Goal: Information Seeking & Learning: Learn about a topic

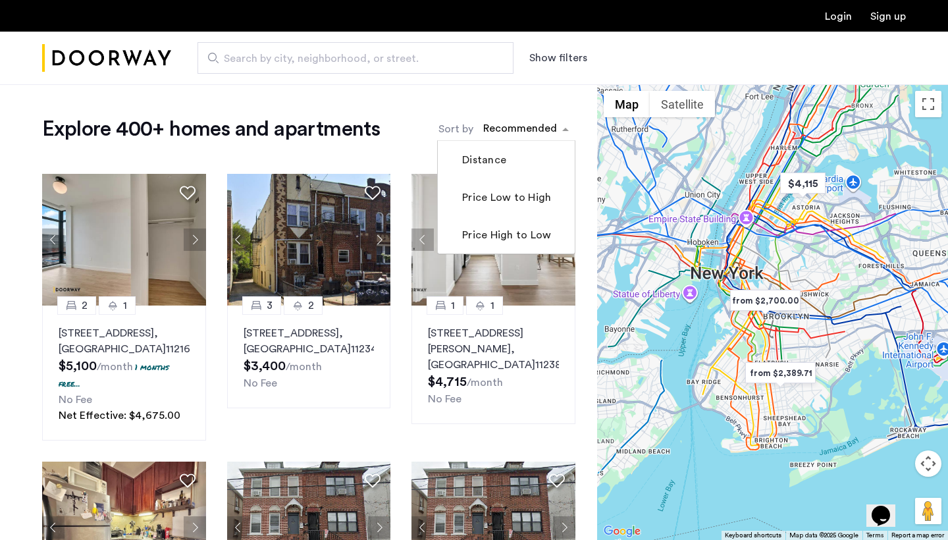
click at [491, 132] on div "sort-apartment" at bounding box center [520, 131] width 78 height 18
click at [490, 128] on div "sort-apartment" at bounding box center [520, 131] width 78 height 18
click at [497, 202] on label "Price Low to High" at bounding box center [504, 198] width 91 height 16
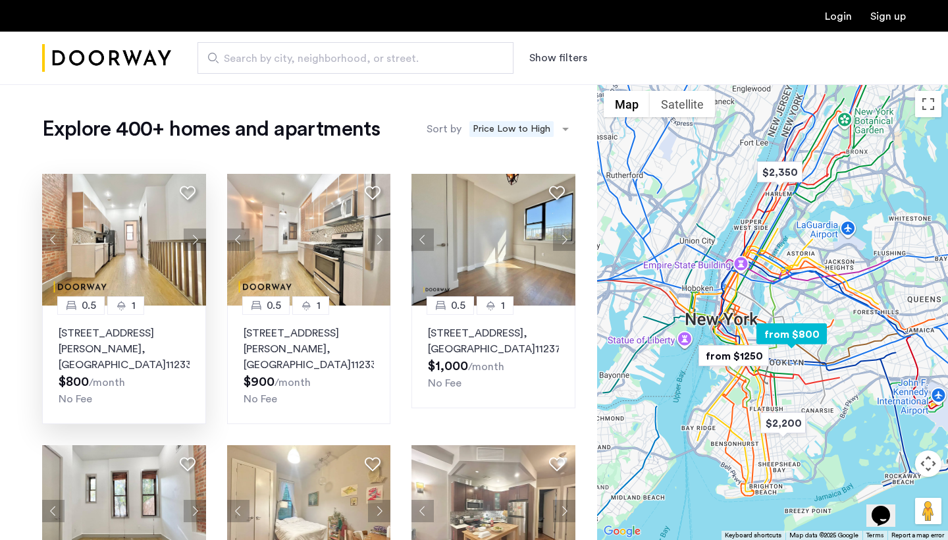
click at [193, 237] on button "Next apartment" at bounding box center [195, 239] width 22 height 22
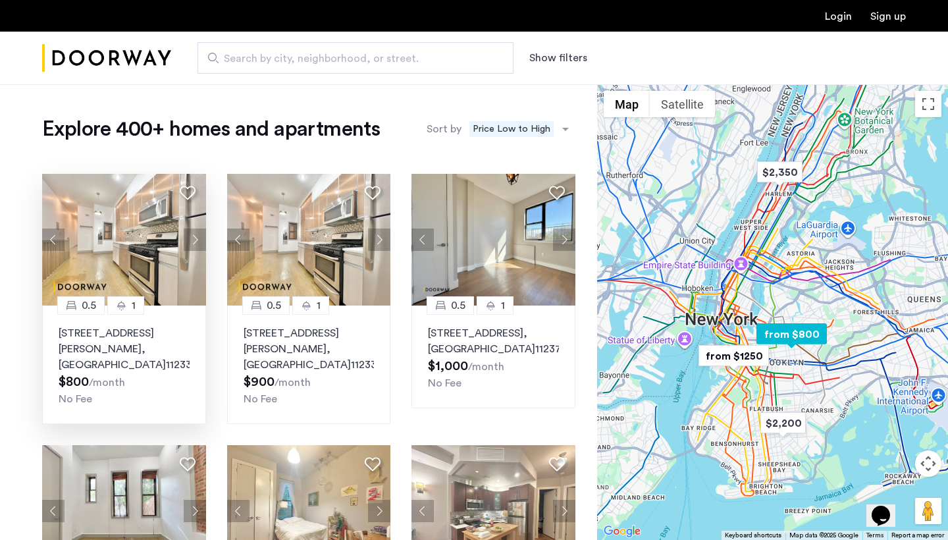
click at [192, 237] on button "Next apartment" at bounding box center [195, 239] width 22 height 22
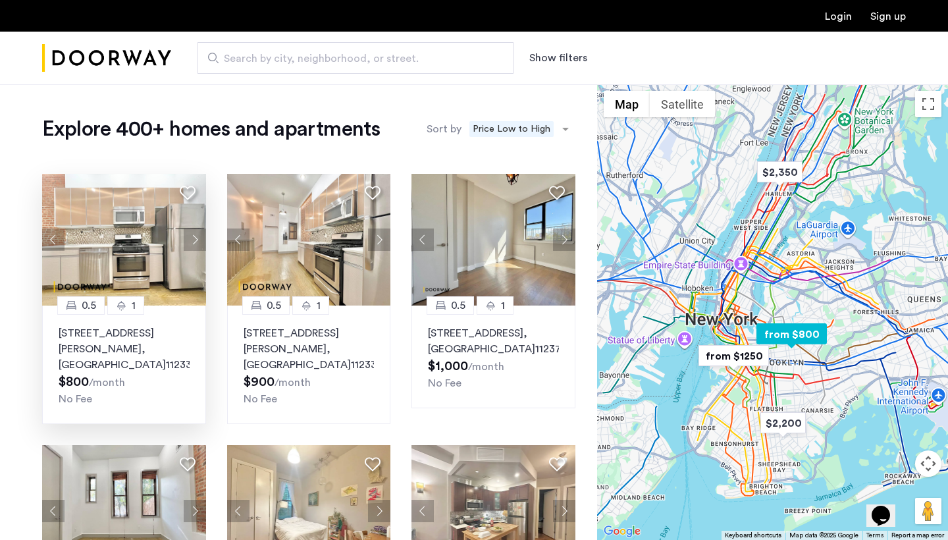
click at [192, 237] on button "Next apartment" at bounding box center [195, 239] width 22 height 22
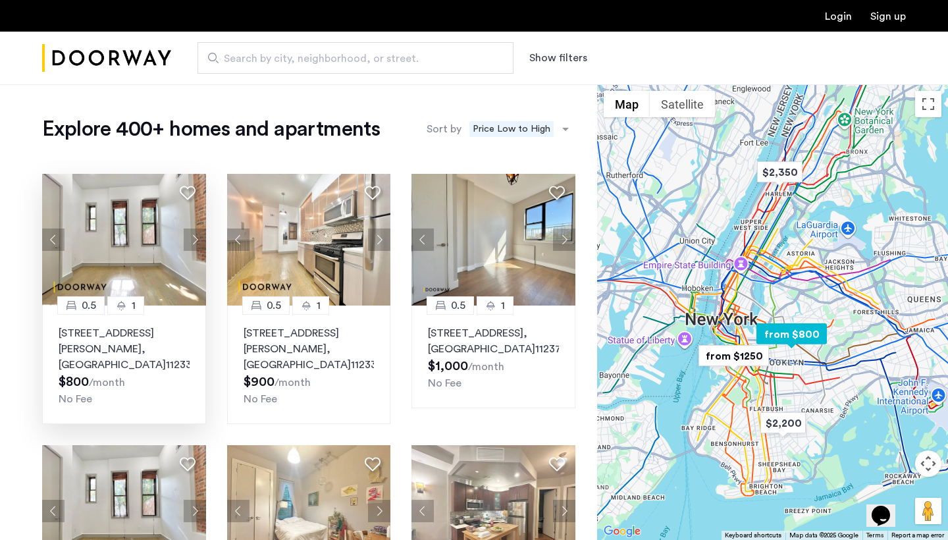
click at [192, 237] on button "Next apartment" at bounding box center [195, 239] width 22 height 22
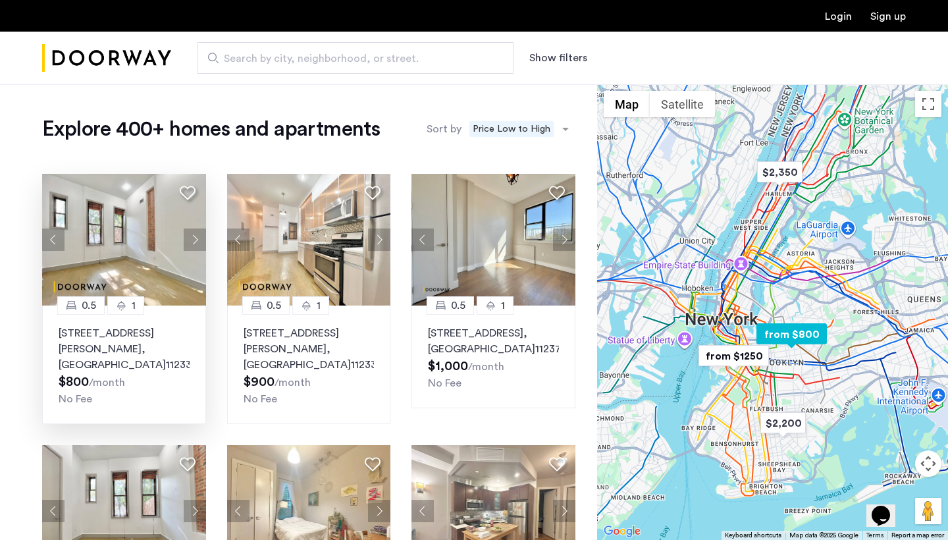
click at [192, 237] on button "Next apartment" at bounding box center [195, 239] width 22 height 22
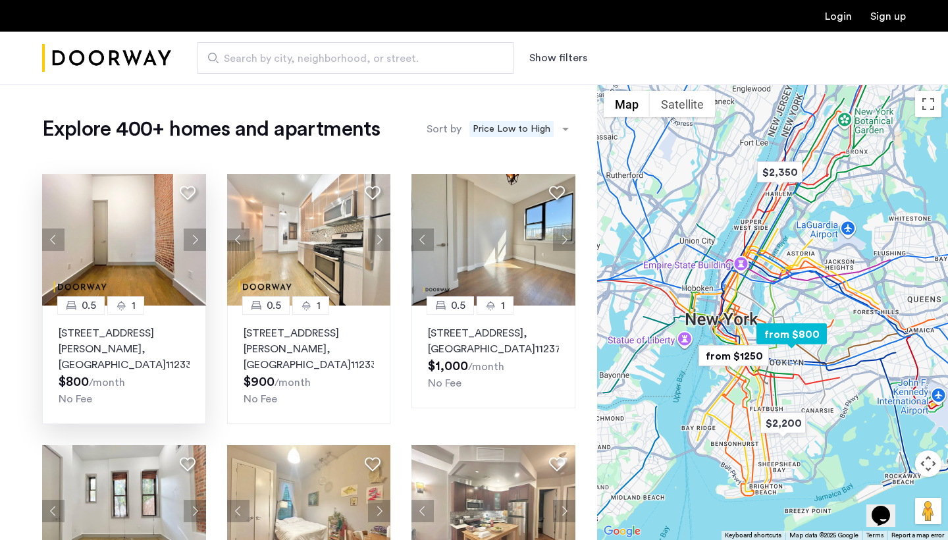
click at [192, 237] on button "Next apartment" at bounding box center [195, 239] width 22 height 22
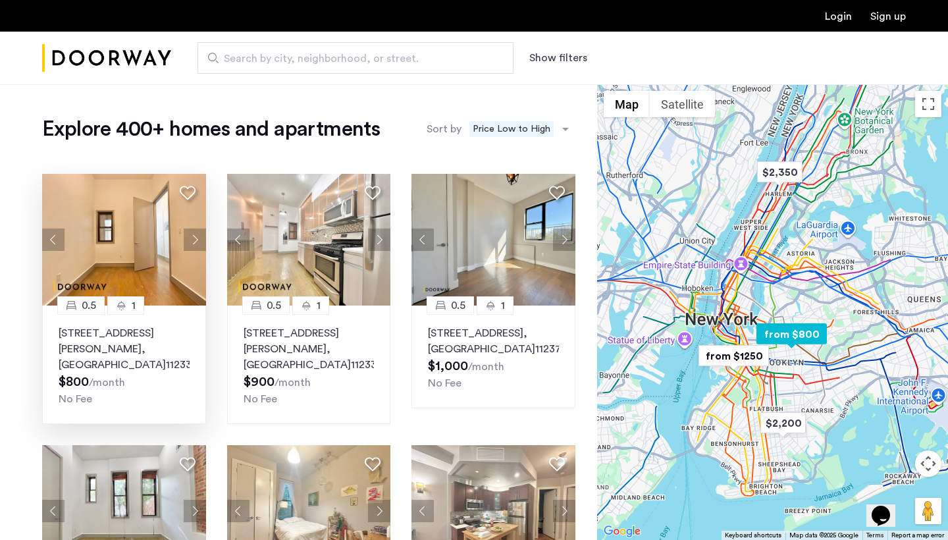
click at [192, 237] on button "Next apartment" at bounding box center [195, 239] width 22 height 22
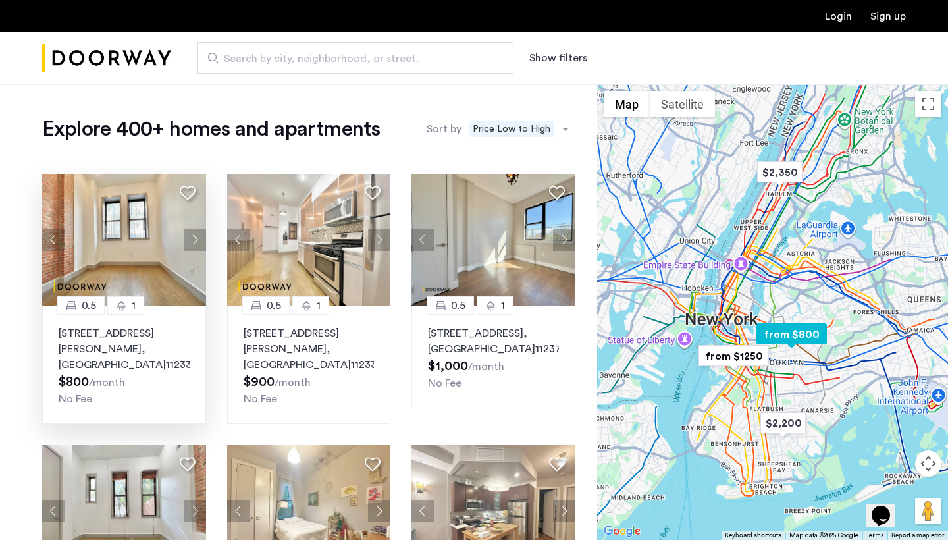
click at [192, 237] on button "Next apartment" at bounding box center [195, 239] width 22 height 22
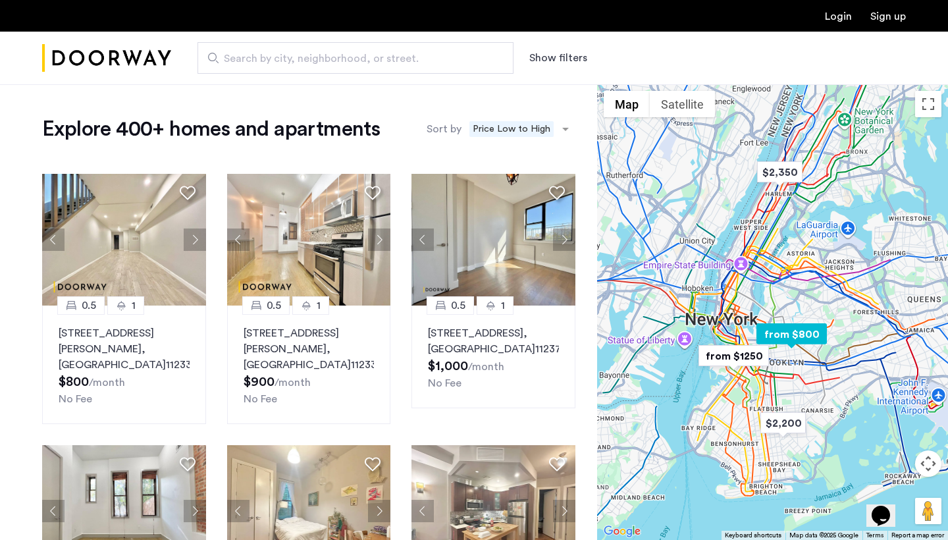
click at [191, 237] on button "Next apartment" at bounding box center [195, 239] width 22 height 22
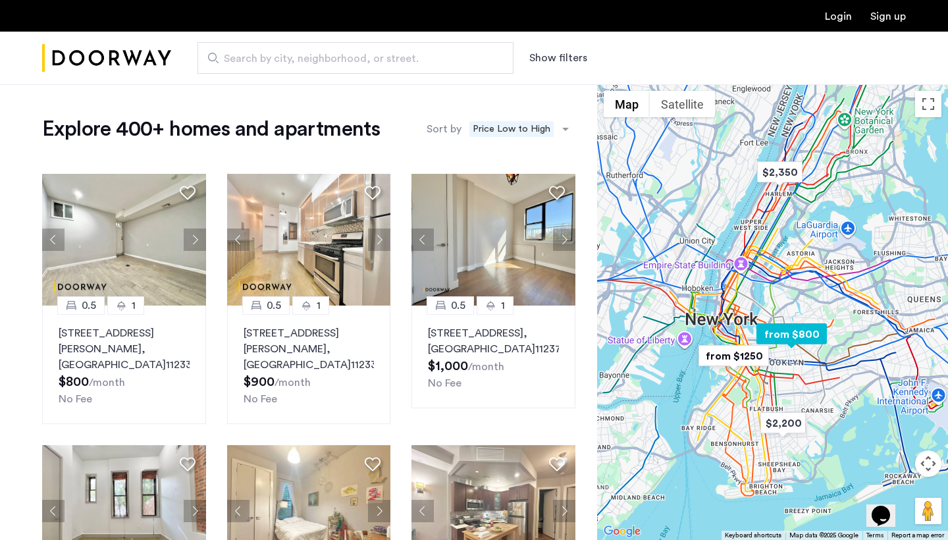
click at [191, 237] on button "Next apartment" at bounding box center [195, 239] width 22 height 22
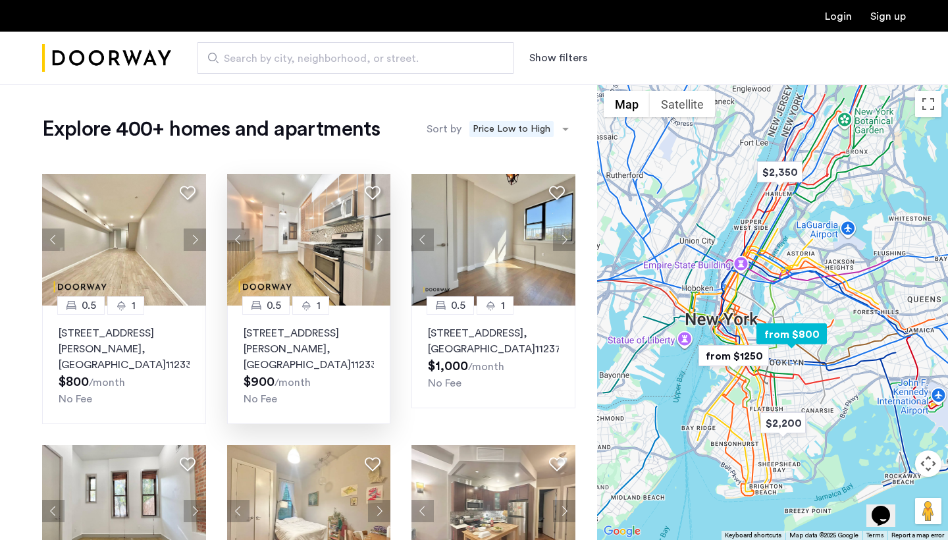
click at [373, 238] on button "Next apartment" at bounding box center [379, 239] width 22 height 22
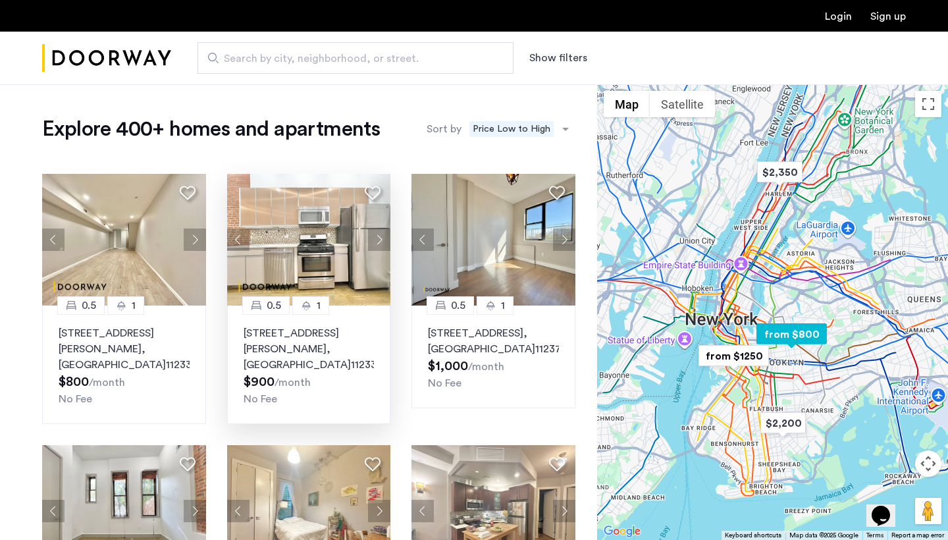
click at [373, 238] on button "Next apartment" at bounding box center [379, 239] width 22 height 22
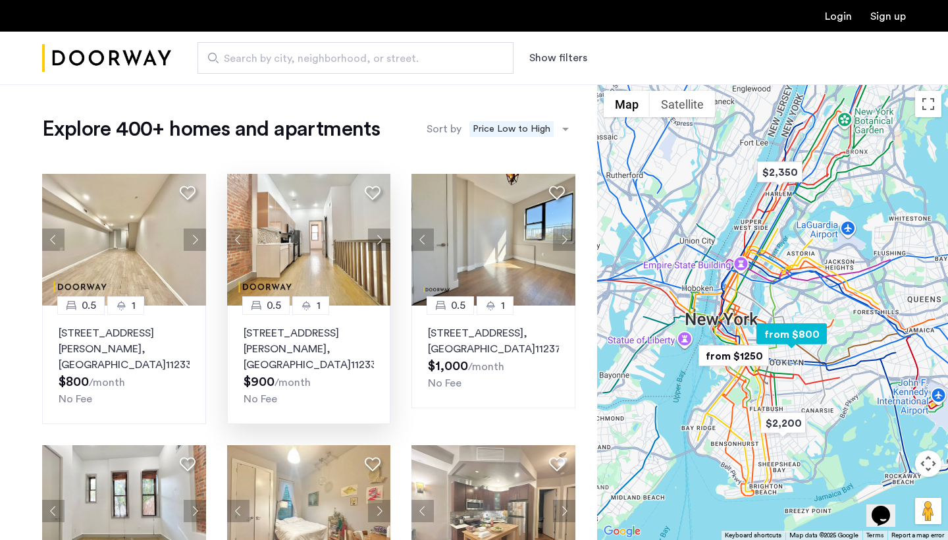
click at [373, 237] on button "Next apartment" at bounding box center [379, 239] width 22 height 22
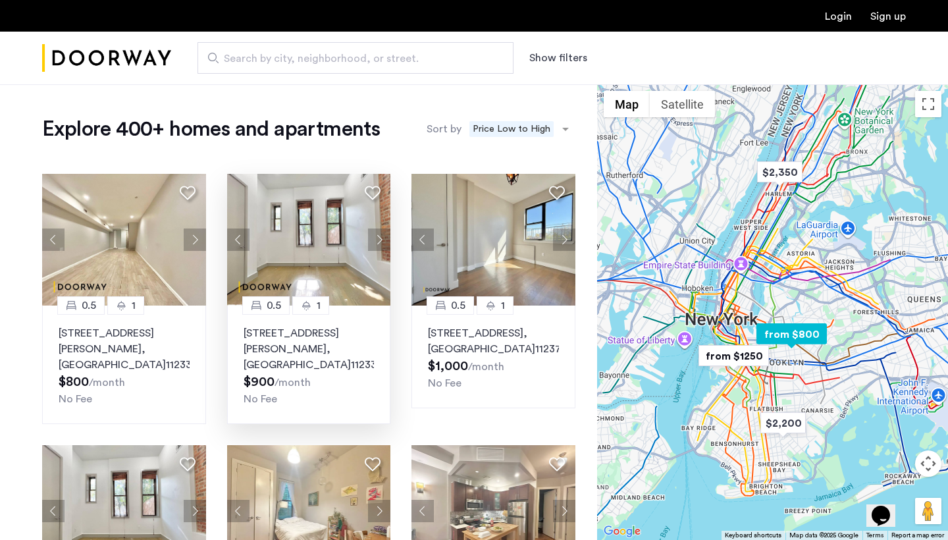
click at [373, 237] on button "Next apartment" at bounding box center [379, 239] width 22 height 22
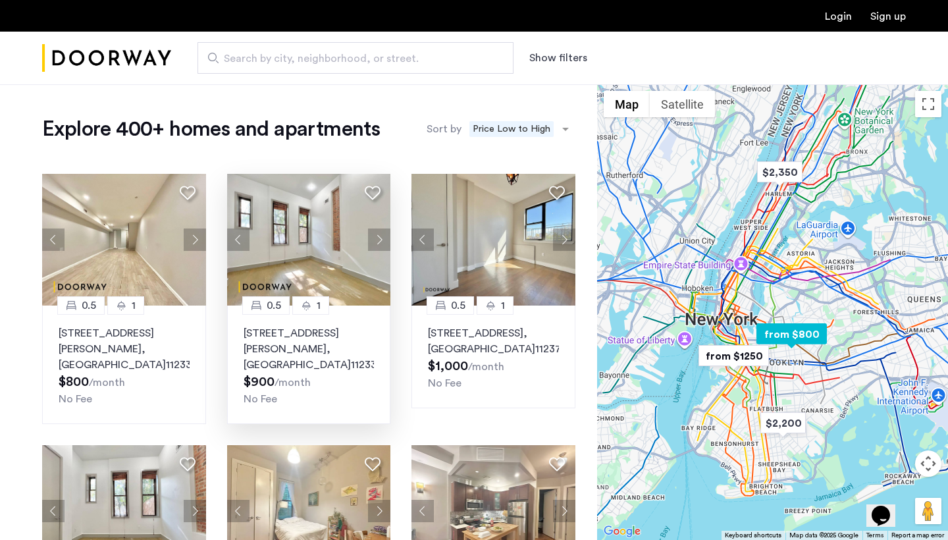
click at [373, 237] on button "Next apartment" at bounding box center [379, 239] width 22 height 22
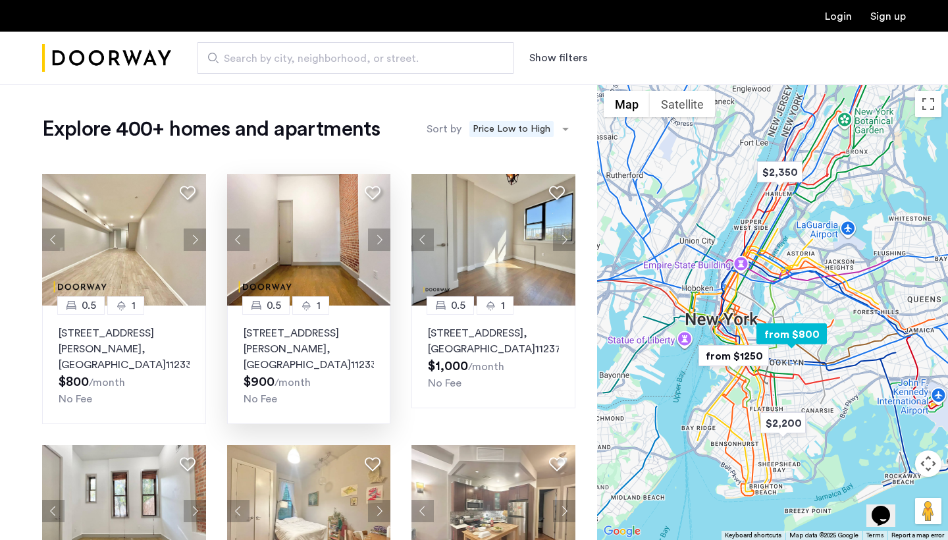
click at [373, 237] on button "Next apartment" at bounding box center [379, 239] width 22 height 22
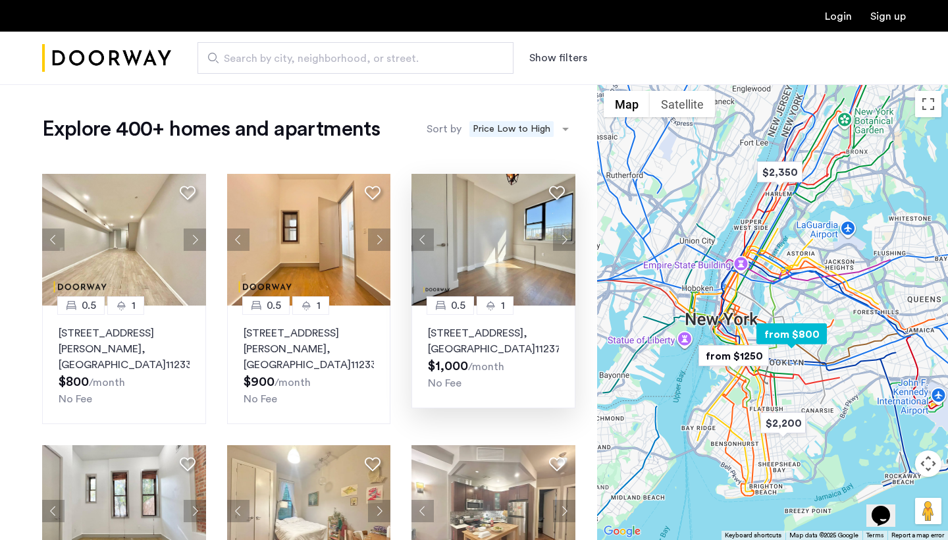
click at [558, 241] on button "Next apartment" at bounding box center [564, 239] width 22 height 22
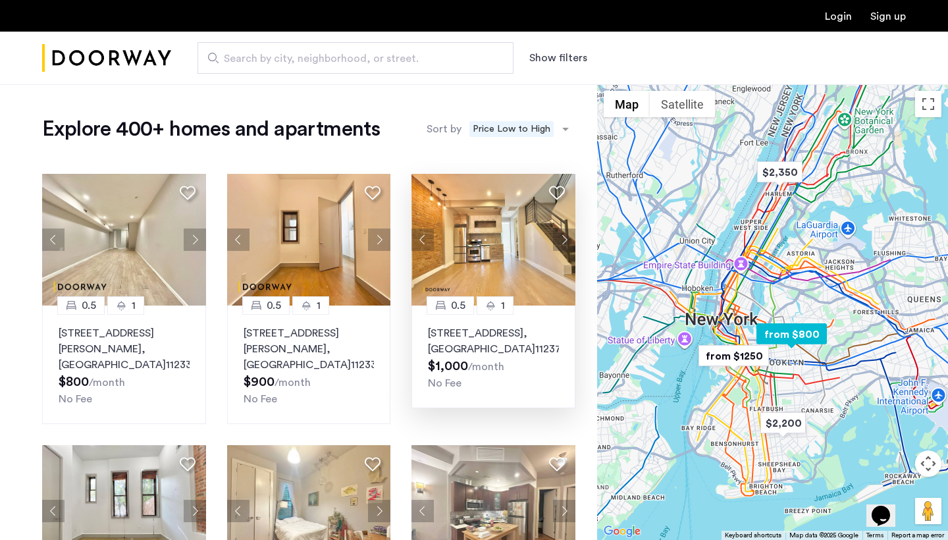
click at [556, 240] on button "Next apartment" at bounding box center [564, 239] width 22 height 22
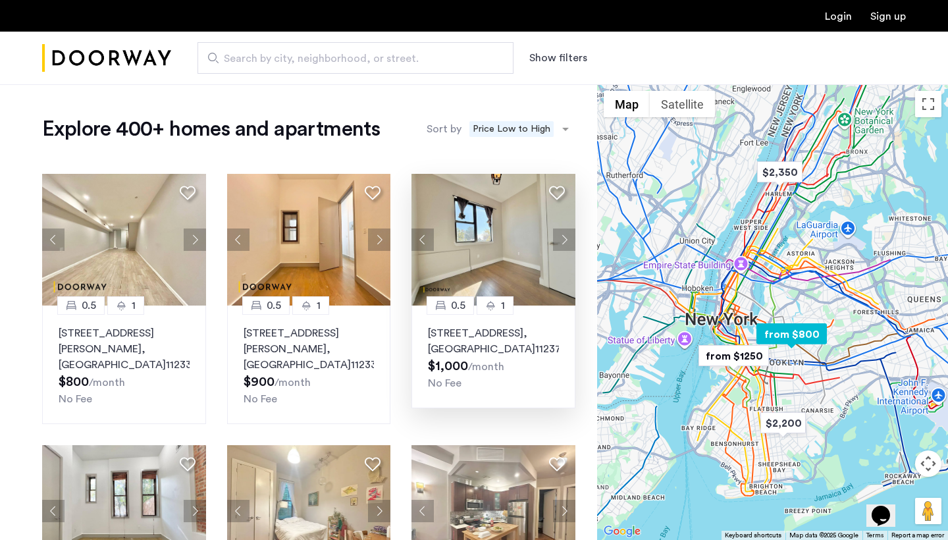
click at [556, 240] on button "Next apartment" at bounding box center [564, 239] width 22 height 22
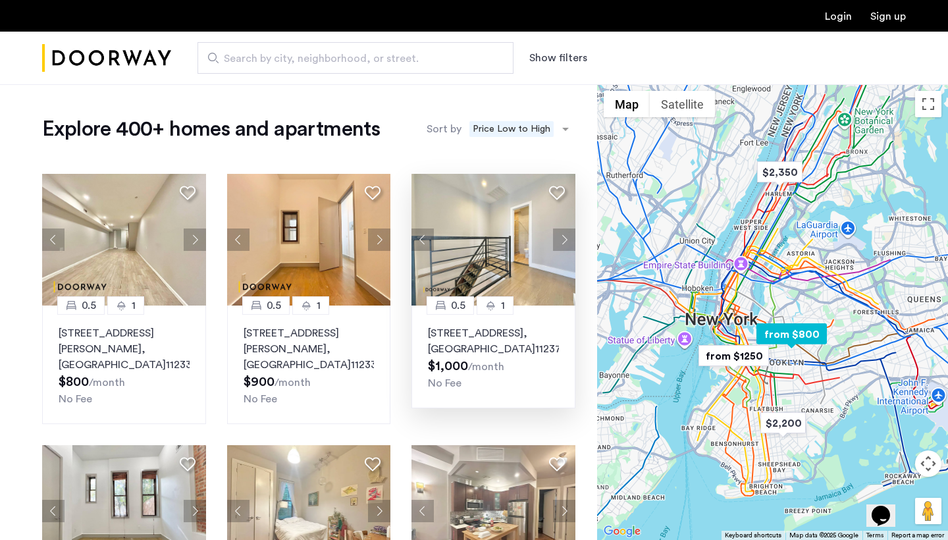
click at [556, 240] on button "Next apartment" at bounding box center [564, 239] width 22 height 22
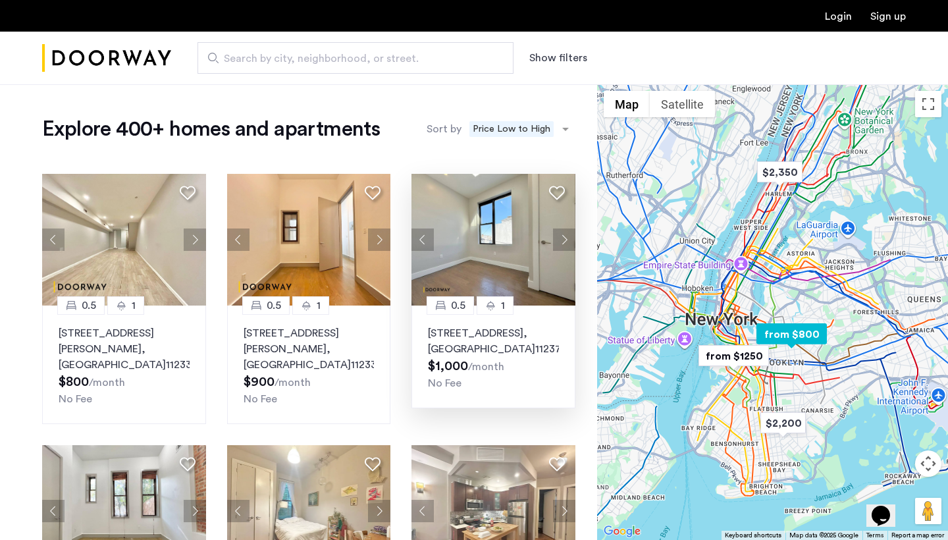
click at [556, 240] on button "Next apartment" at bounding box center [564, 239] width 22 height 22
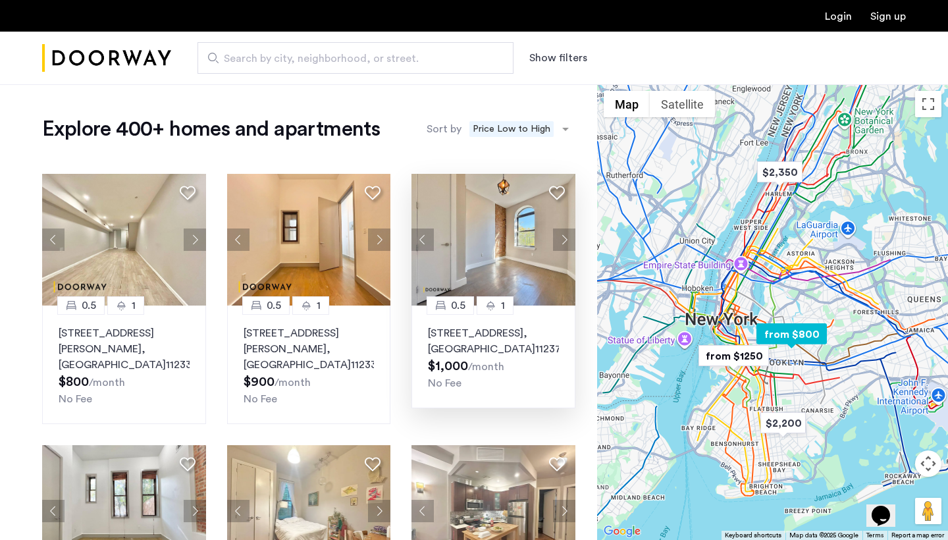
click at [556, 240] on button "Next apartment" at bounding box center [564, 239] width 22 height 22
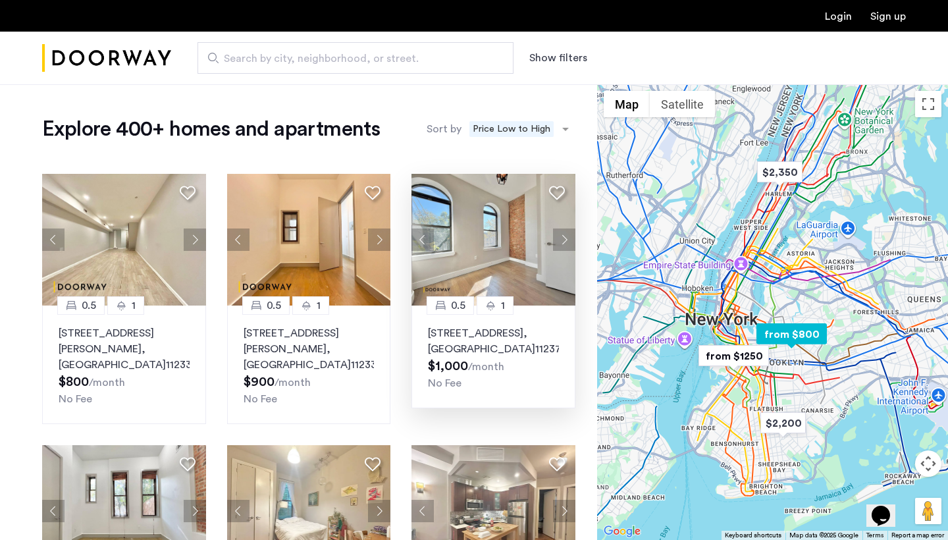
click at [556, 240] on button "Next apartment" at bounding box center [564, 239] width 22 height 22
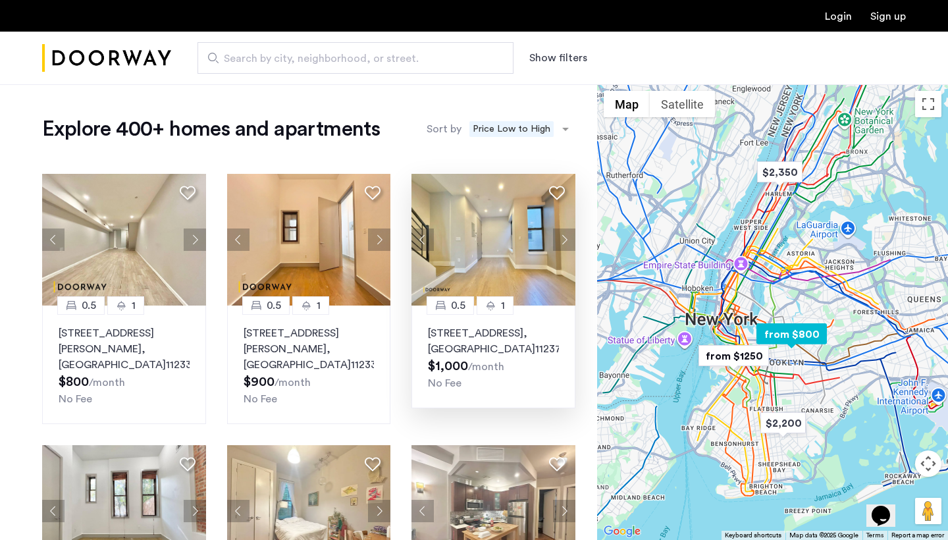
click at [556, 240] on button "Next apartment" at bounding box center [564, 239] width 22 height 22
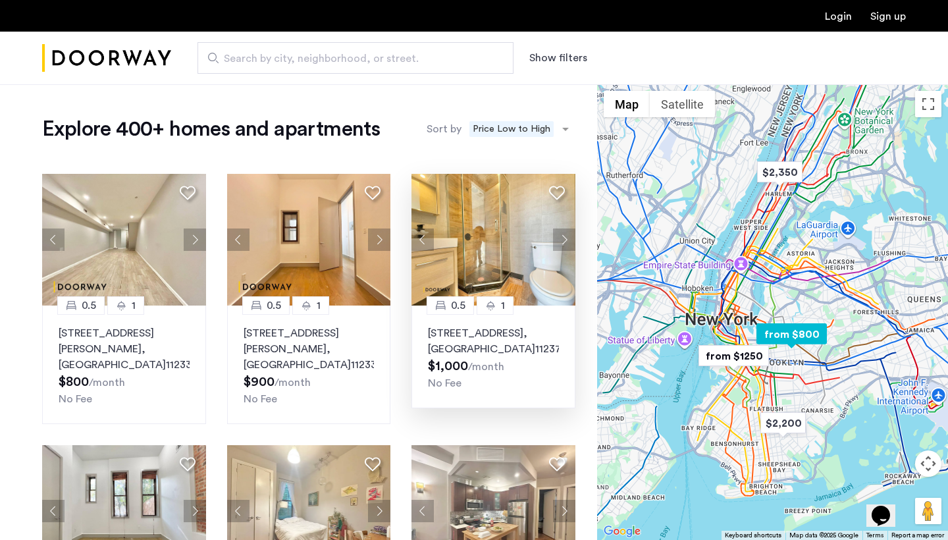
click at [556, 240] on button "Next apartment" at bounding box center [564, 239] width 22 height 22
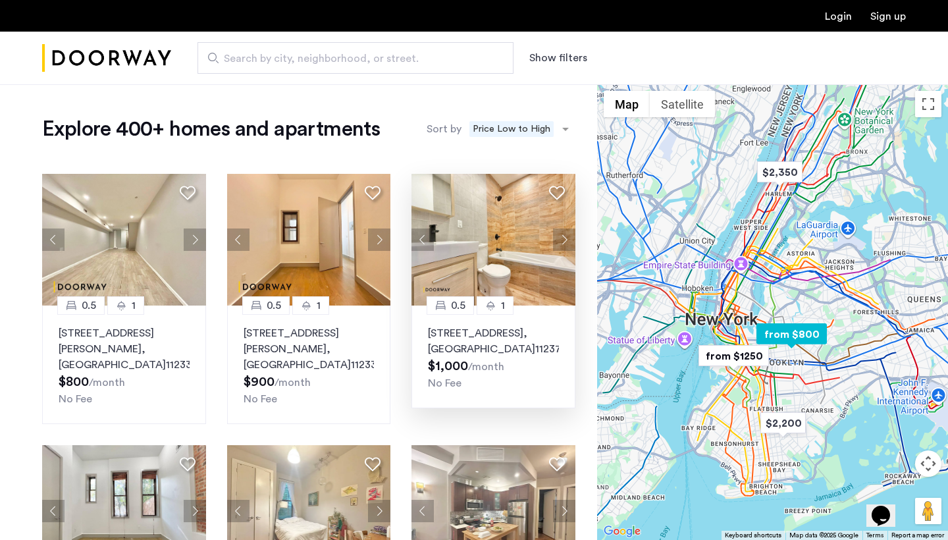
click at [556, 240] on button "Next apartment" at bounding box center [564, 239] width 22 height 22
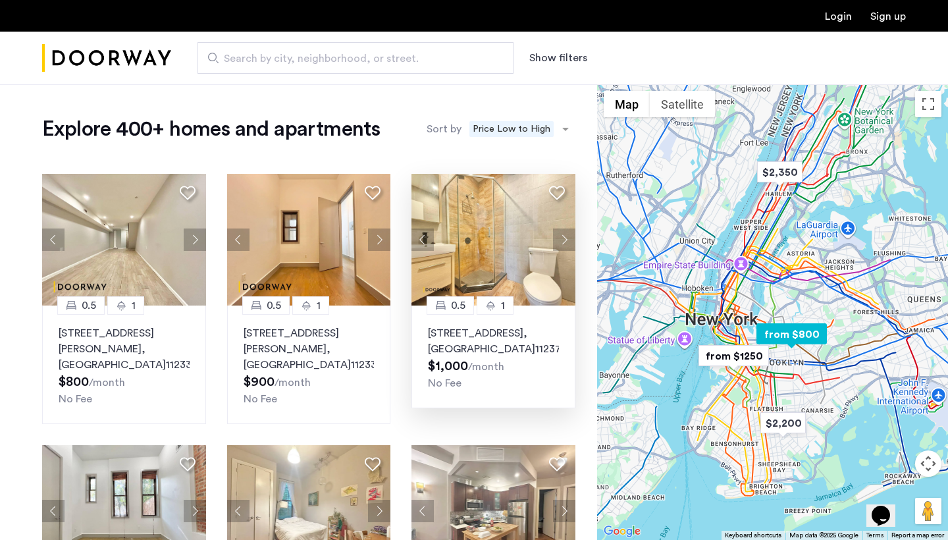
click at [556, 240] on button "Next apartment" at bounding box center [564, 239] width 22 height 22
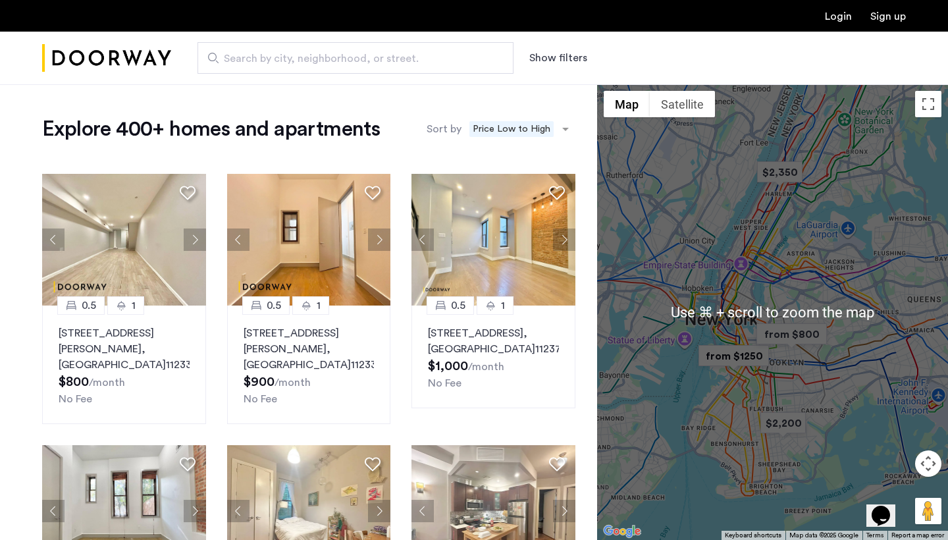
click at [760, 286] on div at bounding box center [772, 312] width 351 height 456
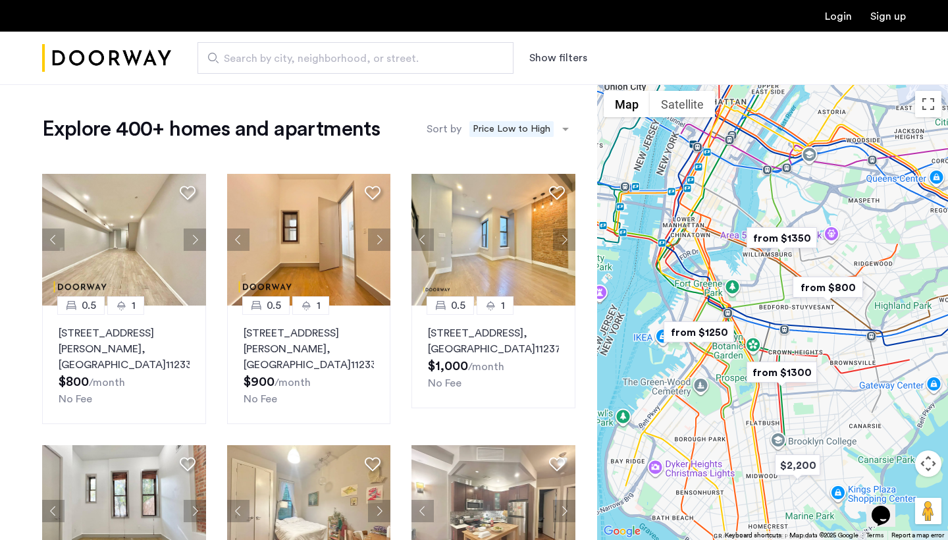
drag, startPoint x: 816, startPoint y: 350, endPoint x: 813, endPoint y: 285, distance: 64.6
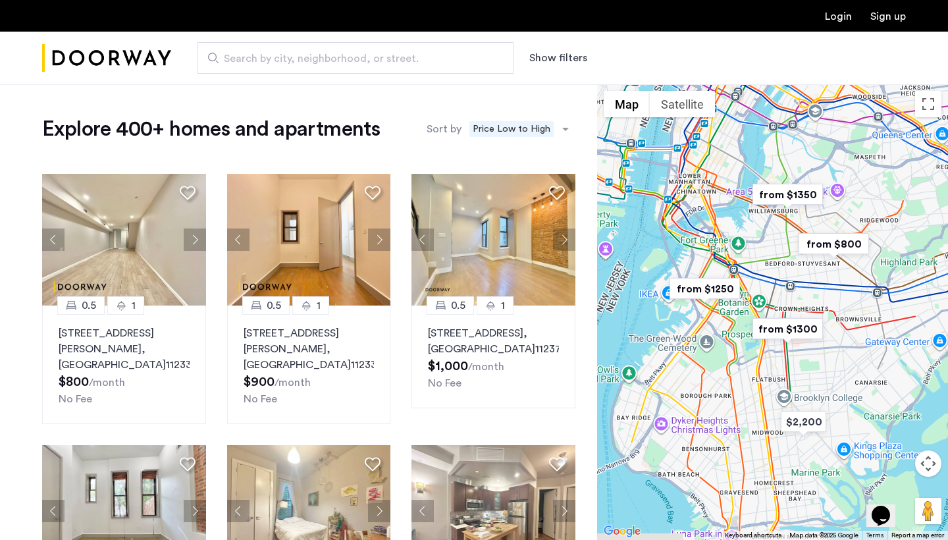
drag, startPoint x: 834, startPoint y: 270, endPoint x: 839, endPoint y: 226, distance: 43.7
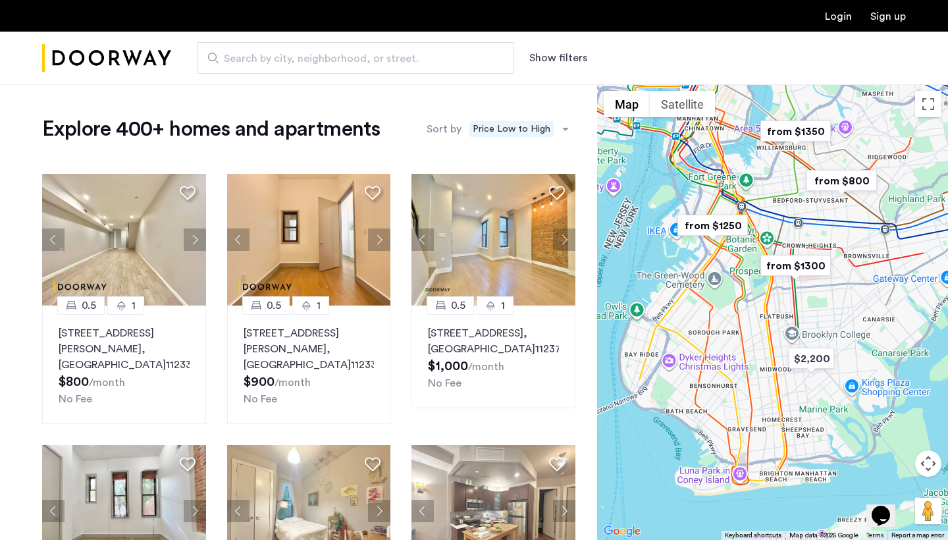
drag, startPoint x: 795, startPoint y: 298, endPoint x: 802, endPoint y: 238, distance: 59.7
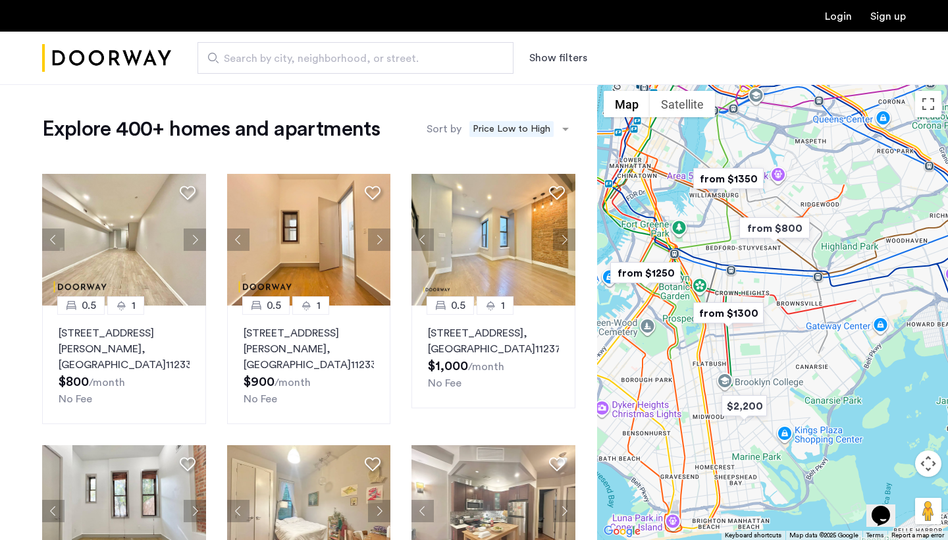
drag, startPoint x: 745, startPoint y: 265, endPoint x: 677, endPoint y: 314, distance: 83.5
click at [677, 314] on div at bounding box center [772, 312] width 351 height 456
click at [642, 279] on img "from $1250" at bounding box center [645, 273] width 81 height 30
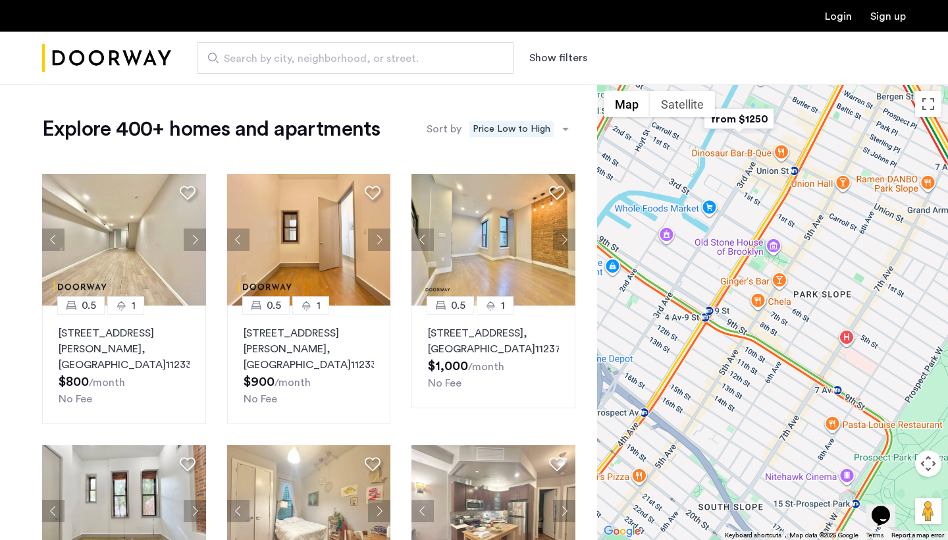
drag, startPoint x: 780, startPoint y: 294, endPoint x: 622, endPoint y: 313, distance: 159.1
click at [623, 313] on div "To navigate, press the arrow keys." at bounding box center [772, 312] width 351 height 456
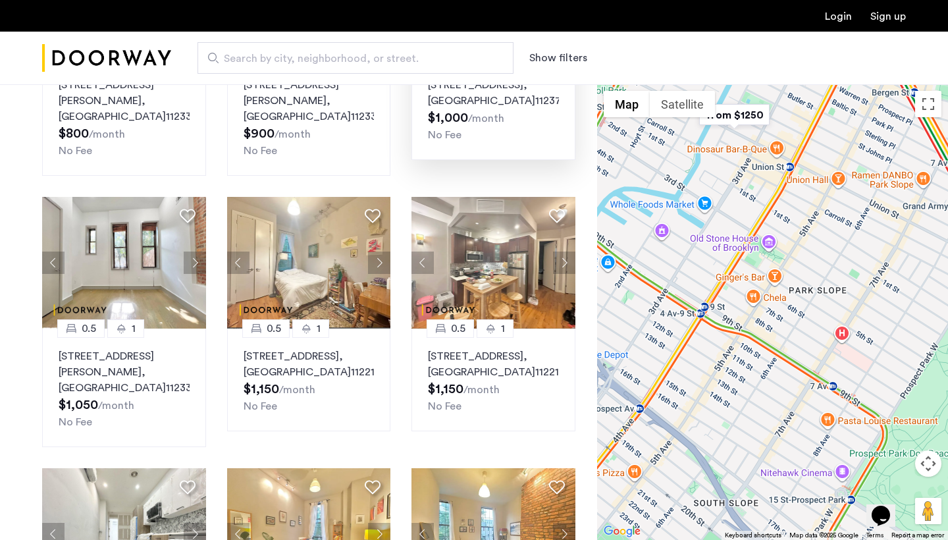
scroll to position [281, 0]
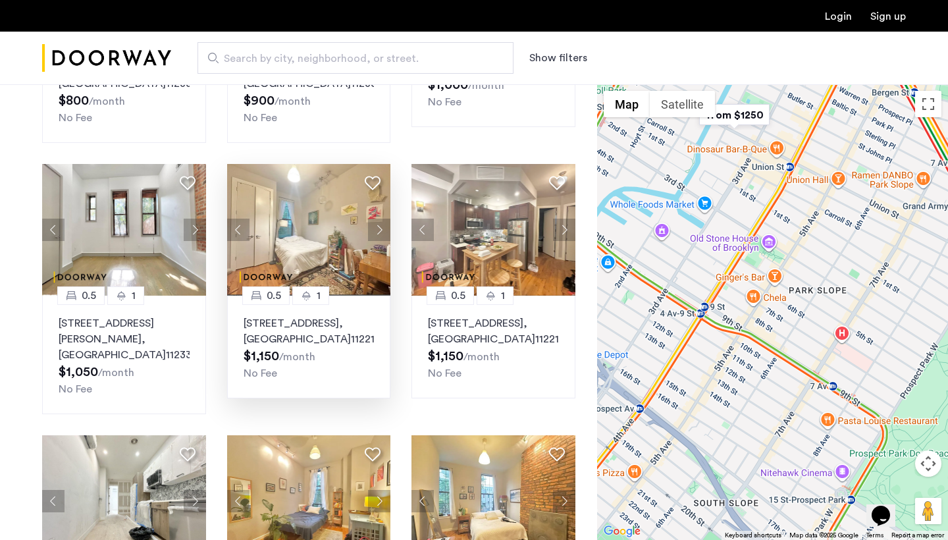
click at [380, 232] on button "Next apartment" at bounding box center [379, 230] width 22 height 22
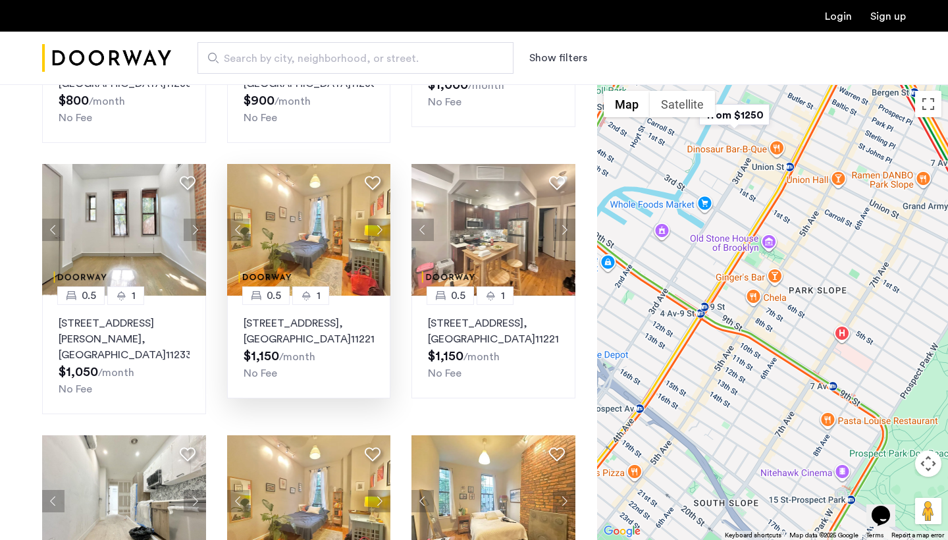
click at [380, 232] on button "Next apartment" at bounding box center [379, 230] width 22 height 22
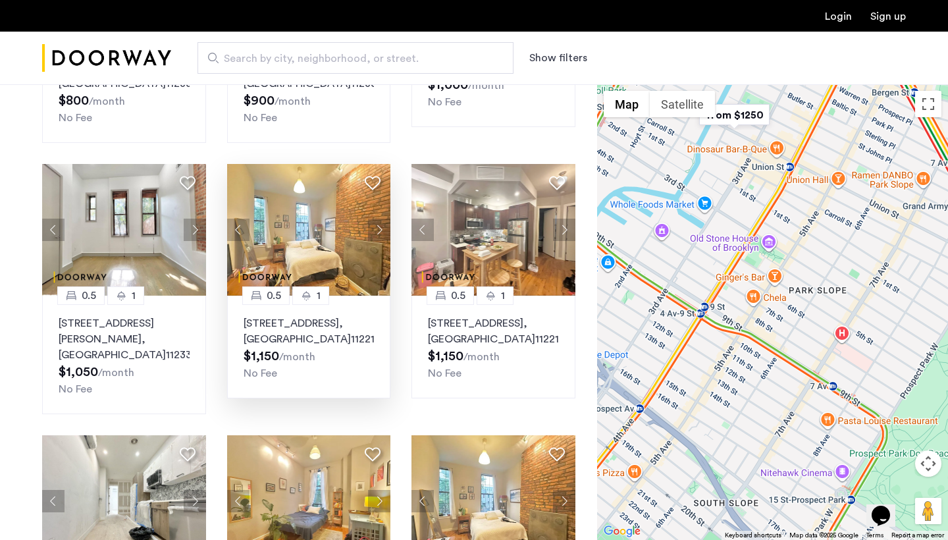
click at [380, 232] on button "Next apartment" at bounding box center [379, 230] width 22 height 22
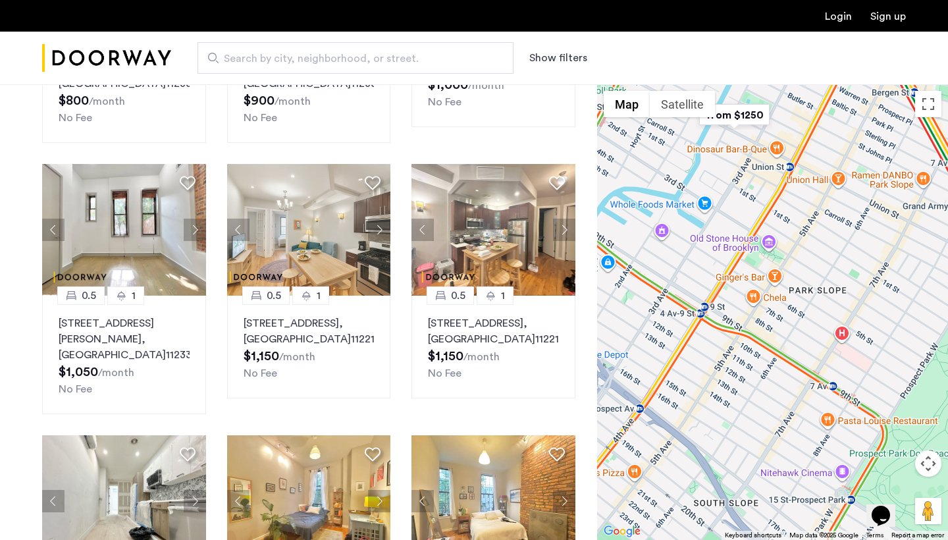
click at [379, 232] on button "Next apartment" at bounding box center [379, 230] width 22 height 22
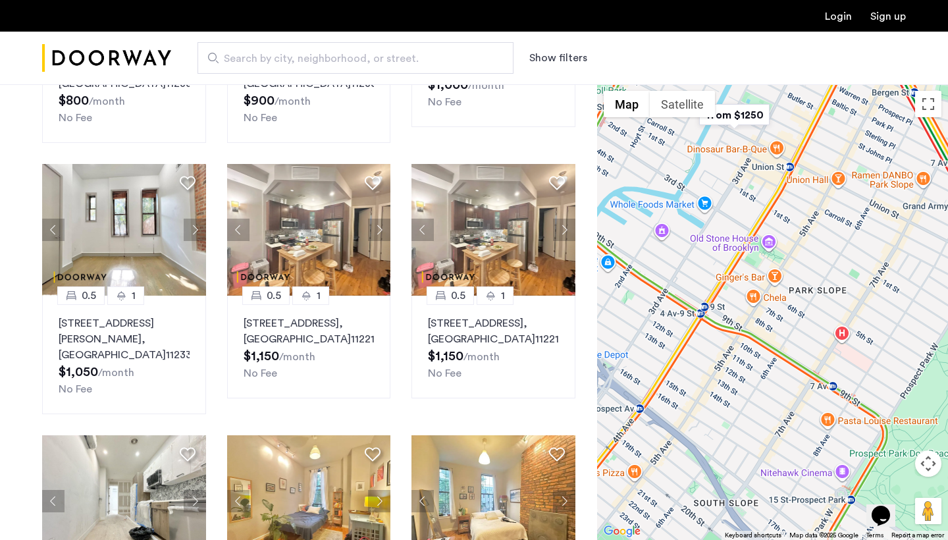
click at [379, 232] on button "Next apartment" at bounding box center [379, 230] width 22 height 22
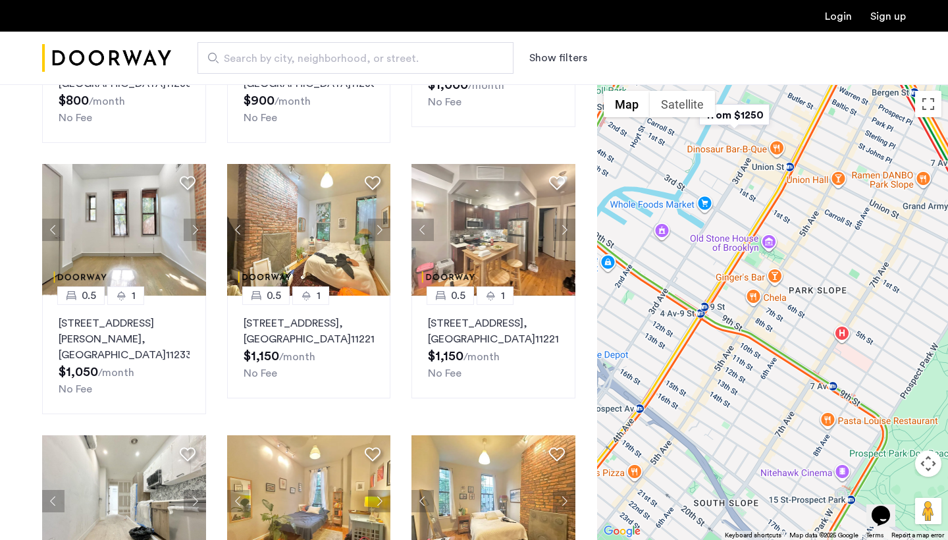
click at [379, 232] on button "Next apartment" at bounding box center [379, 230] width 22 height 22
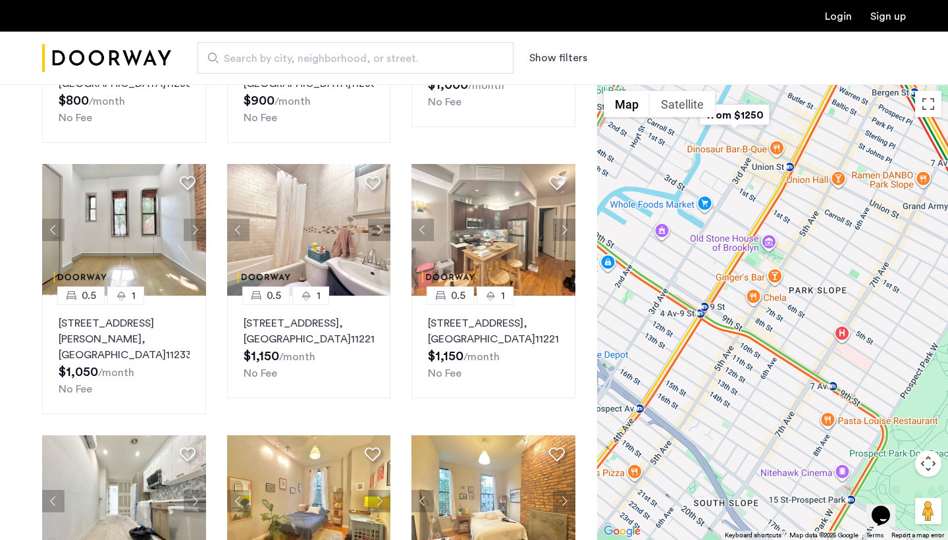
click at [379, 232] on button "Next apartment" at bounding box center [379, 230] width 22 height 22
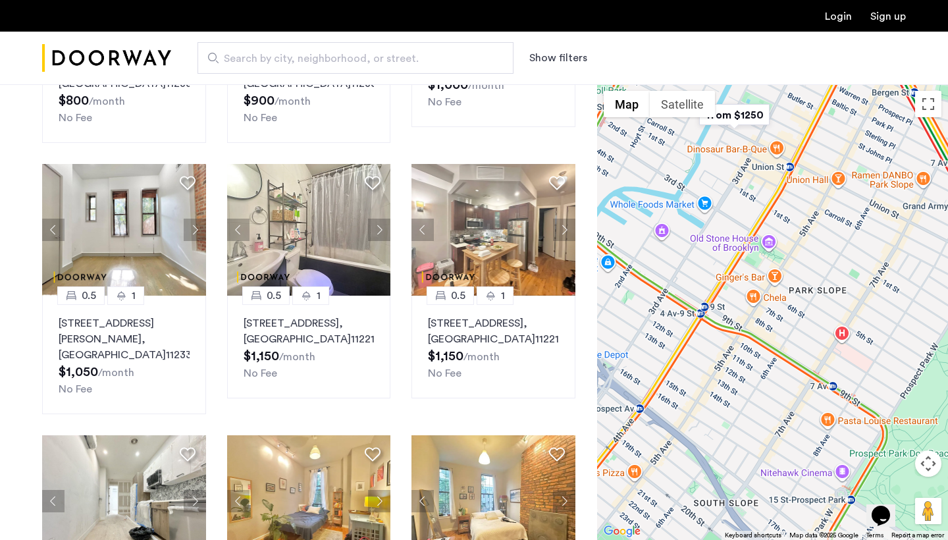
click at [379, 232] on button "Next apartment" at bounding box center [379, 230] width 22 height 22
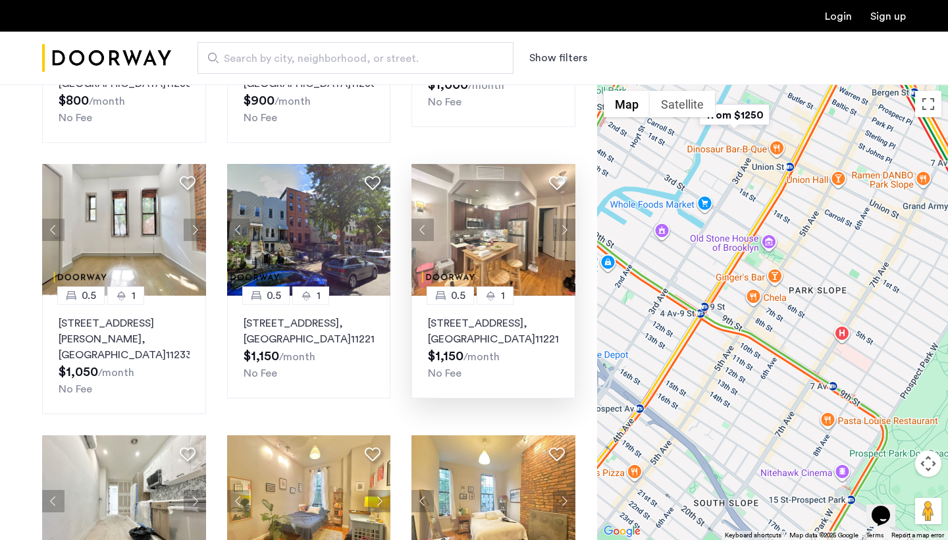
click at [565, 228] on button "Next apartment" at bounding box center [564, 230] width 22 height 22
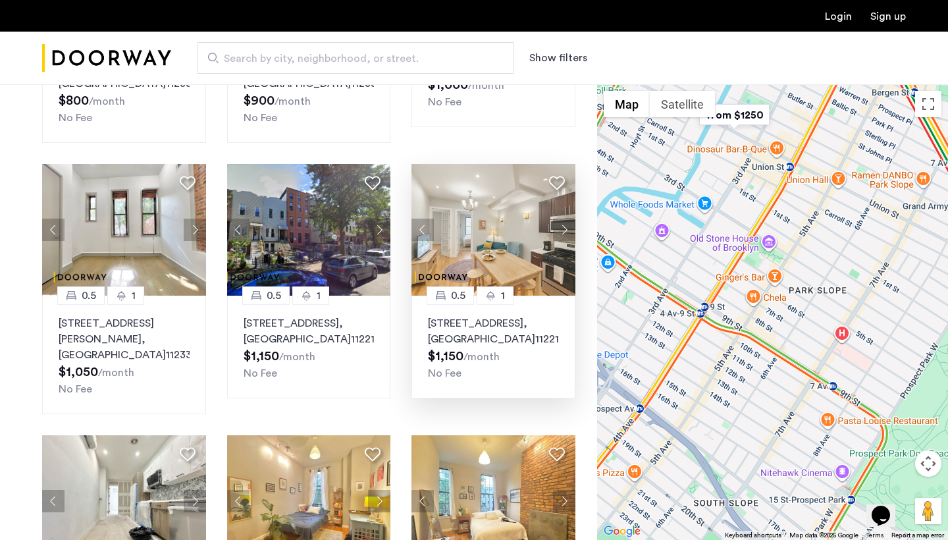
click at [564, 228] on button "Next apartment" at bounding box center [564, 230] width 22 height 22
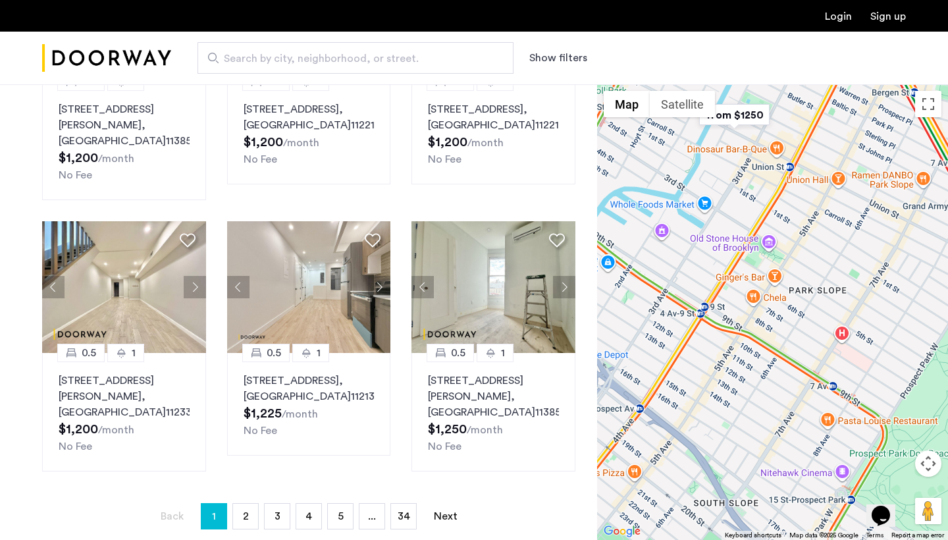
scroll to position [806, 0]
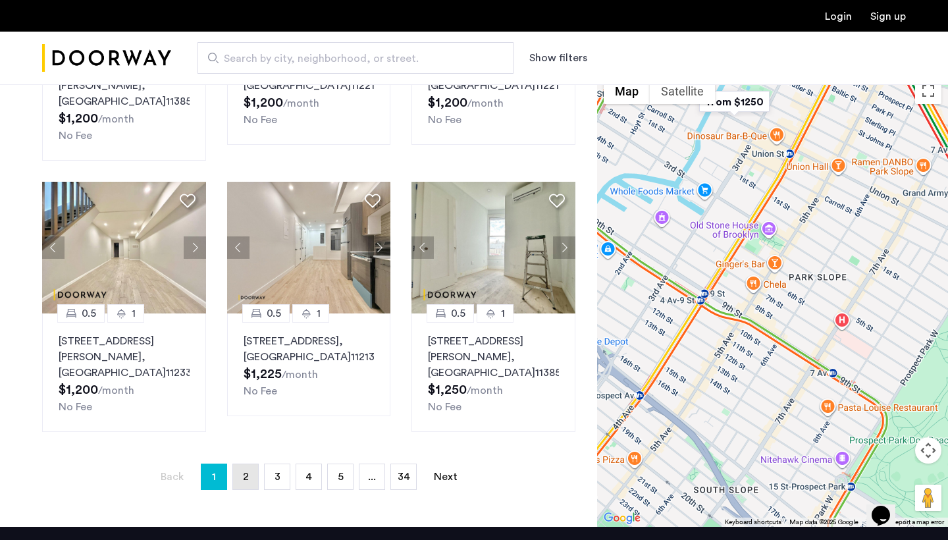
click at [255, 480] on link "page 2" at bounding box center [245, 476] width 25 height 25
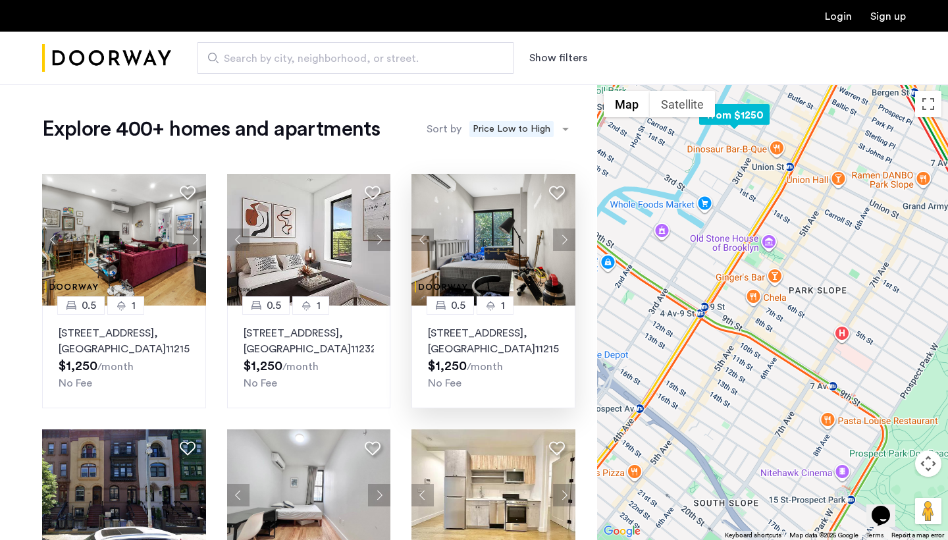
click at [564, 240] on button "Next apartment" at bounding box center [564, 239] width 22 height 22
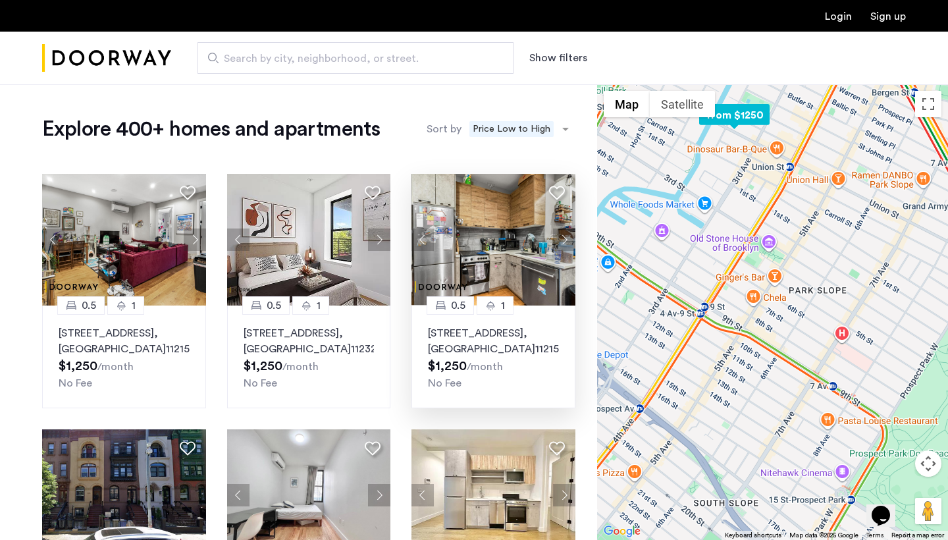
click at [565, 241] on button "Next apartment" at bounding box center [564, 239] width 22 height 22
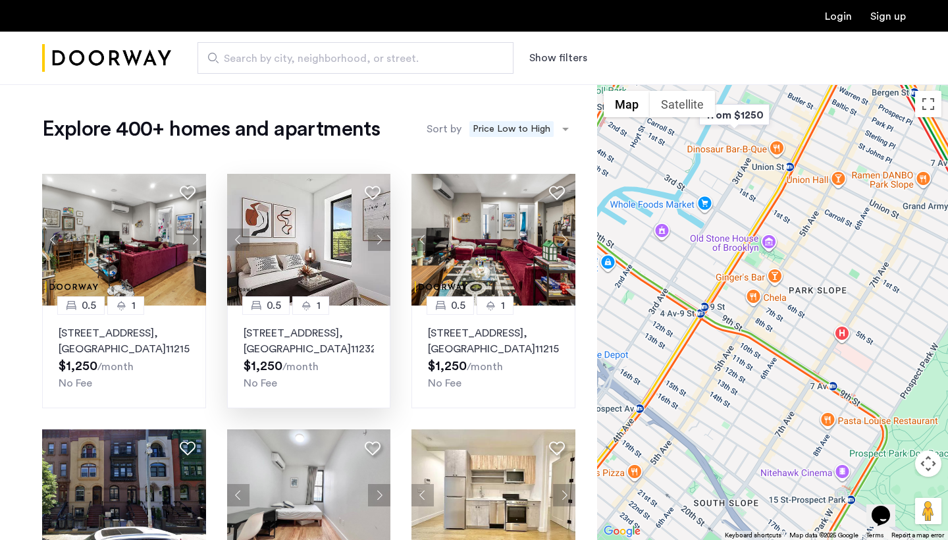
click at [372, 238] on button "Next apartment" at bounding box center [379, 239] width 22 height 22
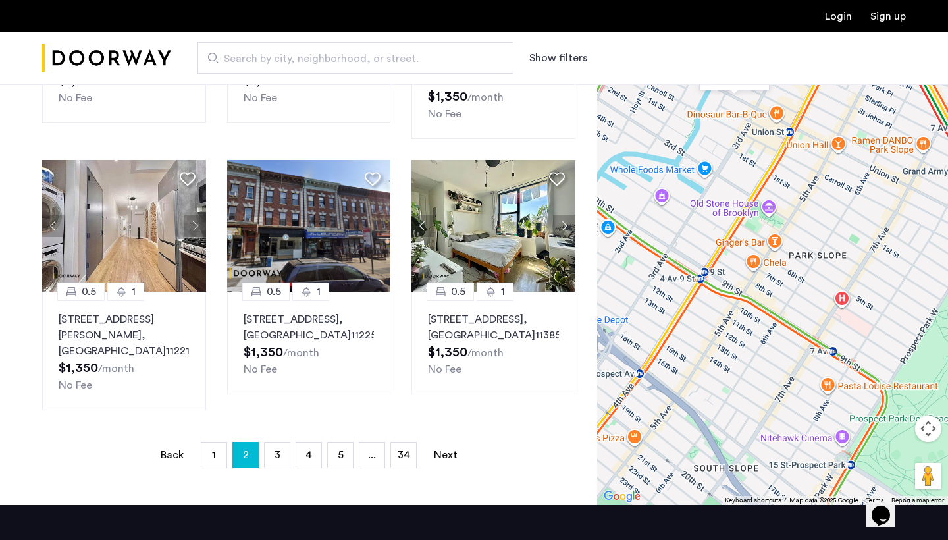
scroll to position [810, 0]
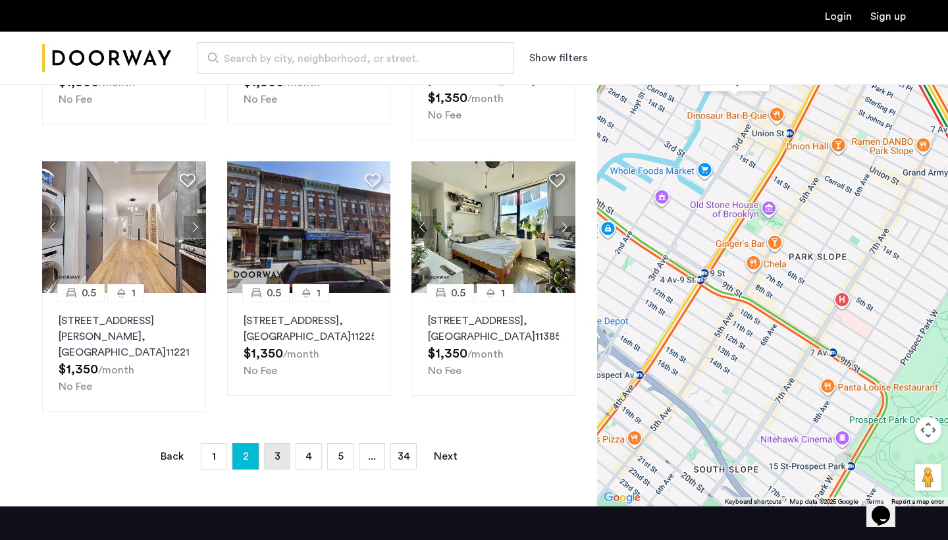
click at [274, 453] on span "3" at bounding box center [277, 456] width 6 height 11
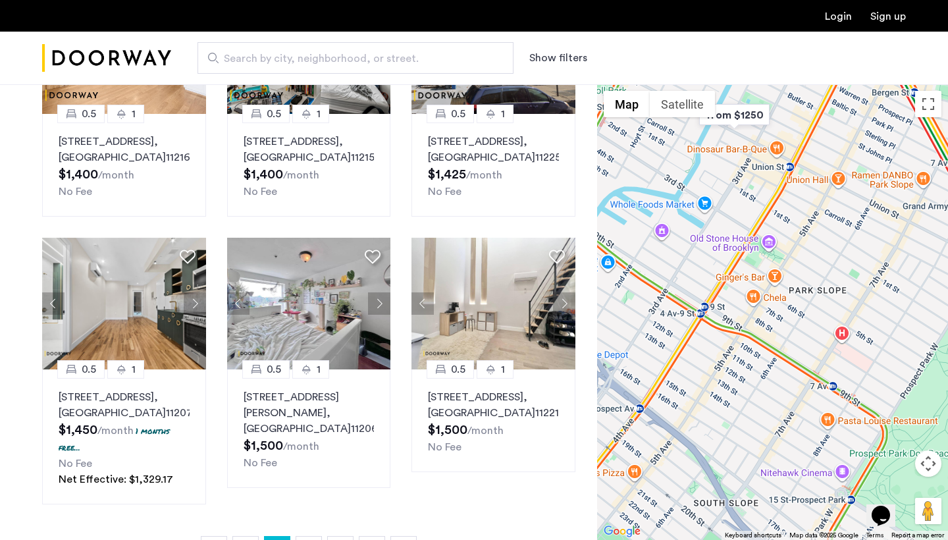
scroll to position [781, 0]
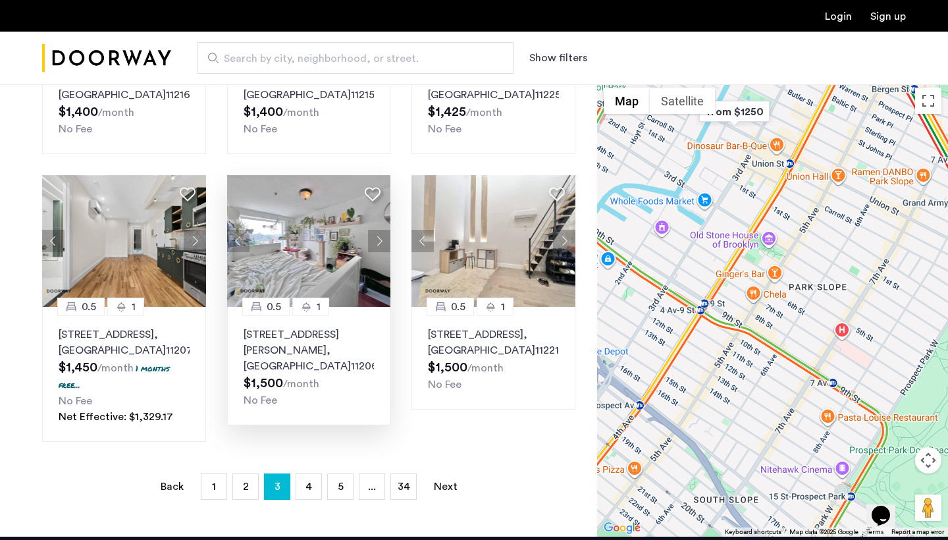
click at [375, 252] on button "Next apartment" at bounding box center [379, 241] width 22 height 22
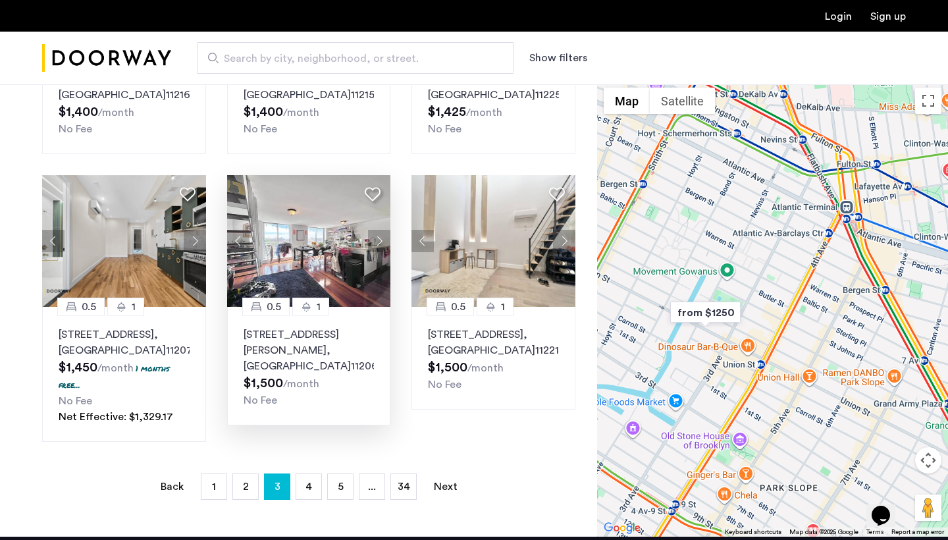
drag, startPoint x: 747, startPoint y: 188, endPoint x: 672, endPoint y: 363, distance: 189.9
click at [674, 367] on div "To navigate, press the arrow keys." at bounding box center [772, 309] width 351 height 456
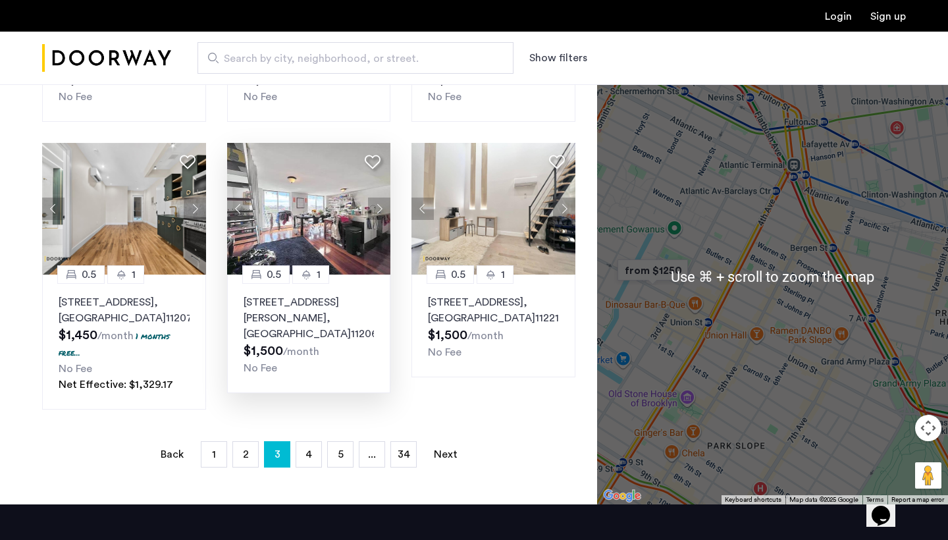
scroll to position [815, 0]
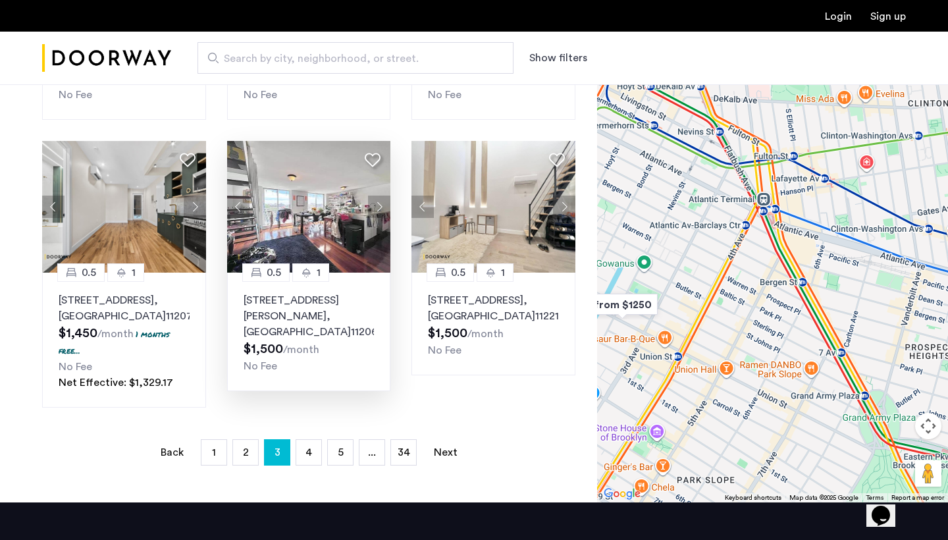
drag, startPoint x: 687, startPoint y: 338, endPoint x: 645, endPoint y: 381, distance: 60.1
click at [645, 381] on div "To navigate, press the arrow keys." at bounding box center [772, 275] width 351 height 456
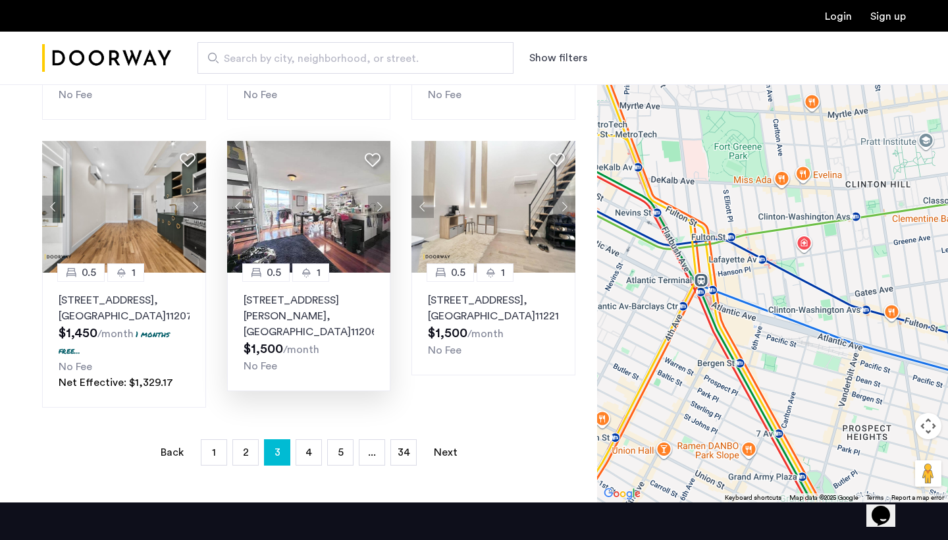
drag, startPoint x: 737, startPoint y: 287, endPoint x: 685, endPoint y: 363, distance: 91.5
click at [685, 363] on div "To navigate, press the arrow keys." at bounding box center [772, 275] width 351 height 456
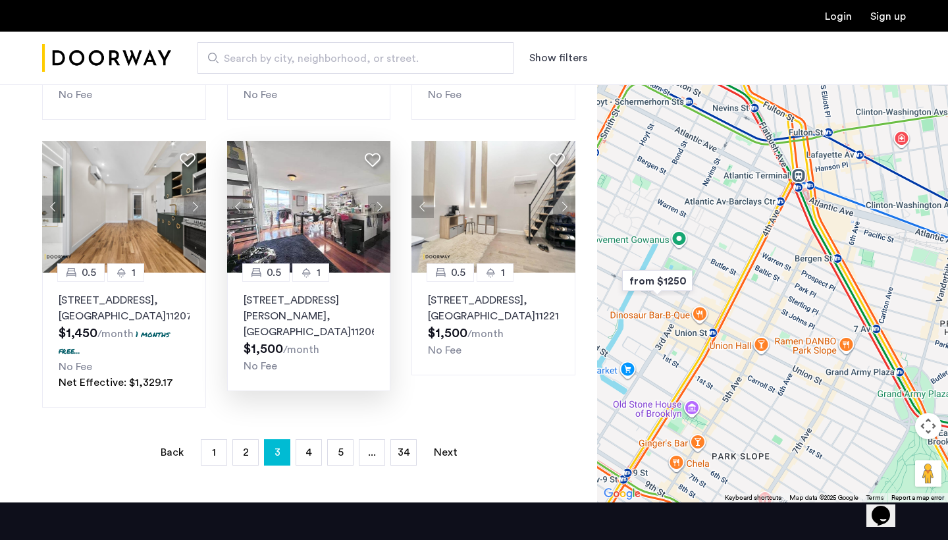
drag, startPoint x: 685, startPoint y: 363, endPoint x: 787, endPoint y: 257, distance: 146.7
click at [787, 257] on div "To navigate, press the arrow keys." at bounding box center [772, 275] width 351 height 456
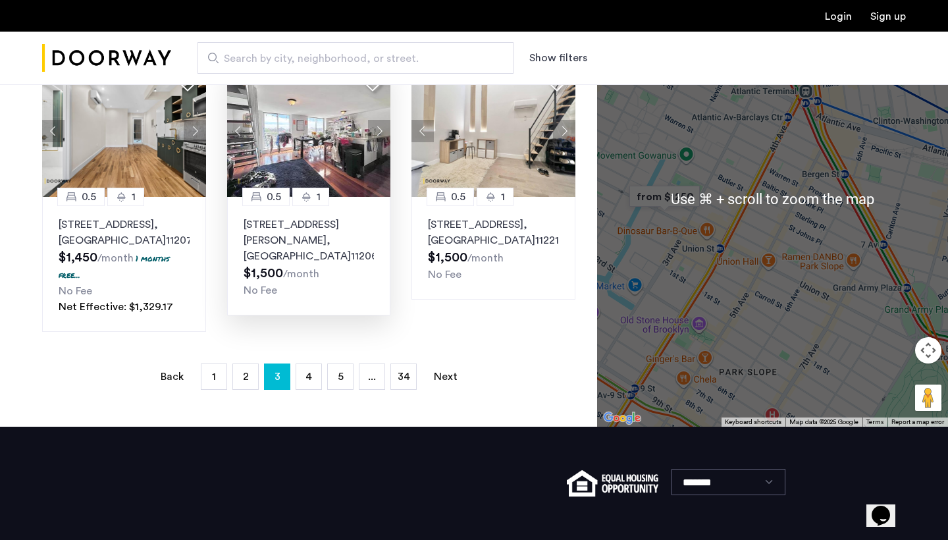
scroll to position [891, 0]
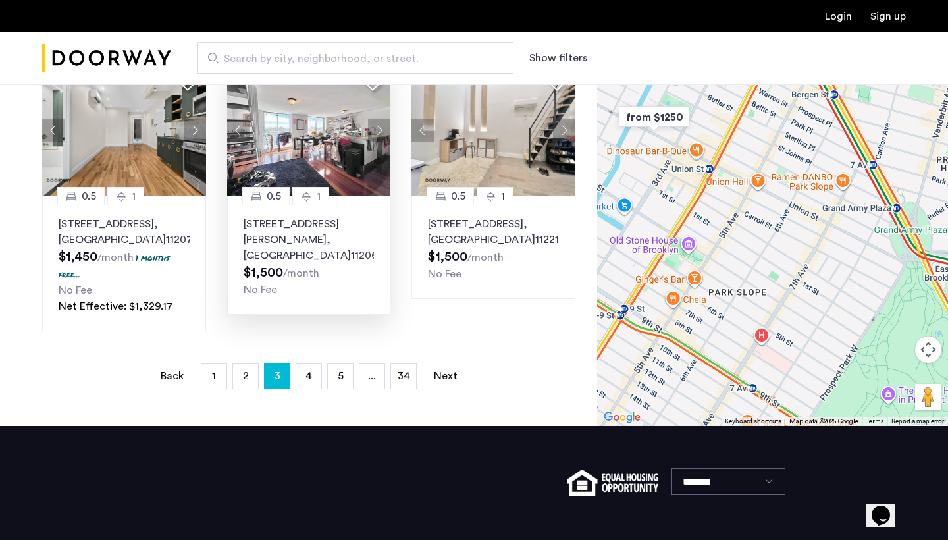
drag, startPoint x: 797, startPoint y: 326, endPoint x: 774, endPoint y: 363, distance: 43.5
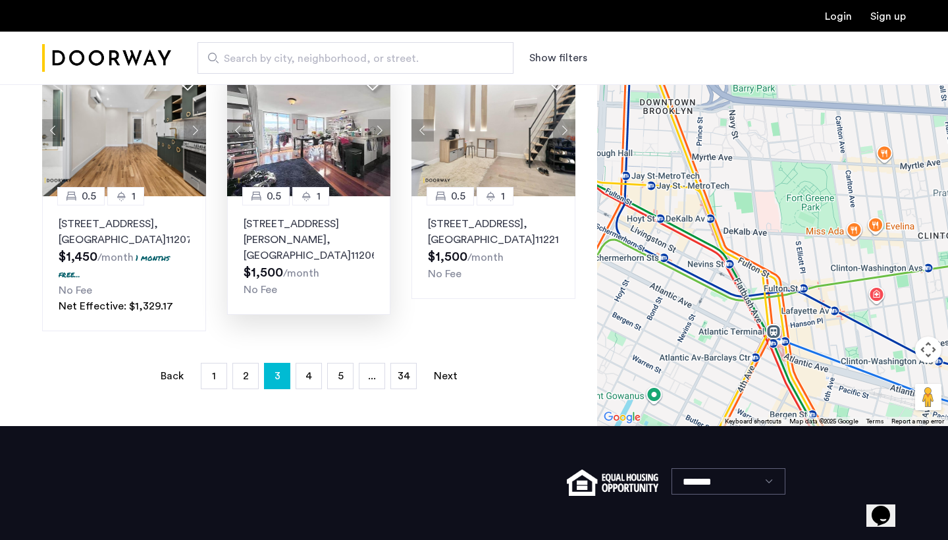
drag, startPoint x: 773, startPoint y: 363, endPoint x: 763, endPoint y: 494, distance: 130.7
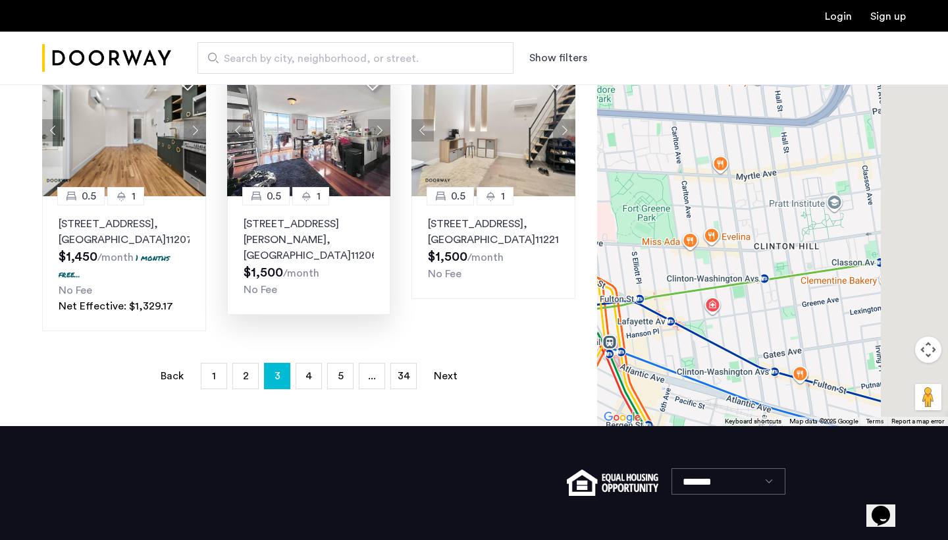
drag, startPoint x: 759, startPoint y: 186, endPoint x: 588, endPoint y: 198, distance: 171.6
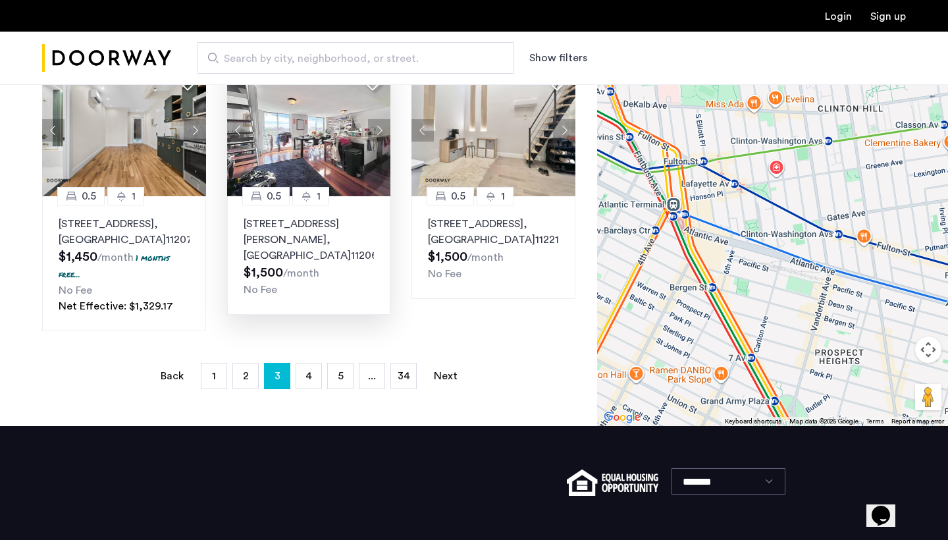
drag, startPoint x: 778, startPoint y: 226, endPoint x: 847, endPoint y: 83, distance: 159.3
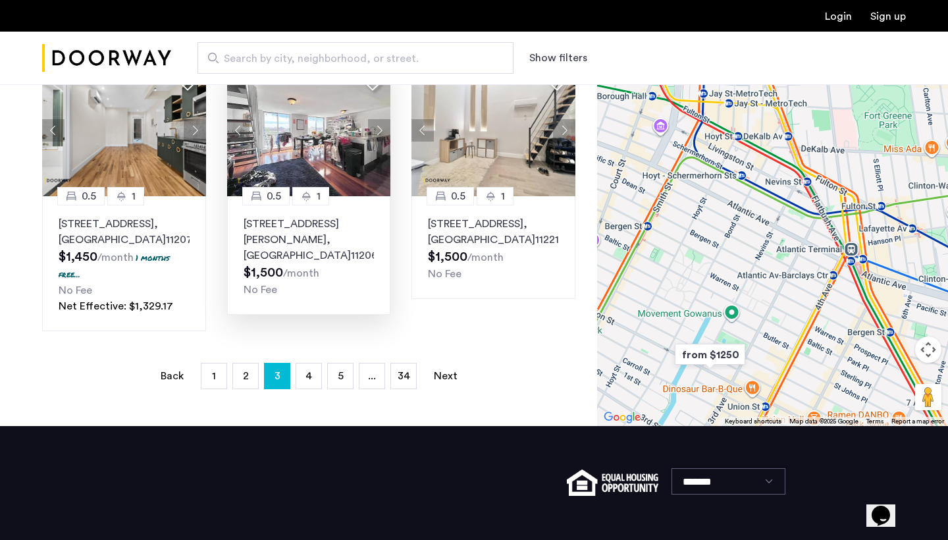
drag, startPoint x: 764, startPoint y: 236, endPoint x: 947, endPoint y: 290, distance: 191.0
click at [947, 290] on div "To navigate, press the arrow keys." at bounding box center [772, 198] width 351 height 456
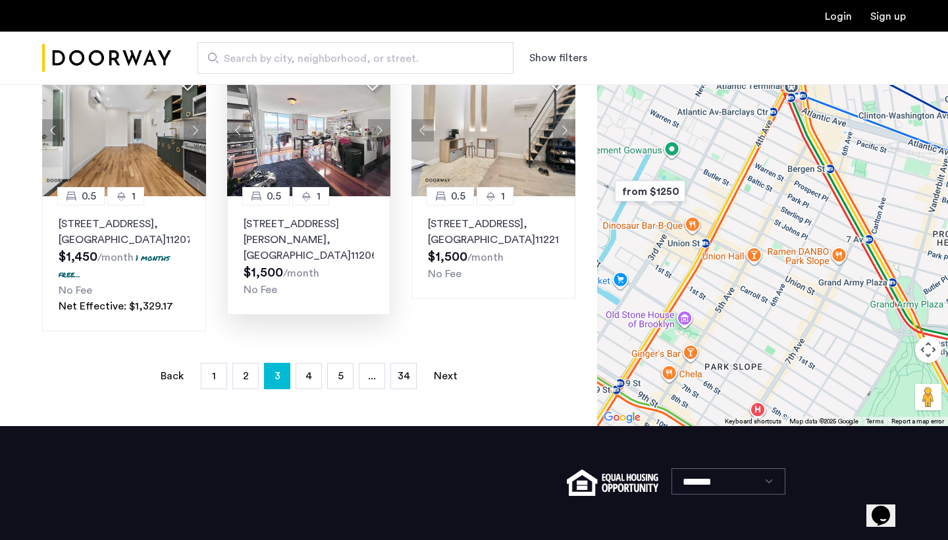
drag, startPoint x: 771, startPoint y: 253, endPoint x: 714, endPoint y: 82, distance: 181.3
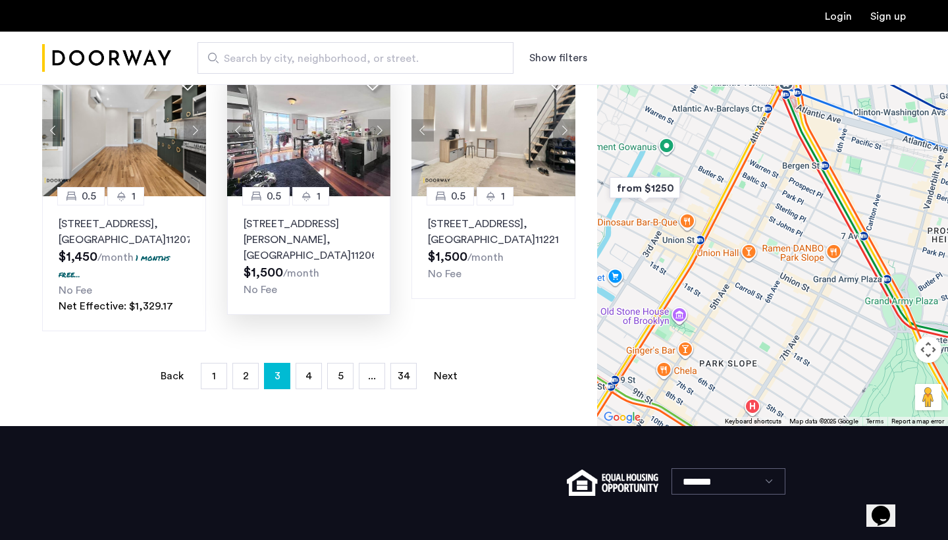
click at [653, 201] on img "from $1250" at bounding box center [644, 188] width 81 height 30
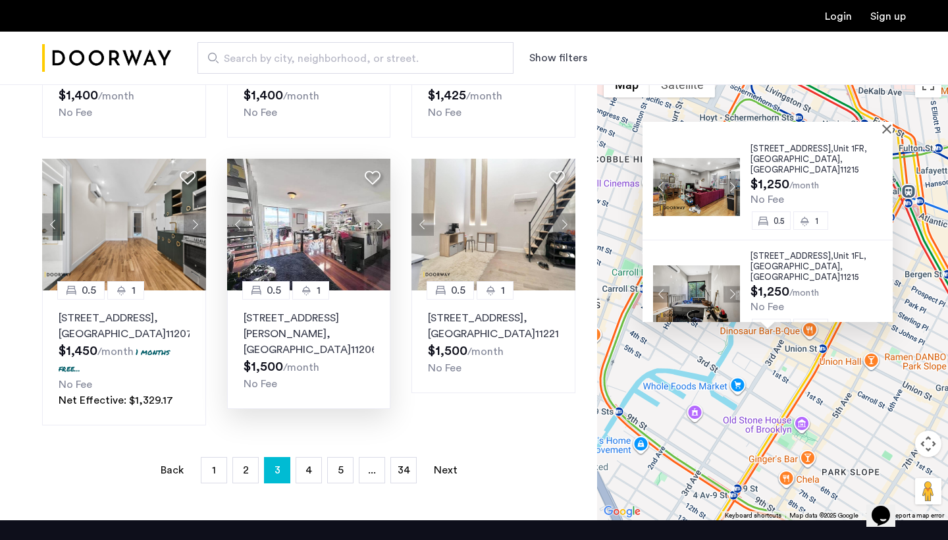
scroll to position [791, 0]
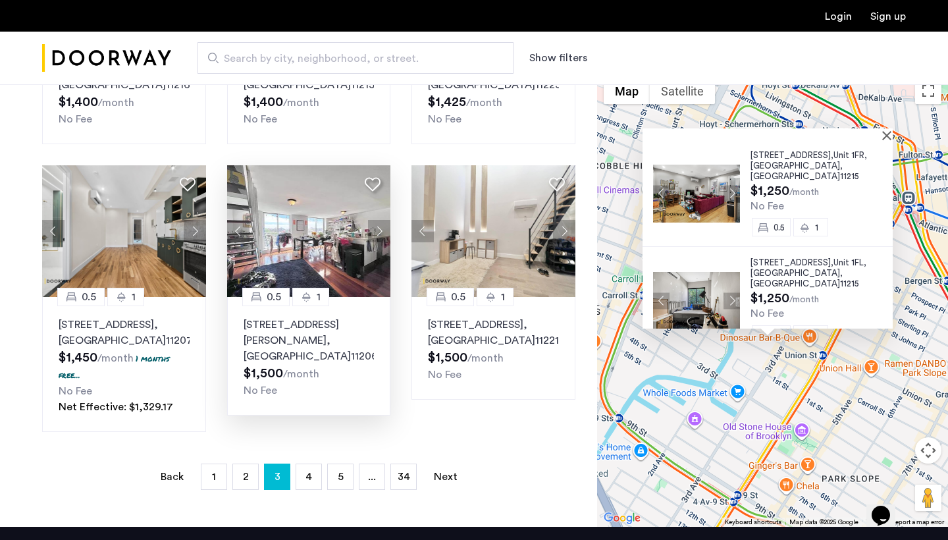
click at [723, 201] on button "Next apartment" at bounding box center [731, 193] width 16 height 16
click at [683, 300] on img at bounding box center [696, 301] width 87 height 58
click at [881, 162] on div "557 Union Street, Unit 1FR, Brooklyn , NY 11215 $1,250 /month No Fee 0.5 1" at bounding box center [767, 193] width 250 height 107
click at [883, 140] on div at bounding box center [762, 133] width 241 height 11
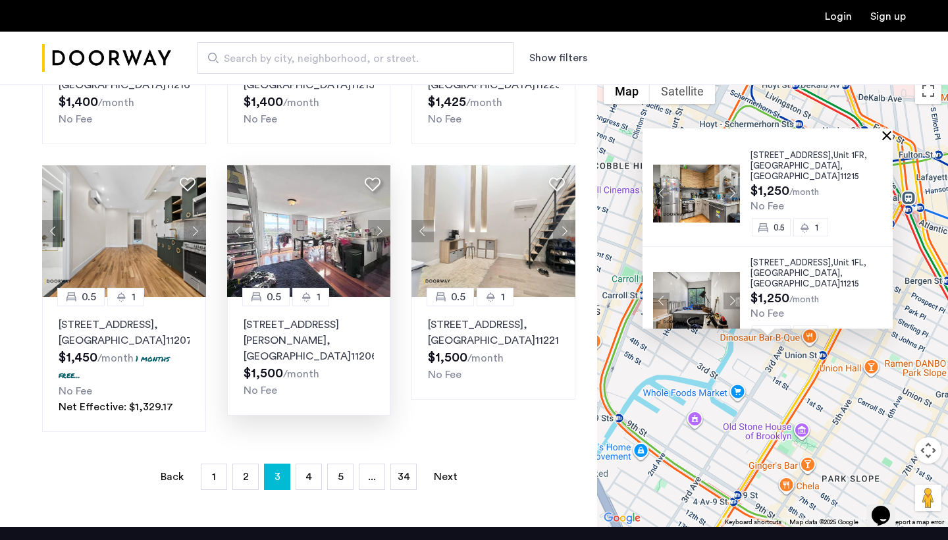
click at [893, 140] on button "Close" at bounding box center [889, 134] width 9 height 9
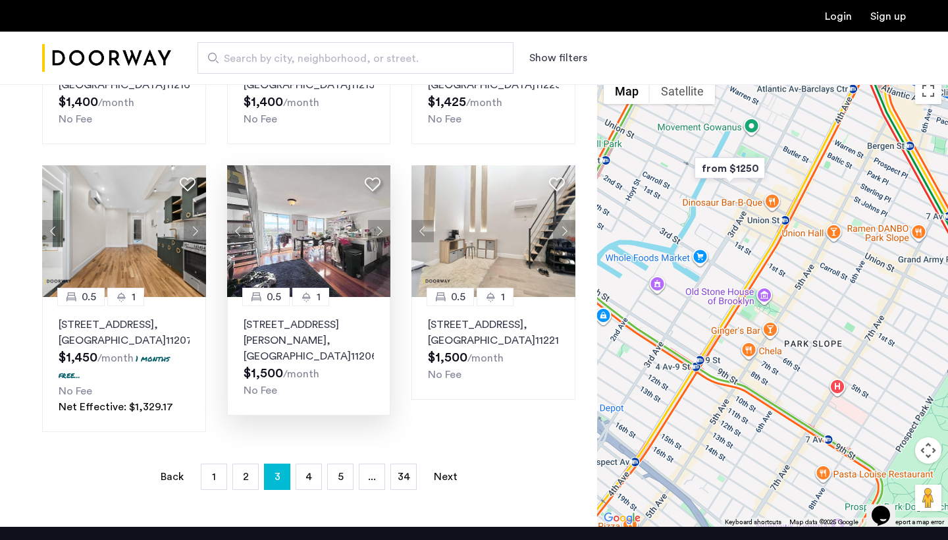
drag, startPoint x: 843, startPoint y: 307, endPoint x: 804, endPoint y: 169, distance: 143.1
click at [804, 169] on div at bounding box center [772, 299] width 351 height 456
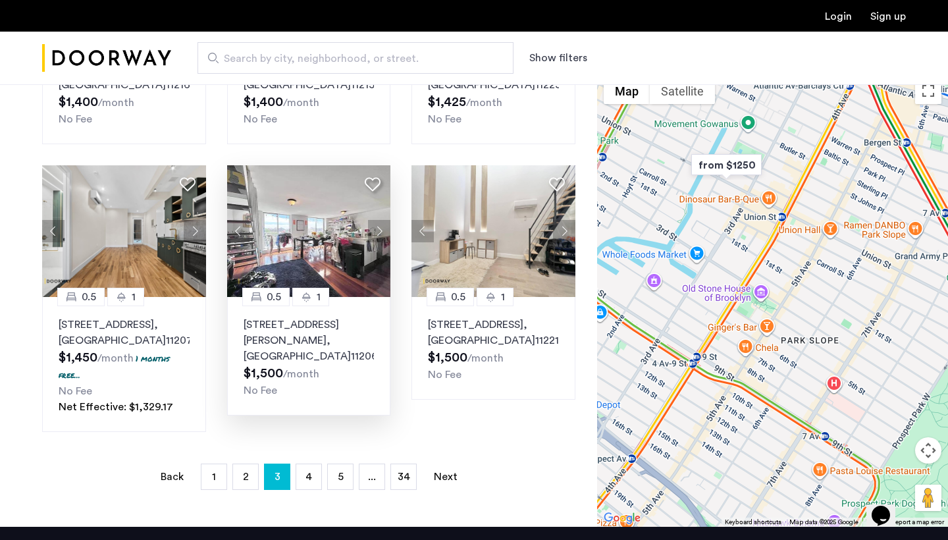
drag, startPoint x: 787, startPoint y: 329, endPoint x: 734, endPoint y: 276, distance: 74.9
click at [734, 276] on div at bounding box center [772, 299] width 351 height 456
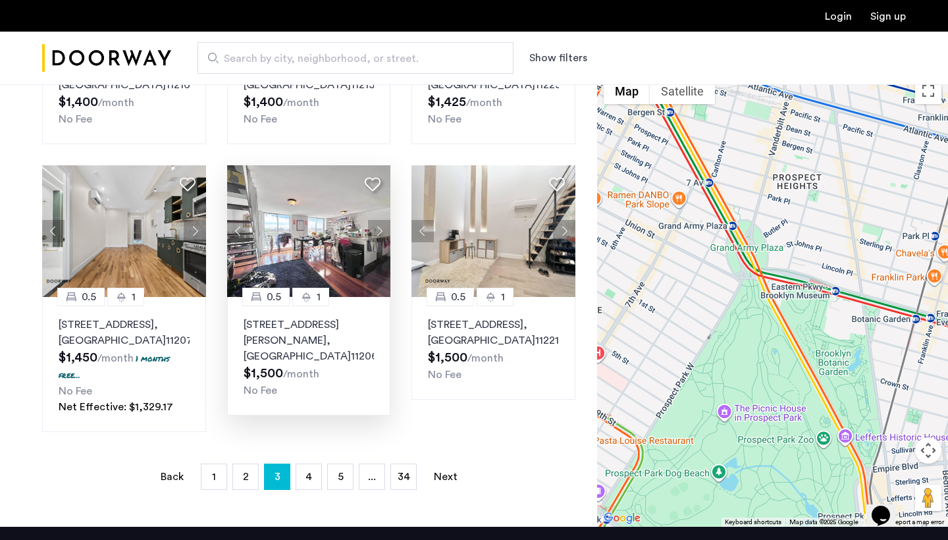
drag, startPoint x: 754, startPoint y: 311, endPoint x: 651, endPoint y: 393, distance: 131.7
click at [648, 398] on div at bounding box center [772, 299] width 351 height 456
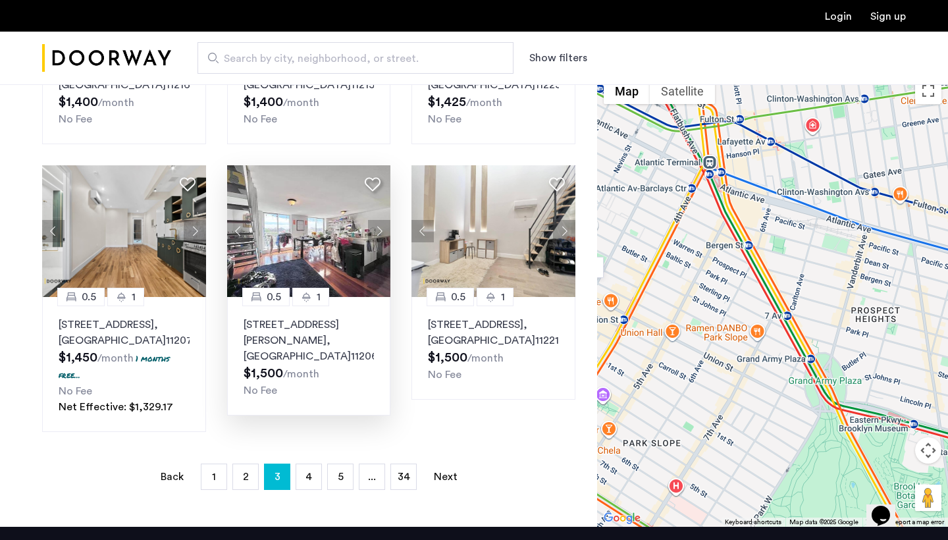
drag, startPoint x: 673, startPoint y: 398, endPoint x: 424, endPoint y: 439, distance: 252.9
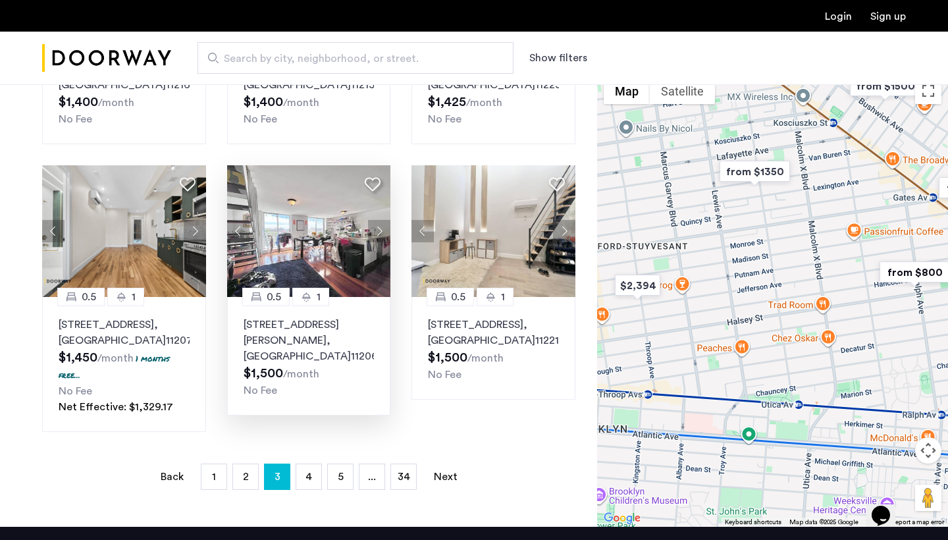
drag, startPoint x: 658, startPoint y: 377, endPoint x: 943, endPoint y: 350, distance: 286.3
click at [943, 350] on div at bounding box center [772, 299] width 351 height 456
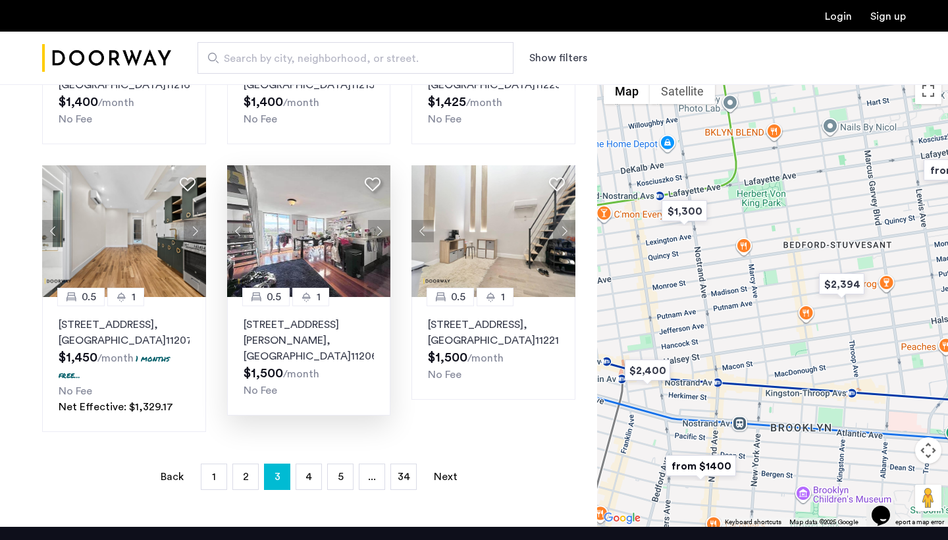
drag, startPoint x: 706, startPoint y: 386, endPoint x: 913, endPoint y: 386, distance: 206.7
click at [913, 386] on div at bounding box center [772, 299] width 351 height 456
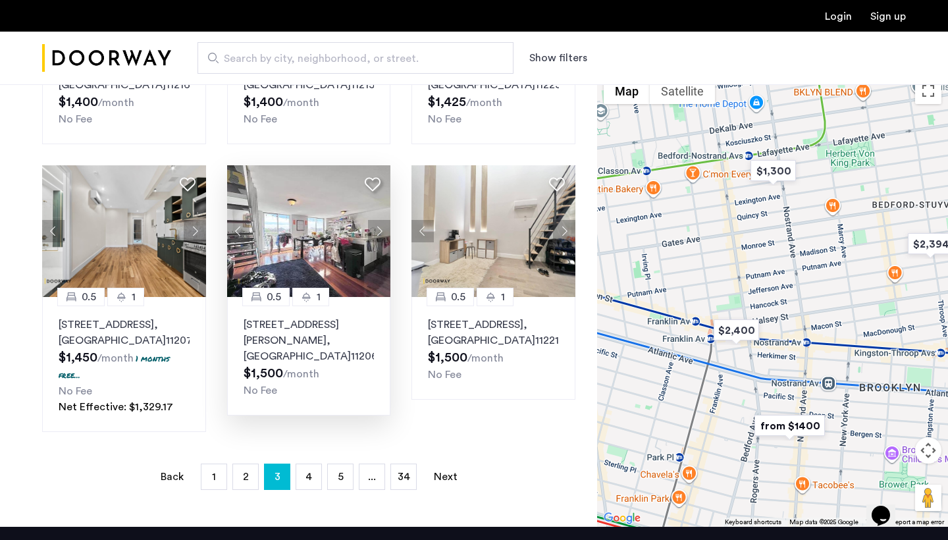
drag, startPoint x: 749, startPoint y: 399, endPoint x: 792, endPoint y: 336, distance: 76.3
click at [792, 336] on div at bounding box center [772, 299] width 351 height 456
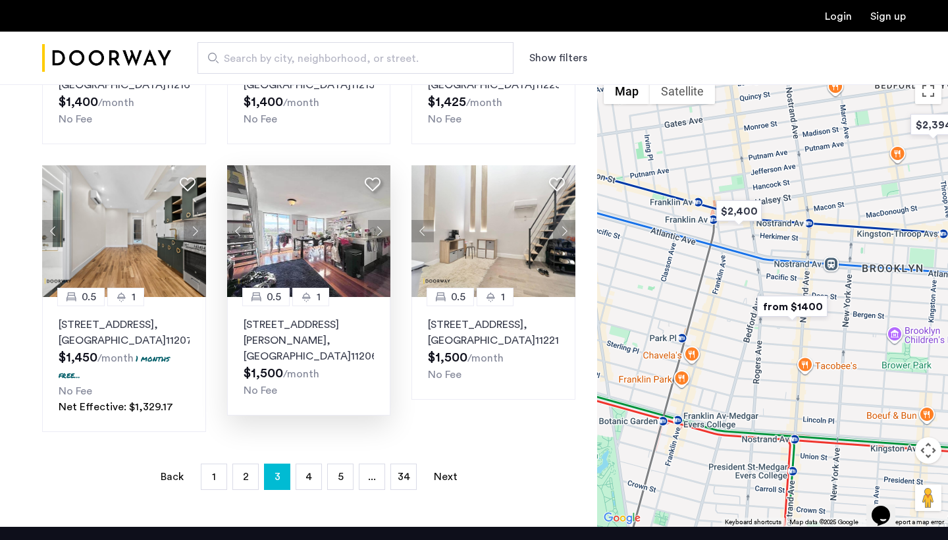
drag, startPoint x: 700, startPoint y: 367, endPoint x: 754, endPoint y: 269, distance: 111.4
click at [754, 269] on div at bounding box center [772, 299] width 351 height 456
click at [773, 320] on img "from $1400" at bounding box center [792, 307] width 81 height 30
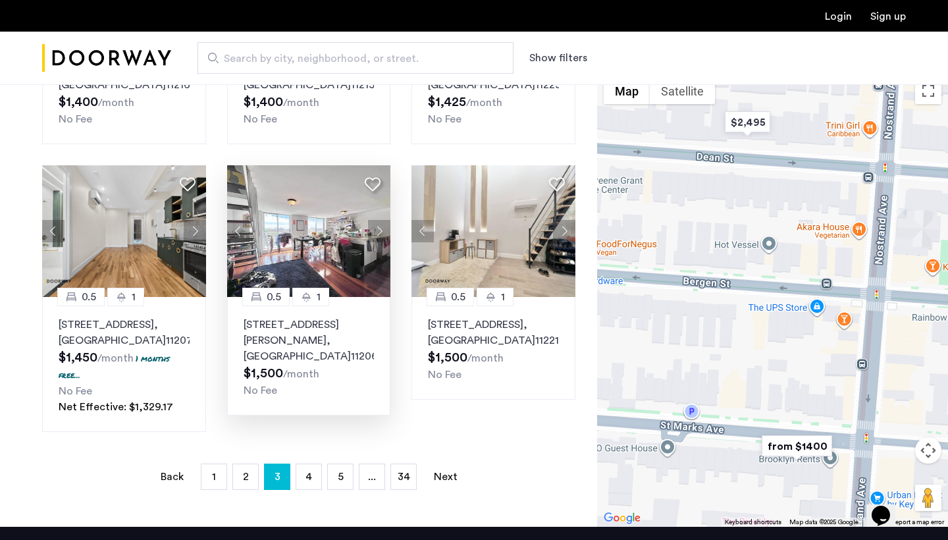
click at [788, 451] on img "from $1400" at bounding box center [796, 446] width 81 height 30
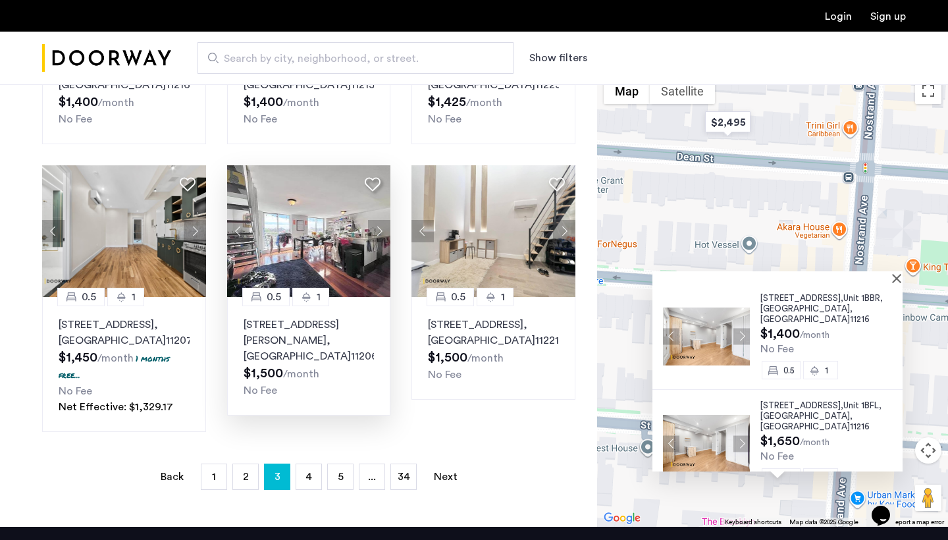
click at [769, 313] on span "Brooklyn" at bounding box center [805, 308] width 90 height 9
click at [900, 282] on div at bounding box center [777, 276] width 250 height 11
click at [904, 282] on button "Close" at bounding box center [899, 277] width 9 height 9
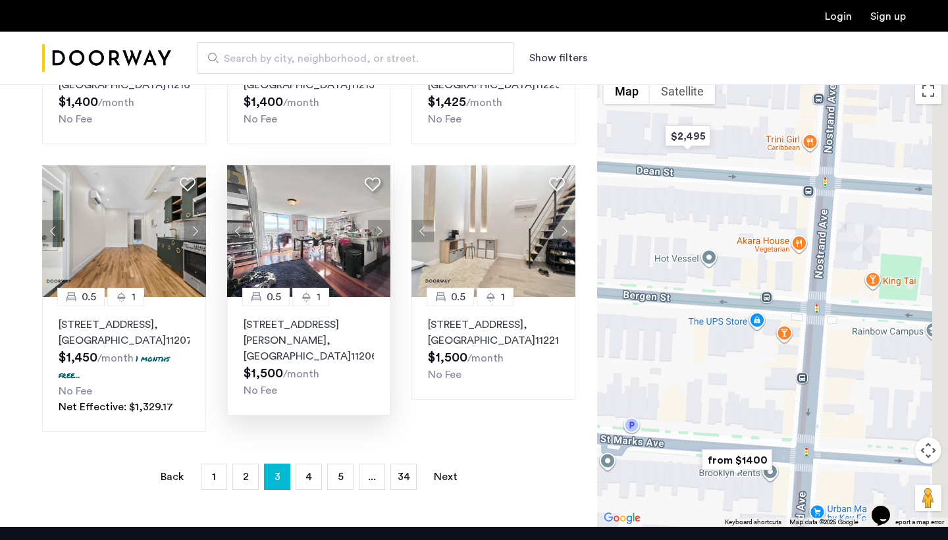
drag, startPoint x: 798, startPoint y: 374, endPoint x: 725, endPoint y: 384, distance: 73.8
click at [726, 385] on div at bounding box center [772, 299] width 351 height 456
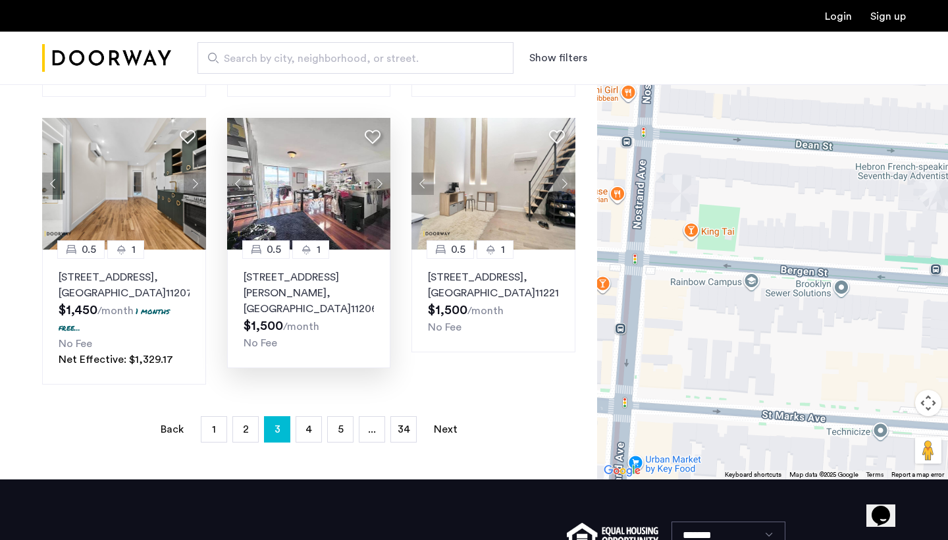
scroll to position [986, 0]
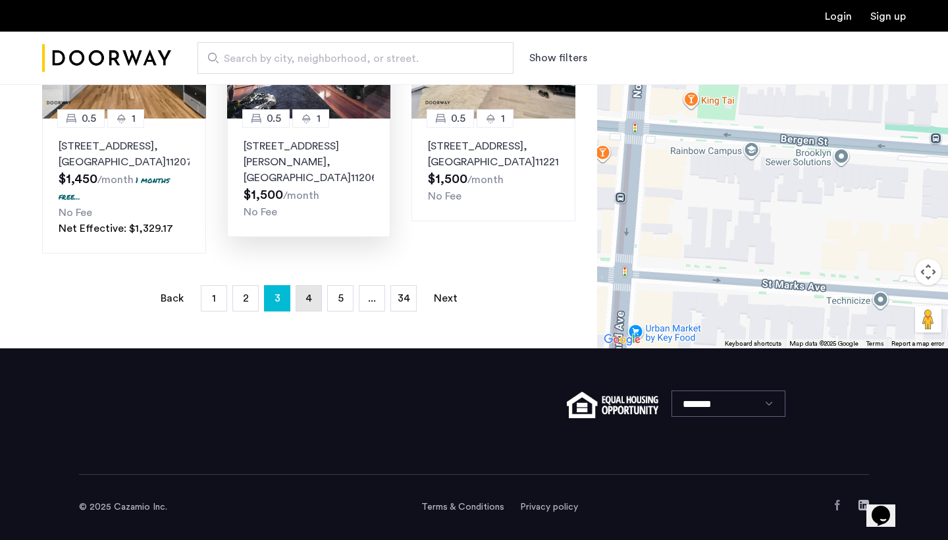
click at [304, 298] on link "page 4" at bounding box center [308, 298] width 25 height 25
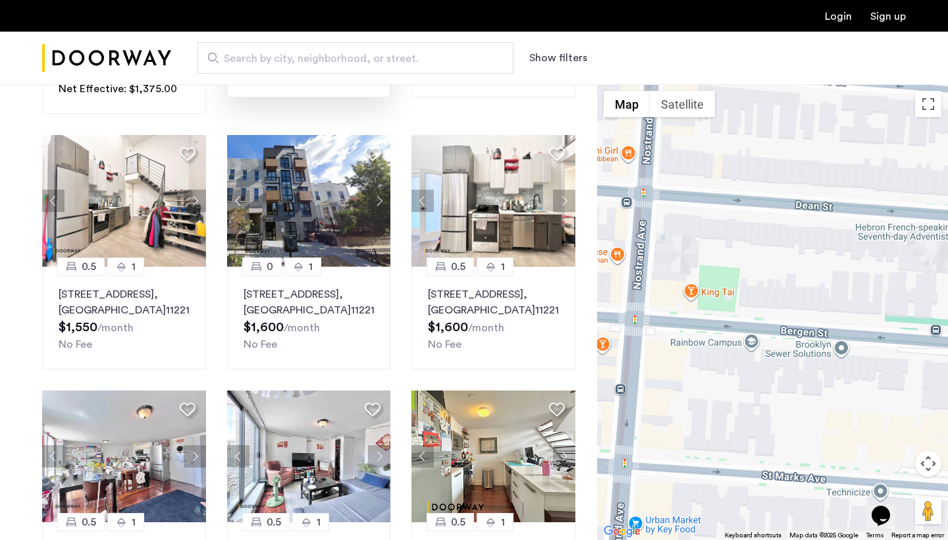
scroll to position [382, 0]
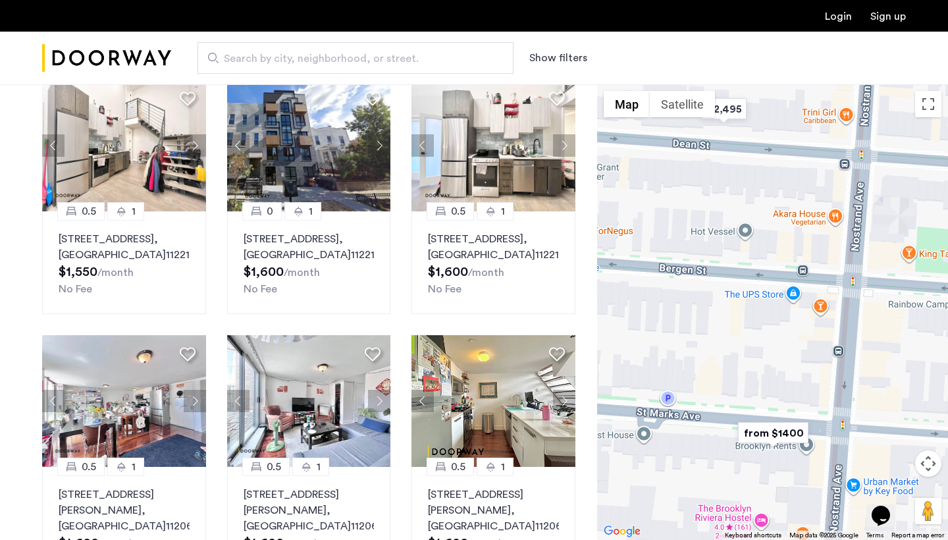
drag, startPoint x: 722, startPoint y: 263, endPoint x: 943, endPoint y: 225, distance: 224.3
click at [943, 226] on div at bounding box center [772, 312] width 351 height 456
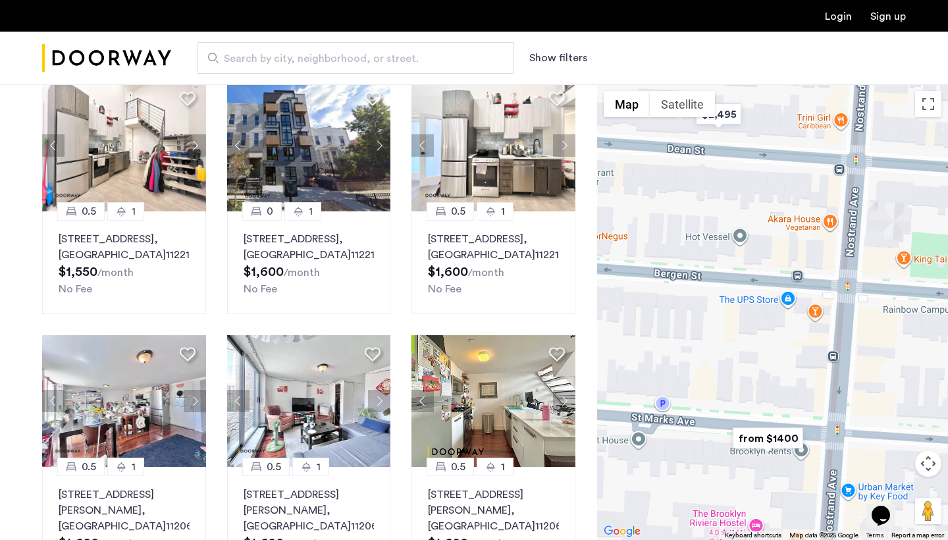
click at [838, 308] on div at bounding box center [772, 312] width 351 height 456
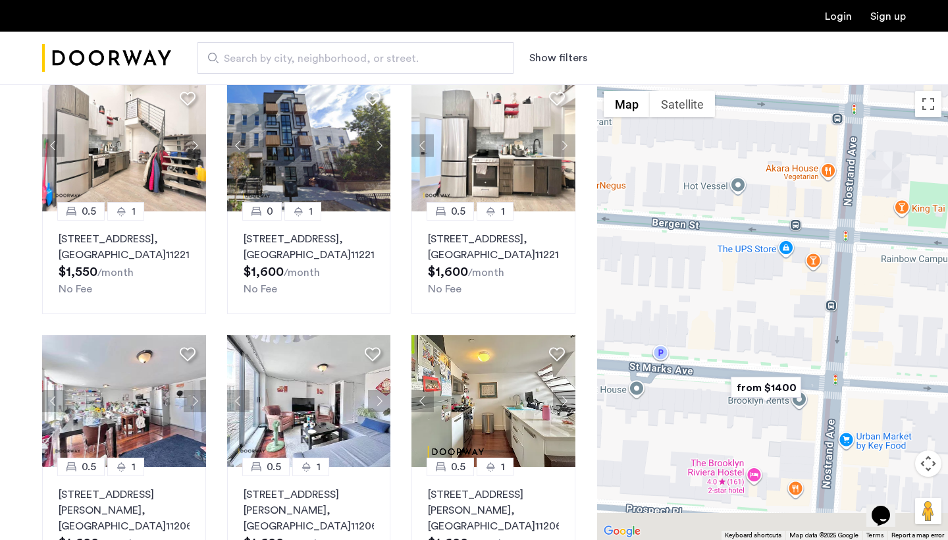
drag, startPoint x: 838, startPoint y: 308, endPoint x: 827, endPoint y: 246, distance: 62.9
click at [827, 247] on div at bounding box center [772, 312] width 351 height 456
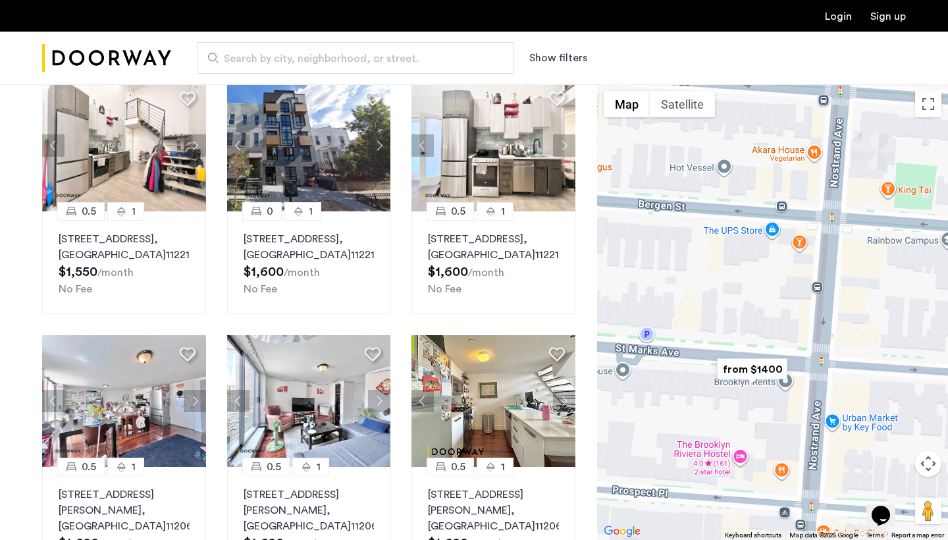
click at [761, 368] on img "from $1400" at bounding box center [752, 369] width 81 height 30
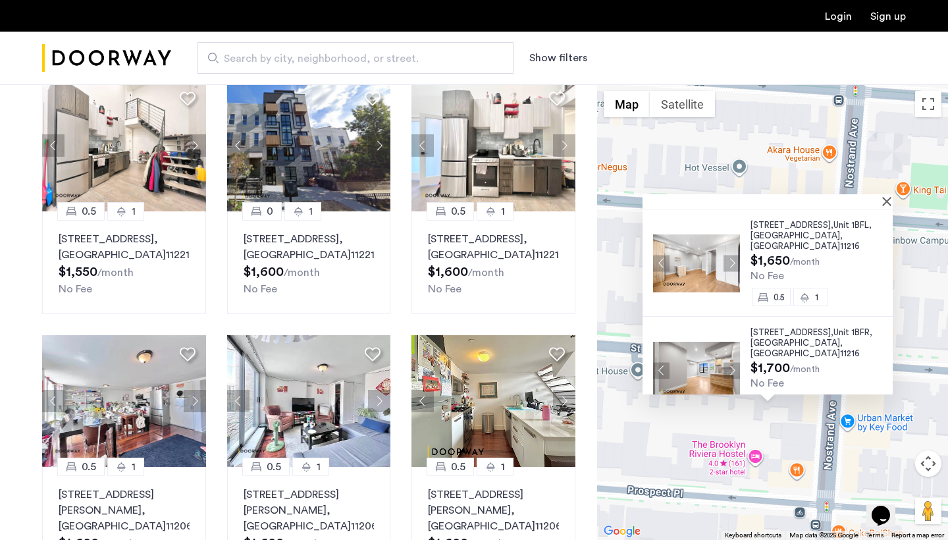
scroll to position [103, 0]
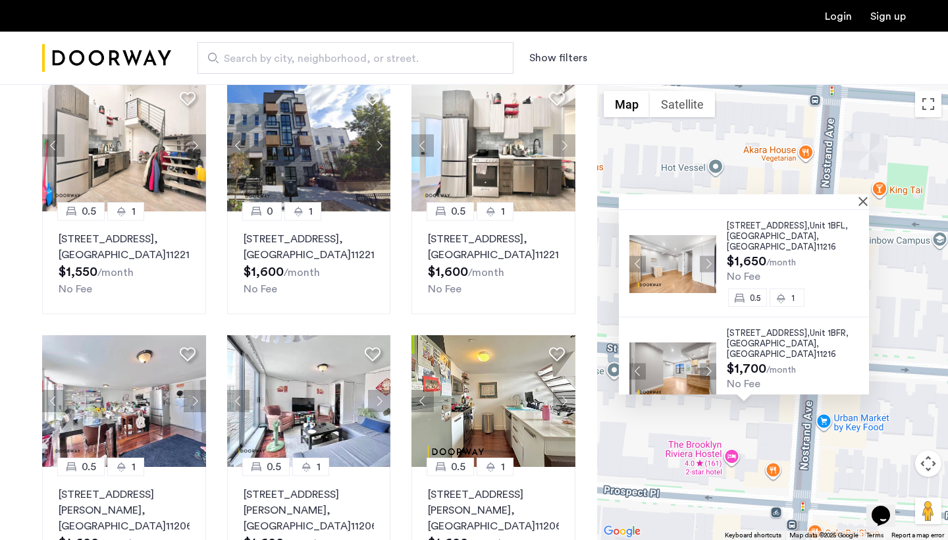
drag, startPoint x: 820, startPoint y: 417, endPoint x: 777, endPoint y: 411, distance: 43.2
click at [777, 411] on div "692 Saint Marks Avenue, Unit 1BBR, Brooklyn , NY 11216 $1,400 /month No Fee 0.5…" at bounding box center [772, 312] width 351 height 456
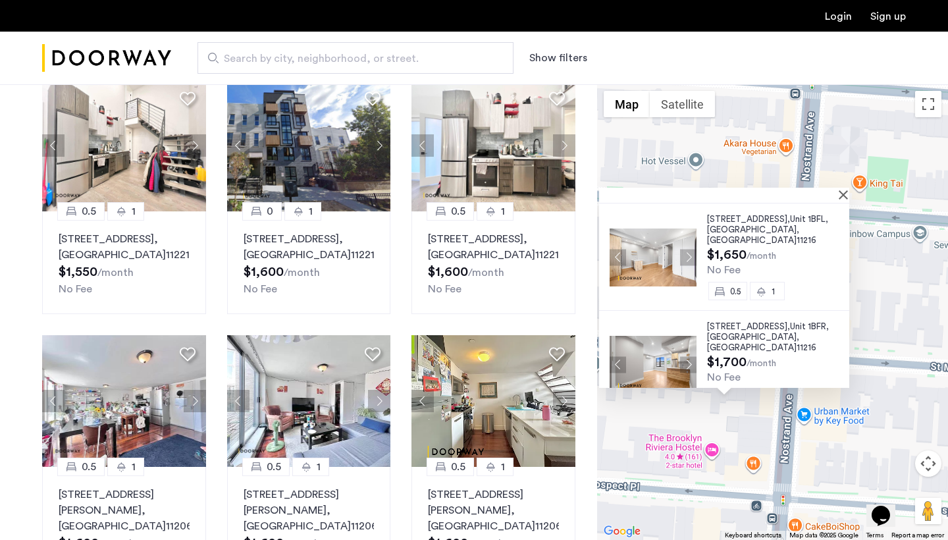
drag, startPoint x: 777, startPoint y: 411, endPoint x: 747, endPoint y: 463, distance: 59.8
click at [747, 464] on div "692 Saint Marks Avenue, Unit 1BBR, Brooklyn , NY 11216 $1,400 /month No Fee 0.5…" at bounding box center [772, 312] width 351 height 456
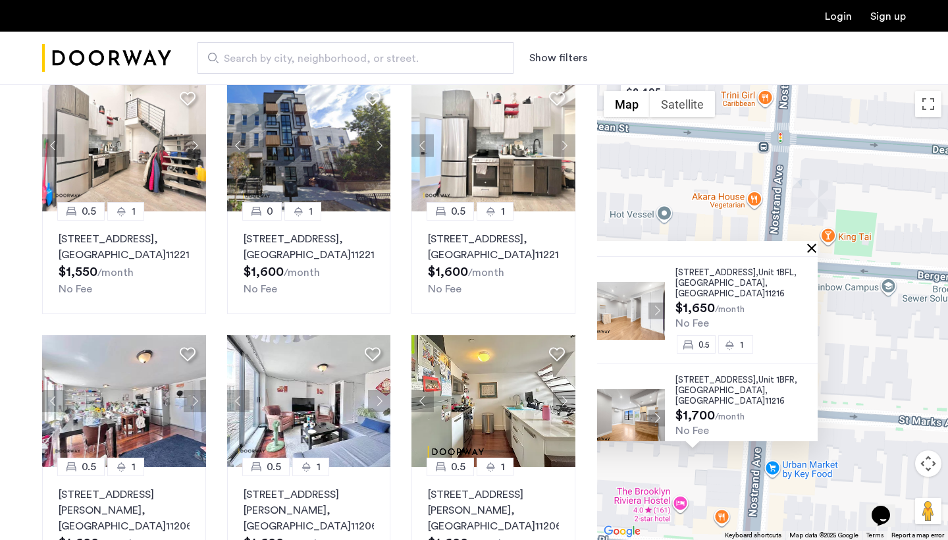
click at [816, 252] on button "Close" at bounding box center [814, 247] width 9 height 9
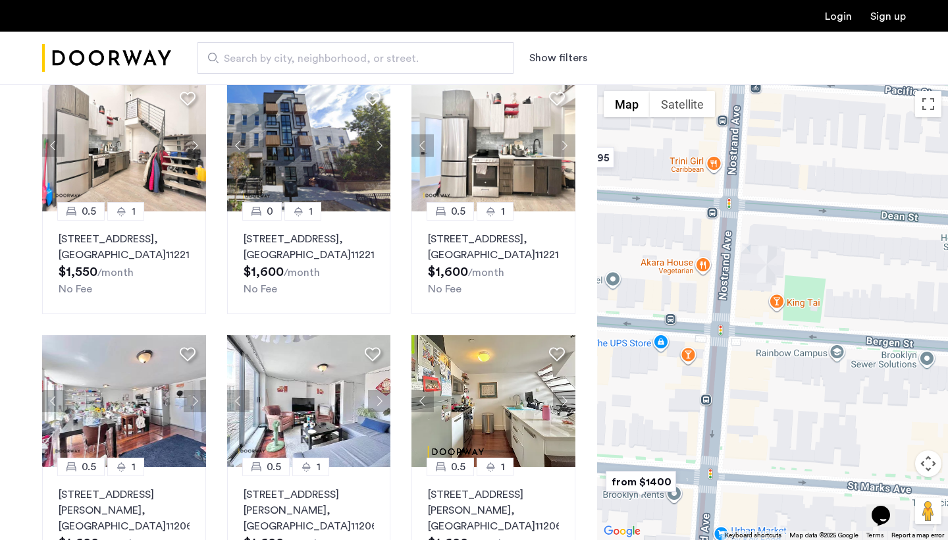
drag, startPoint x: 816, startPoint y: 253, endPoint x: 771, endPoint y: 309, distance: 71.7
click at [771, 309] on div at bounding box center [772, 312] width 351 height 456
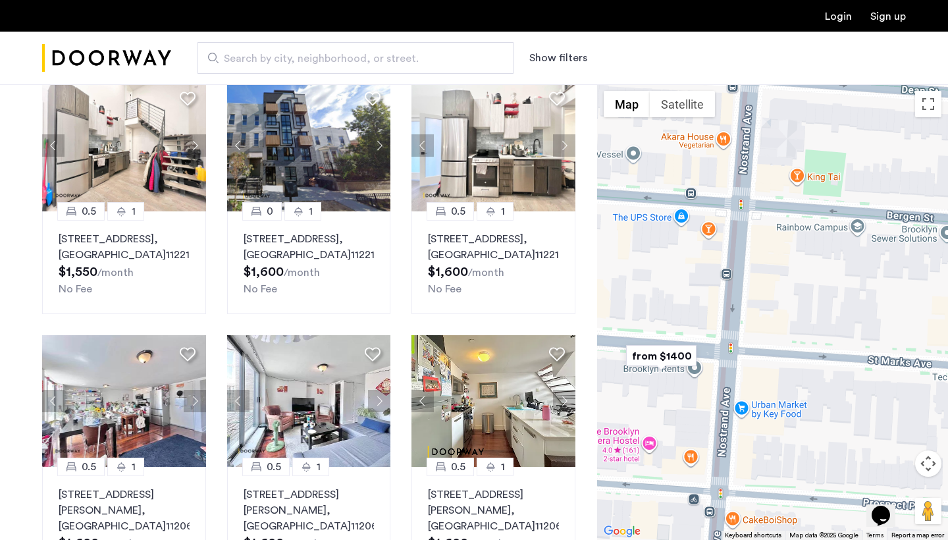
drag, startPoint x: 729, startPoint y: 415, endPoint x: 739, endPoint y: 301, distance: 113.7
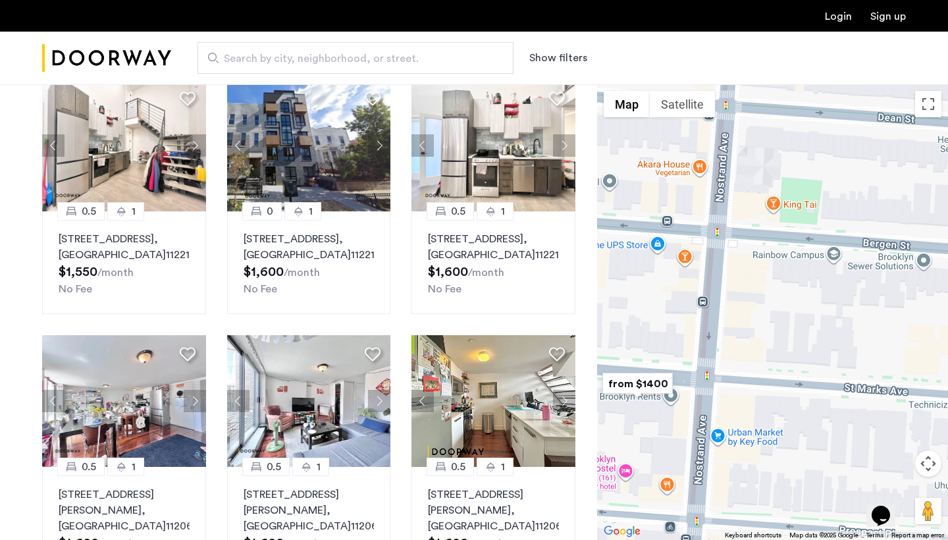
drag, startPoint x: 738, startPoint y: 301, endPoint x: 701, endPoint y: 356, distance: 66.5
click at [701, 356] on div at bounding box center [772, 312] width 351 height 456
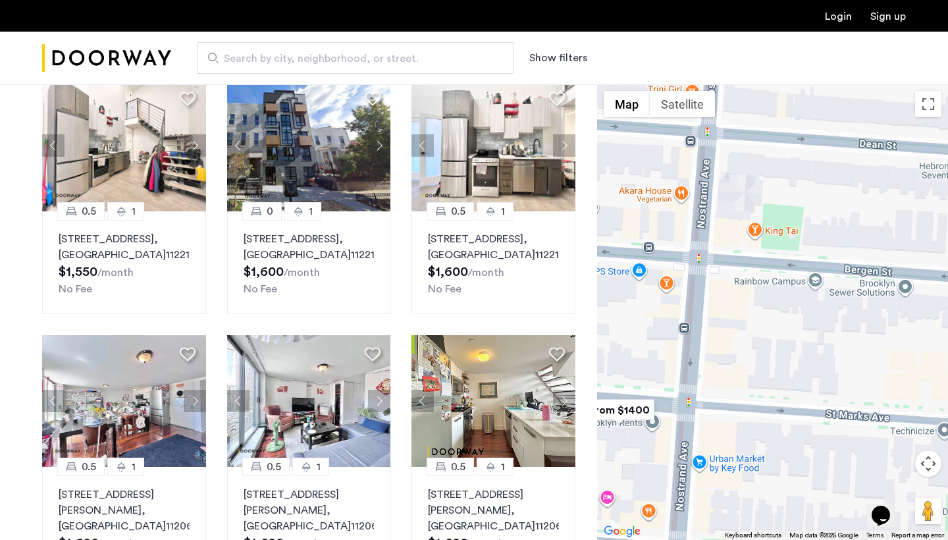
click at [701, 356] on div at bounding box center [772, 312] width 351 height 456
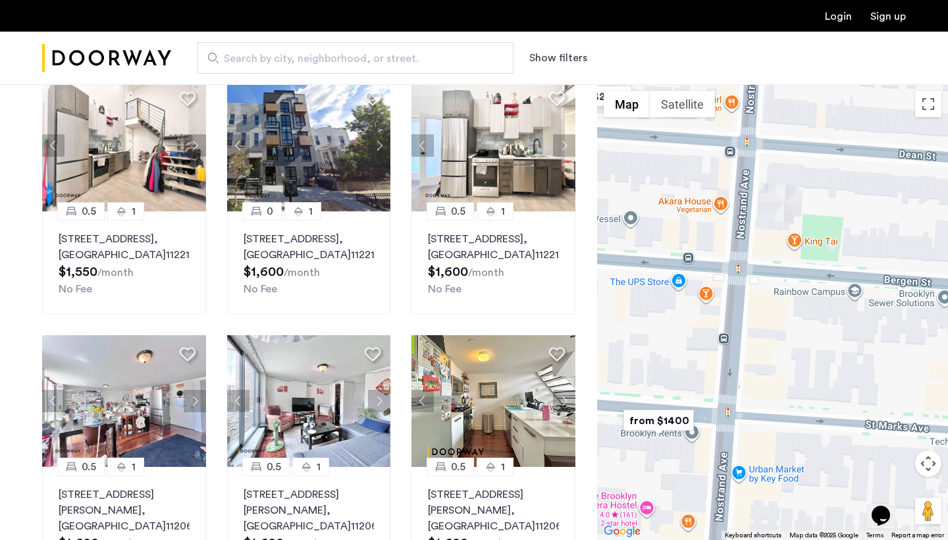
drag, startPoint x: 701, startPoint y: 356, endPoint x: 750, endPoint y: 342, distance: 51.4
click at [750, 342] on div at bounding box center [772, 312] width 351 height 456
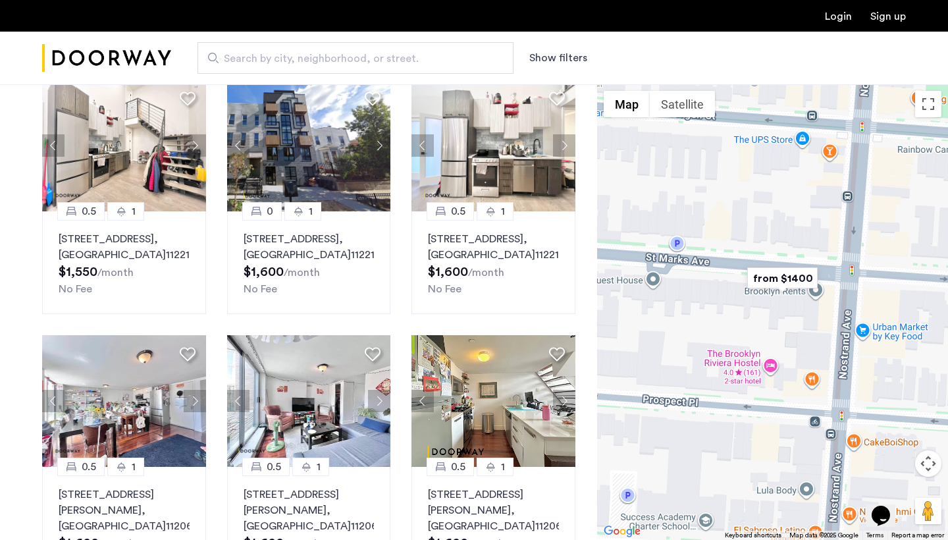
drag, startPoint x: 750, startPoint y: 342, endPoint x: 850, endPoint y: 213, distance: 162.3
click at [850, 213] on div at bounding box center [772, 312] width 351 height 456
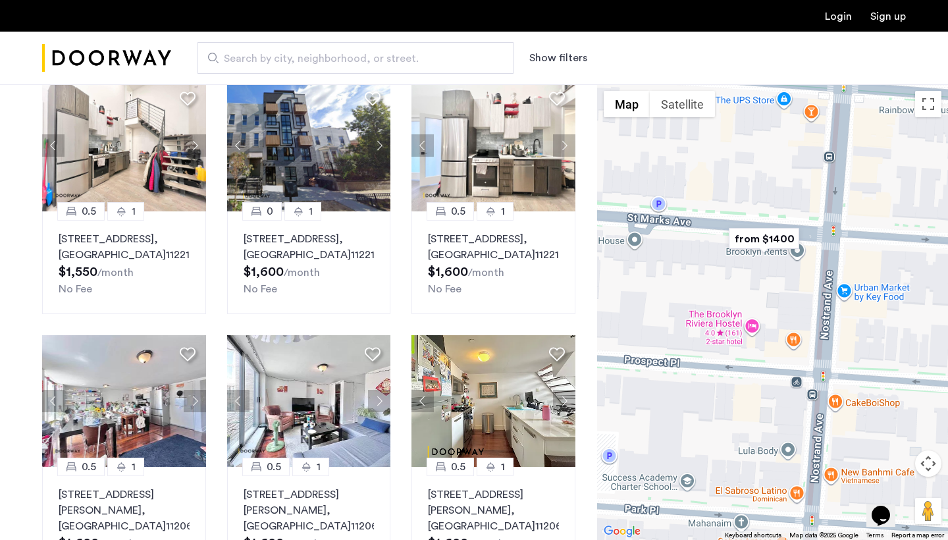
click at [933, 471] on button "Map camera controls" at bounding box center [928, 463] width 26 height 26
click at [895, 504] on button "Opens Chat This icon Opens the chat window." at bounding box center [880, 515] width 29 height 22
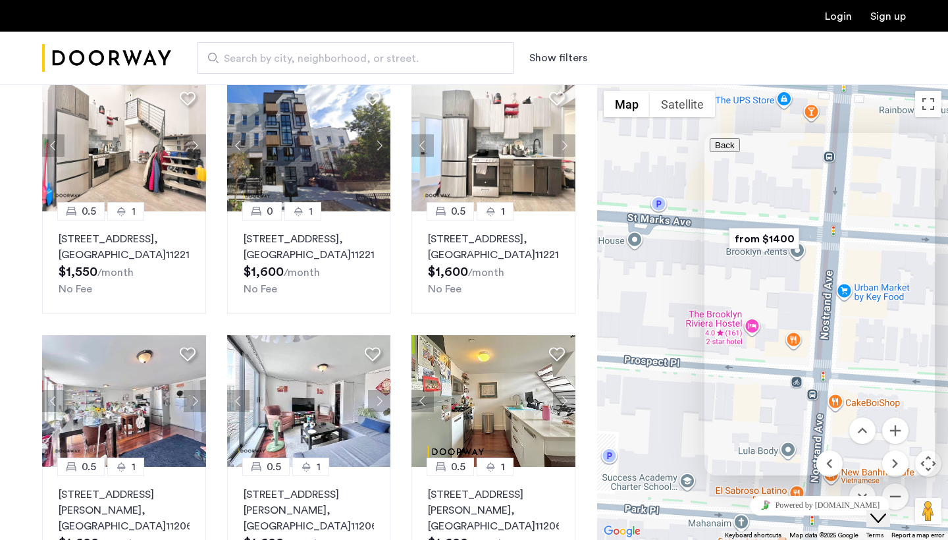
click at [907, 486] on menu at bounding box center [862, 463] width 92 height 92
click at [903, 492] on div "Close Chat This icon closes the chat window." at bounding box center [888, 492] width 32 height 0
click at [692, 456] on div at bounding box center [772, 312] width 351 height 456
click at [852, 505] on span "Please fill out the form below and we will get back to you as soon as possible." at bounding box center [817, 516] width 215 height 23
drag, startPoint x: 850, startPoint y: 196, endPoint x: 850, endPoint y: 220, distance: 23.7
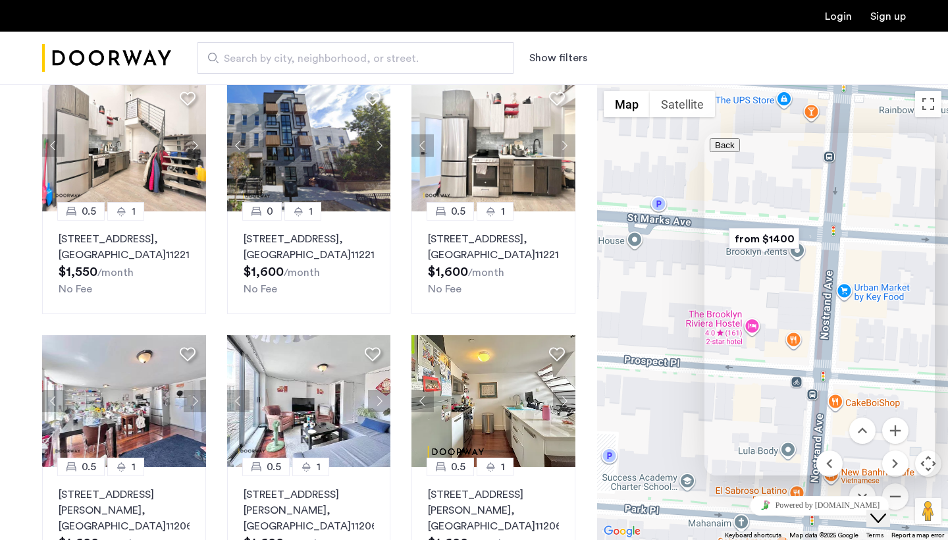
click at [934, 96] on button "Toggle fullscreen view" at bounding box center [928, 104] width 26 height 26
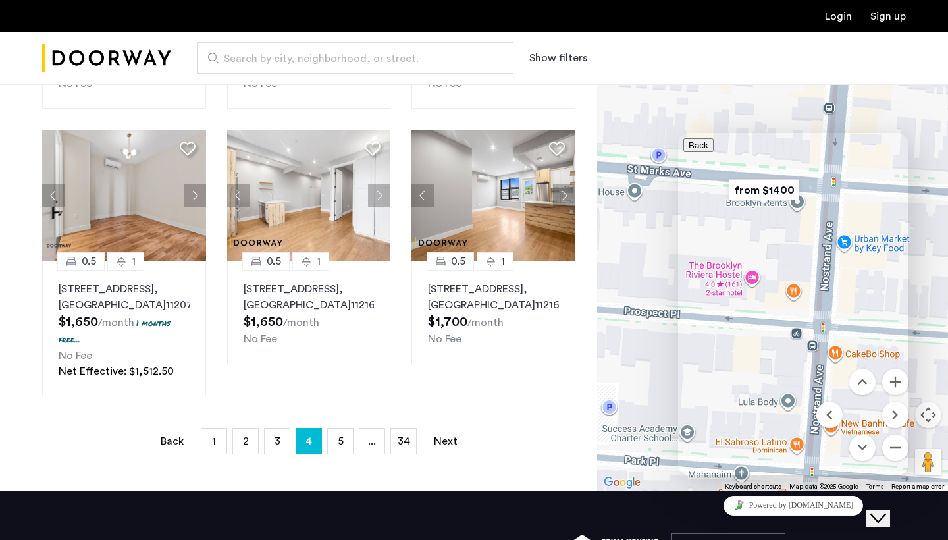
scroll to position [989, 0]
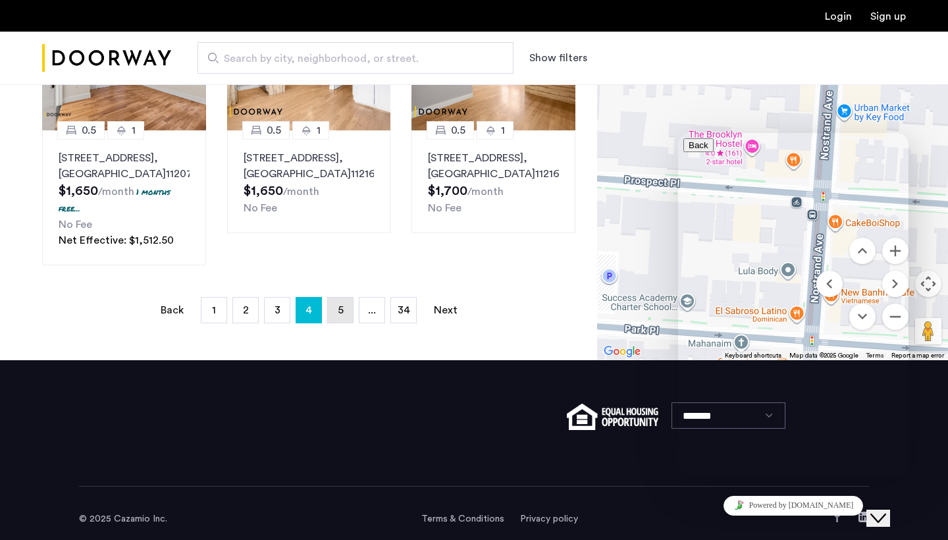
click at [332, 323] on link "page 5" at bounding box center [340, 310] width 25 height 25
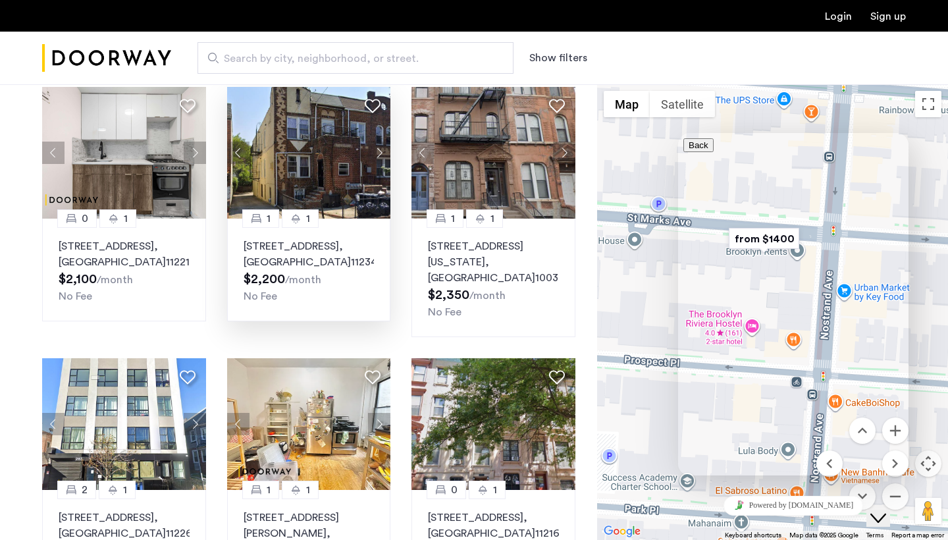
scroll to position [719, 0]
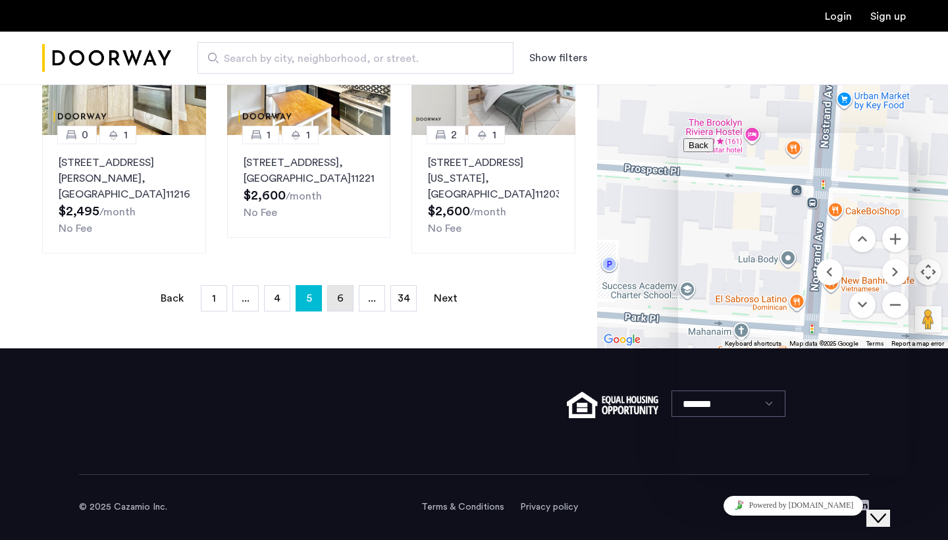
click at [338, 289] on link "page 6" at bounding box center [340, 298] width 25 height 25
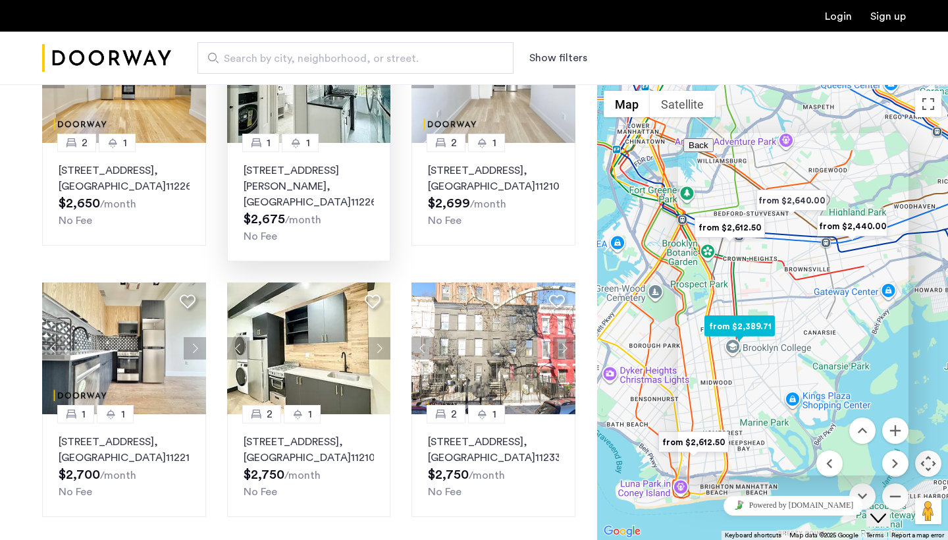
scroll to position [730, 0]
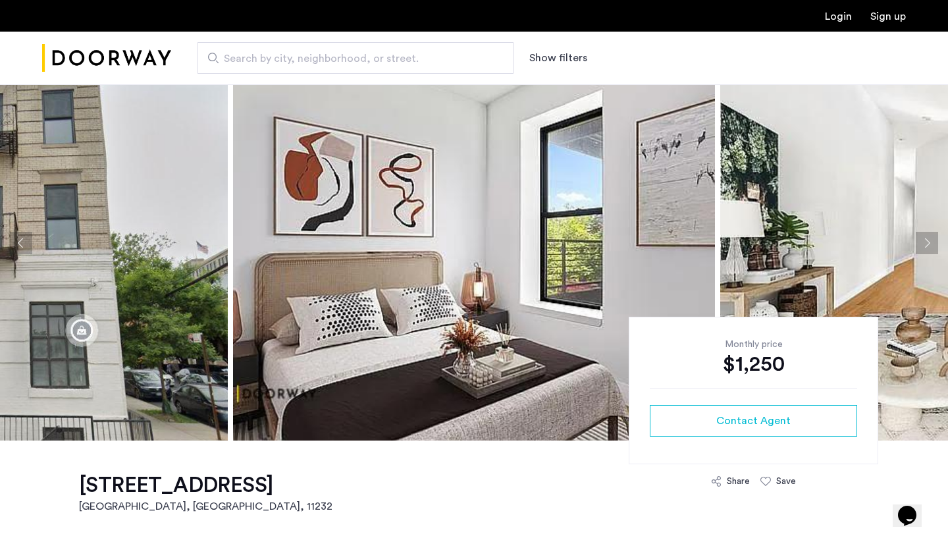
scroll to position [47, 0]
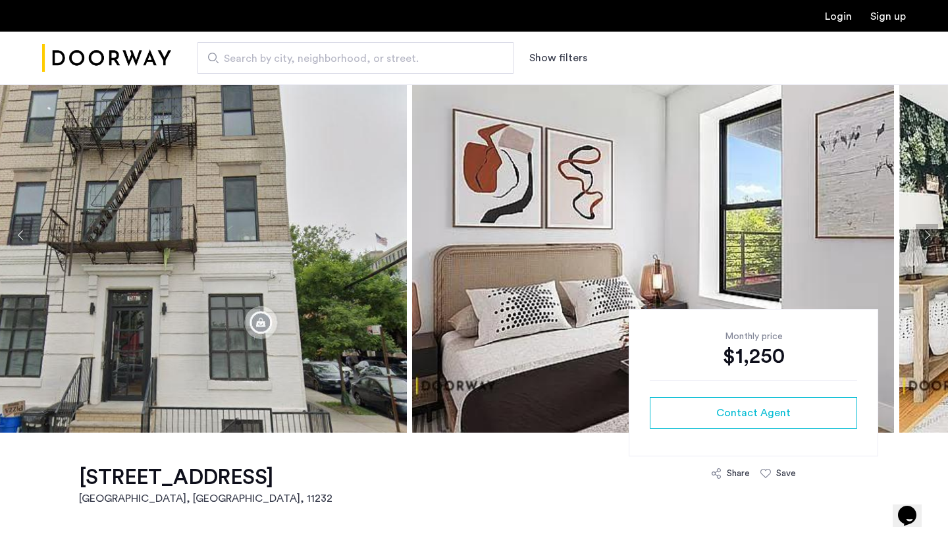
drag, startPoint x: 346, startPoint y: 271, endPoint x: 98, endPoint y: 286, distance: 248.7
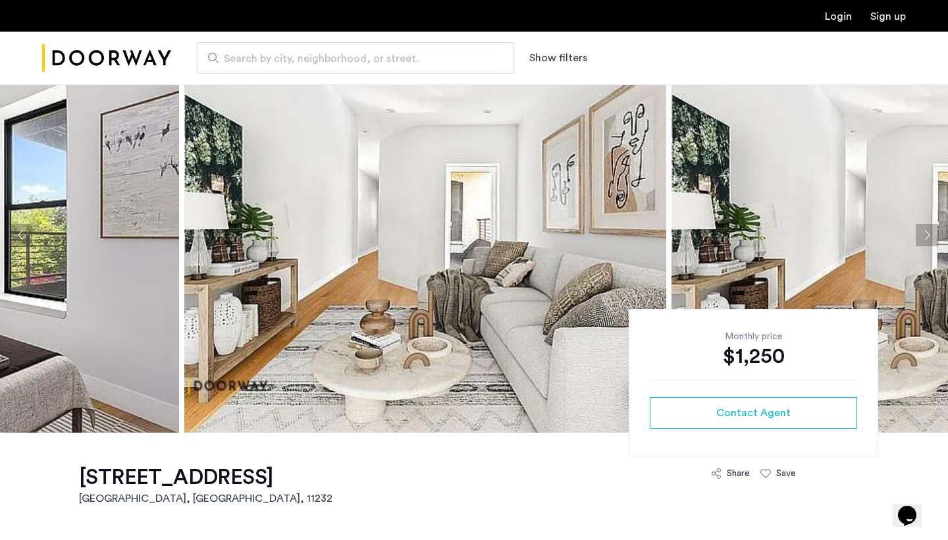
drag, startPoint x: 332, startPoint y: 290, endPoint x: 0, endPoint y: 309, distance: 333.0
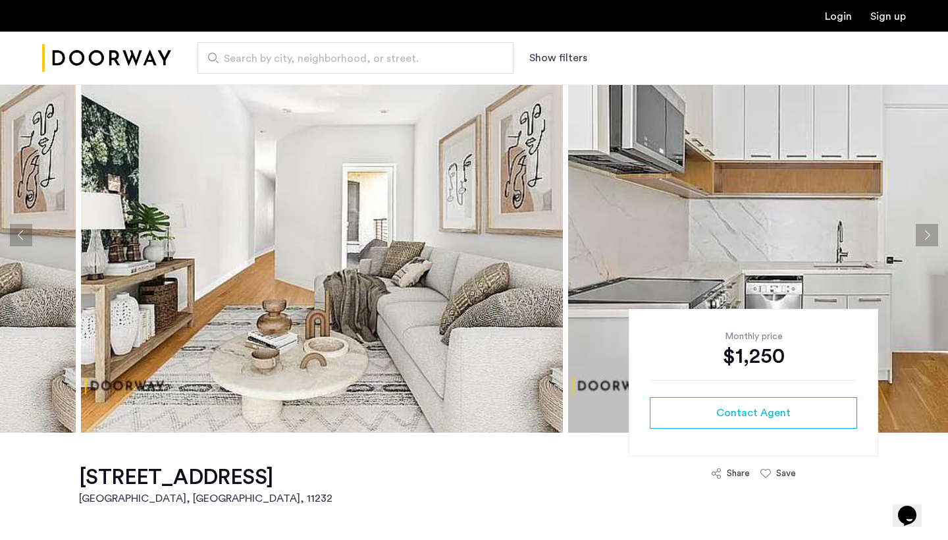
drag, startPoint x: 247, startPoint y: 303, endPoint x: 0, endPoint y: 311, distance: 246.9
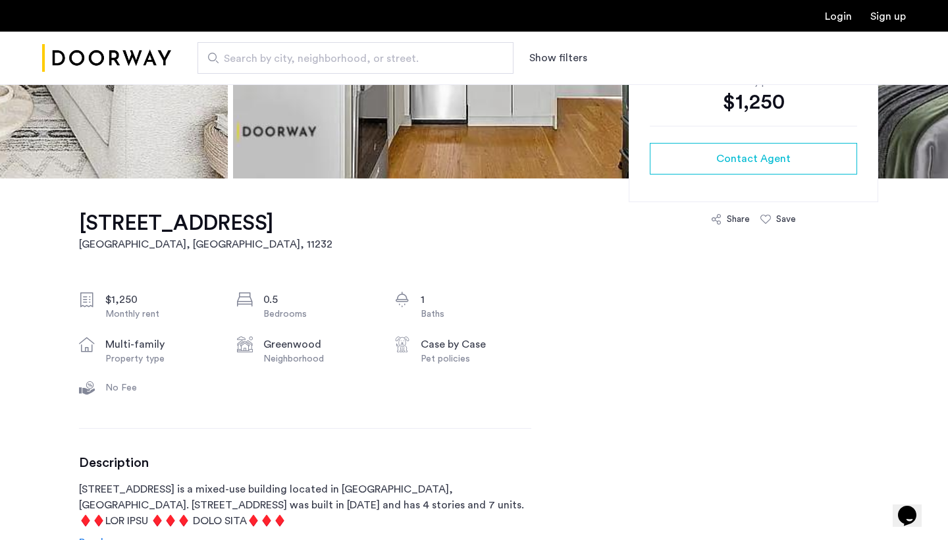
scroll to position [457, 0]
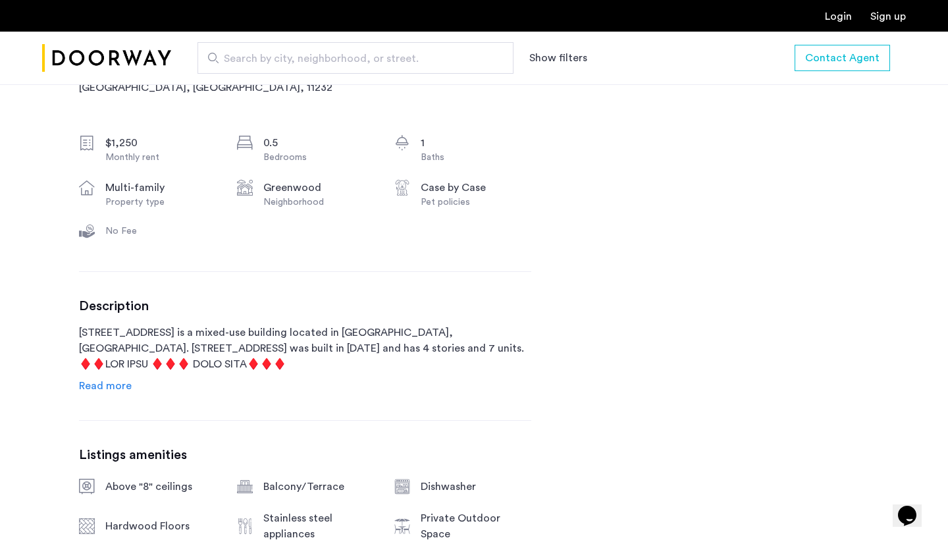
click at [113, 387] on span "Read more" at bounding box center [105, 385] width 53 height 11
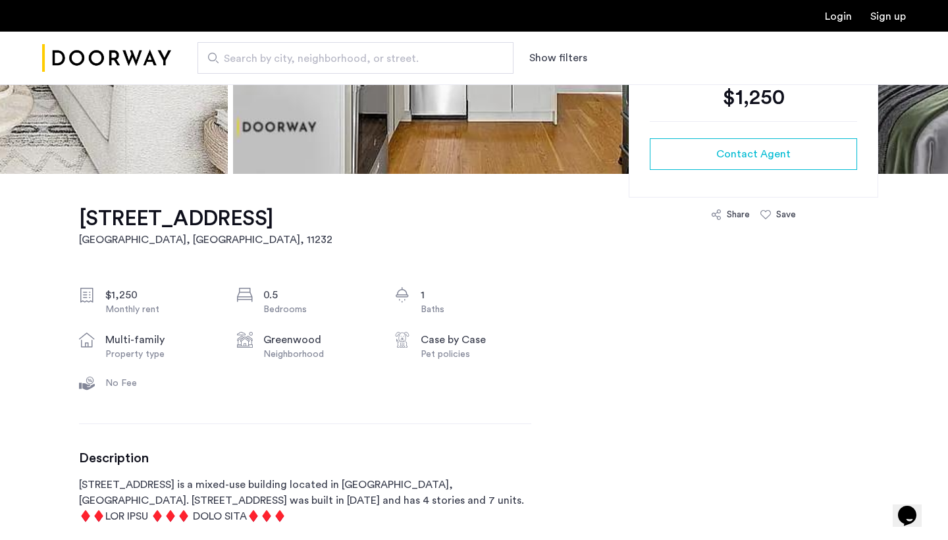
scroll to position [251, 0]
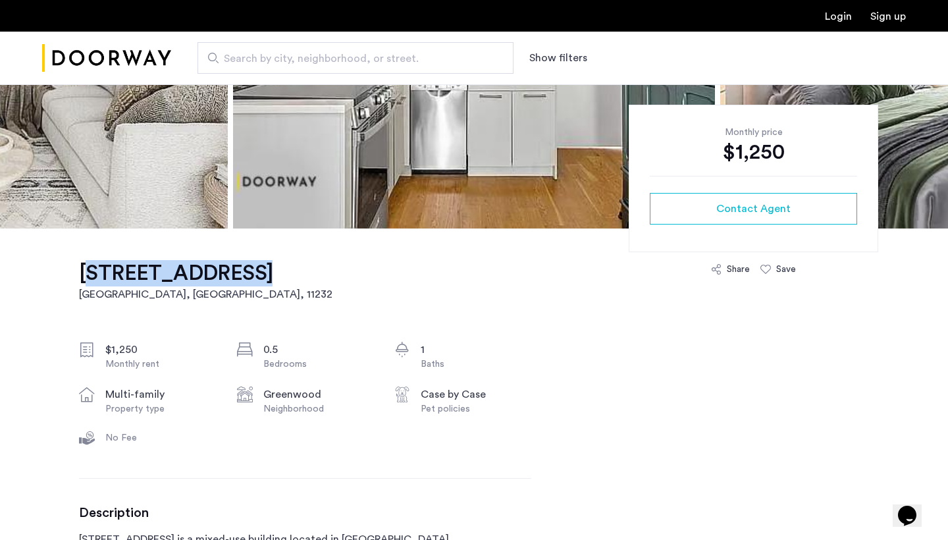
drag, startPoint x: 74, startPoint y: 274, endPoint x: 219, endPoint y: 269, distance: 144.9
copy h1 "122 29th Street"
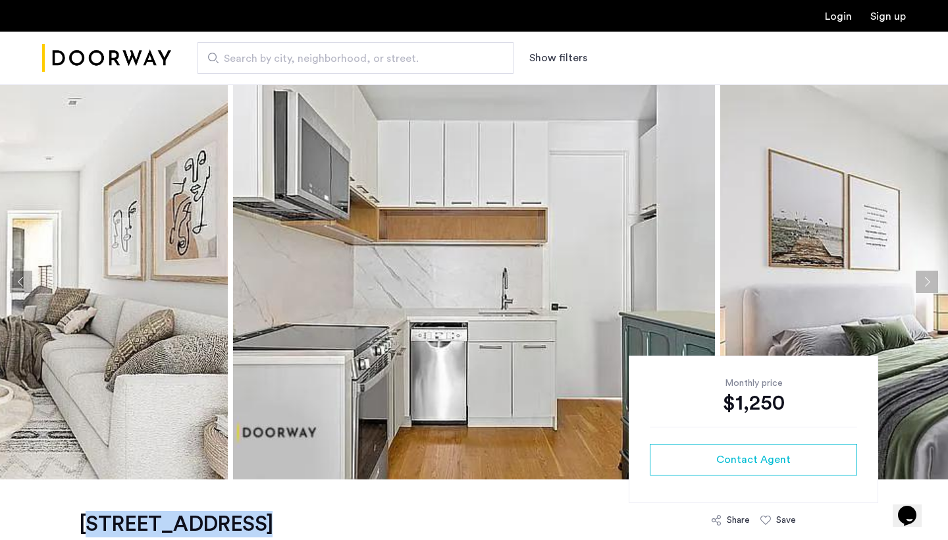
scroll to position [0, 0]
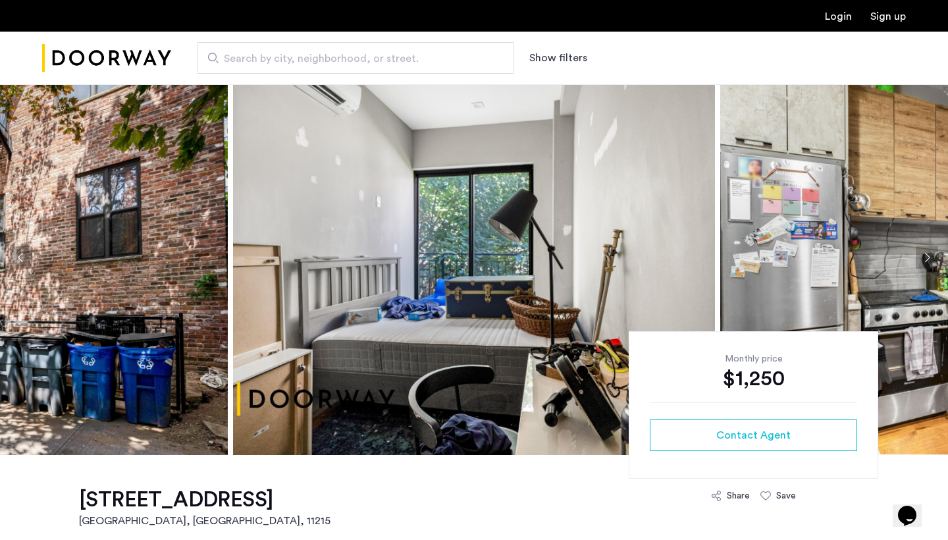
scroll to position [26, 0]
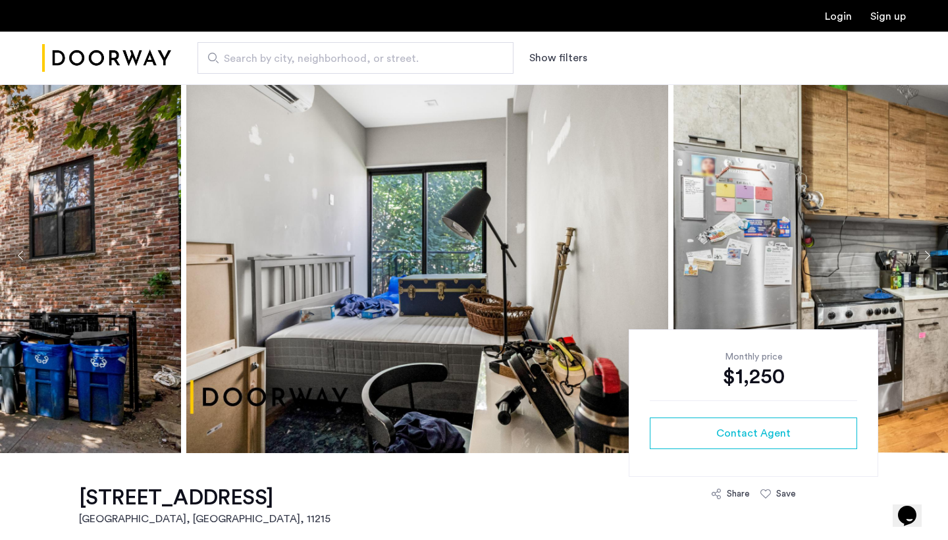
drag, startPoint x: 521, startPoint y: 282, endPoint x: 309, endPoint y: 284, distance: 211.3
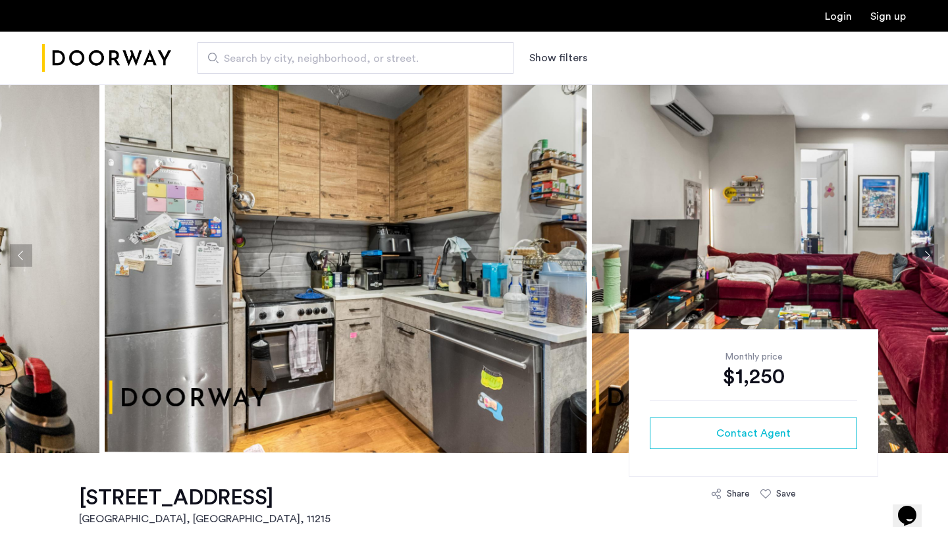
drag, startPoint x: 450, startPoint y: 309, endPoint x: 280, endPoint y: 321, distance: 170.9
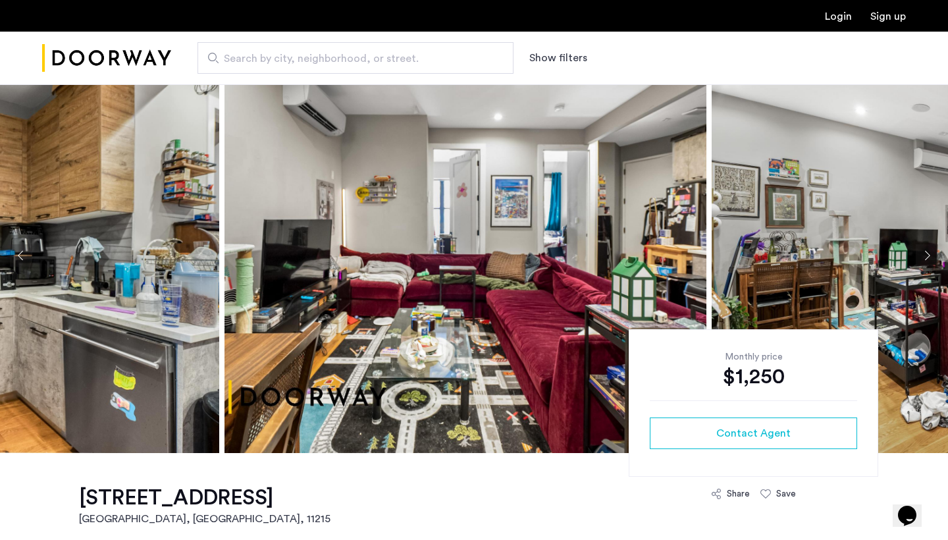
drag, startPoint x: 312, startPoint y: 334, endPoint x: 135, endPoint y: 334, distance: 177.1
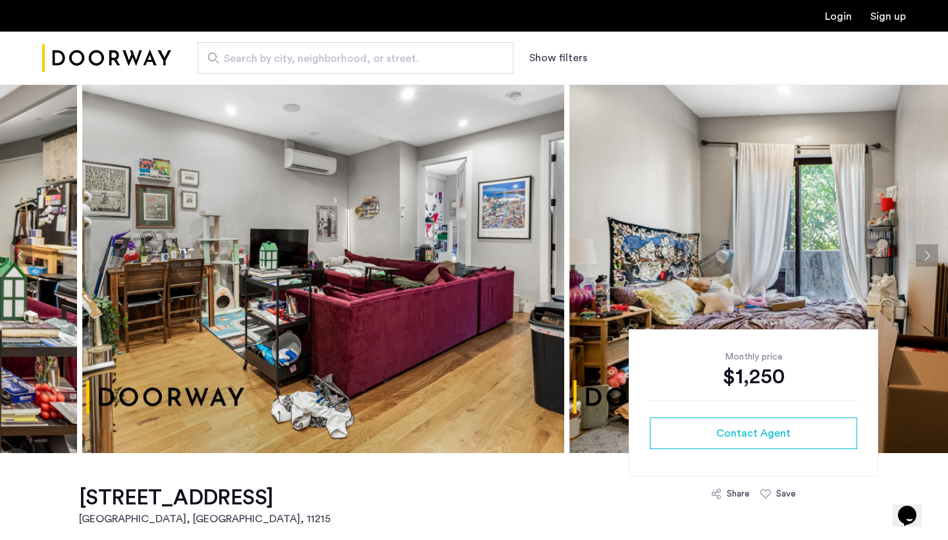
drag, startPoint x: 312, startPoint y: 352, endPoint x: 100, endPoint y: 353, distance: 212.0
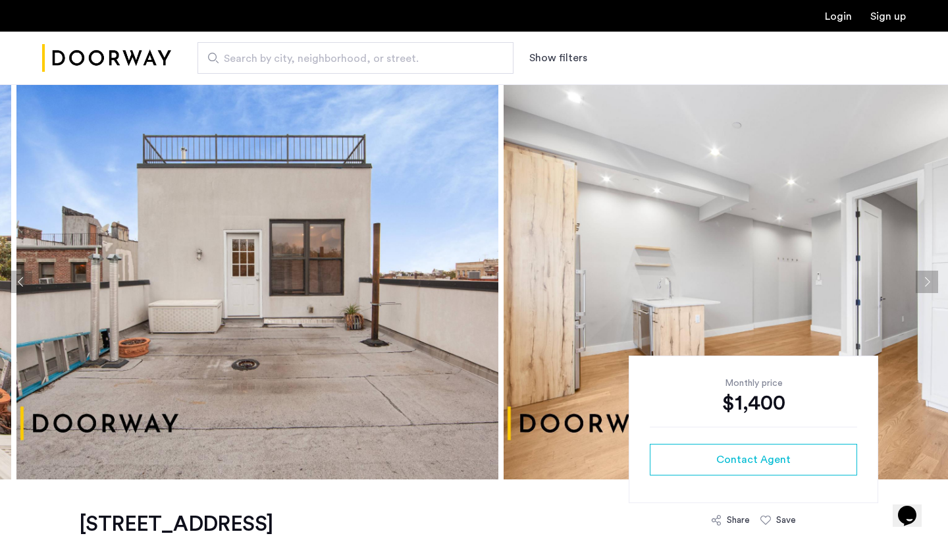
drag, startPoint x: 564, startPoint y: 222, endPoint x: 624, endPoint y: 203, distance: 62.9
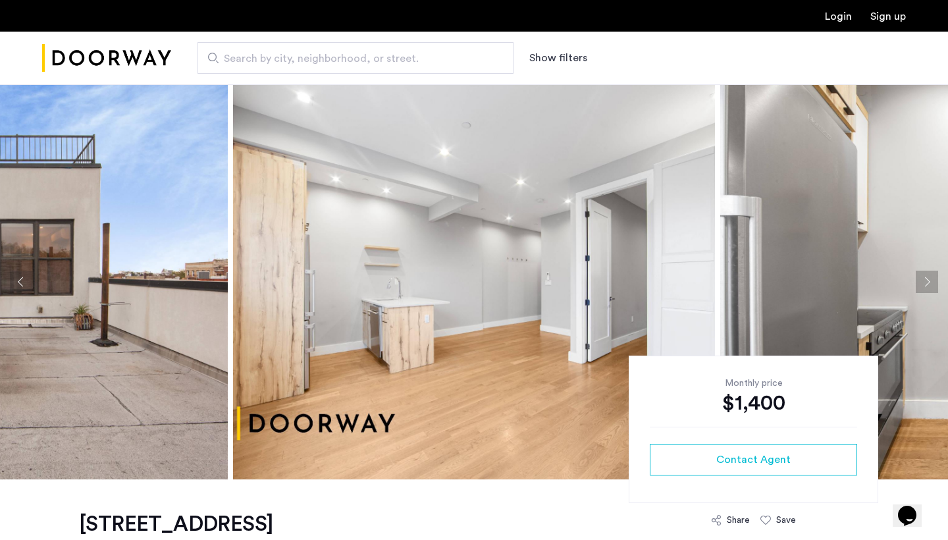
drag, startPoint x: 689, startPoint y: 222, endPoint x: 500, endPoint y: 222, distance: 188.9
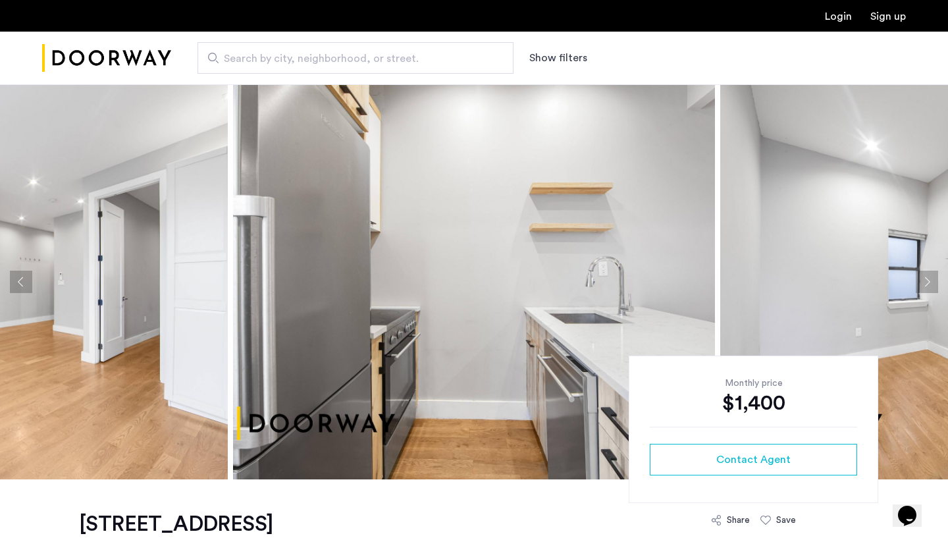
drag, startPoint x: 614, startPoint y: 249, endPoint x: 411, endPoint y: 240, distance: 203.6
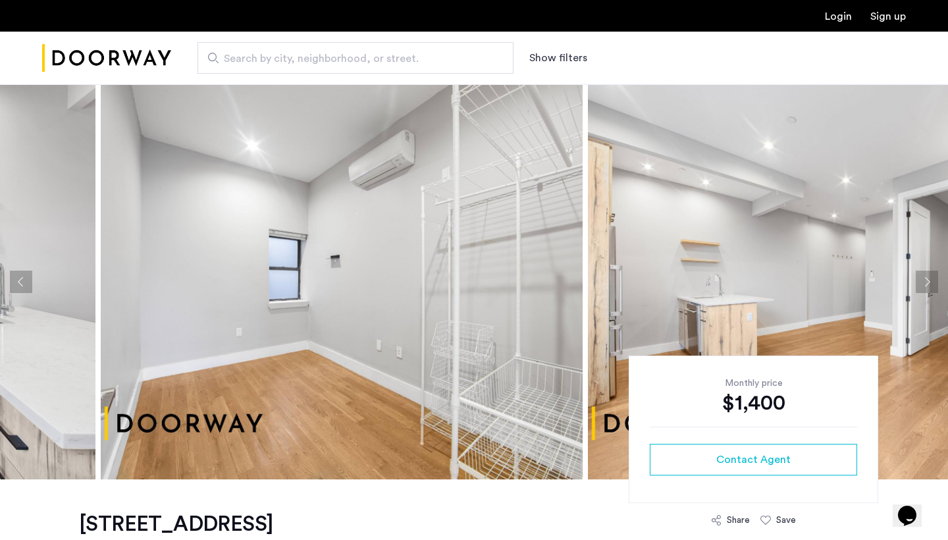
drag, startPoint x: 554, startPoint y: 244, endPoint x: 415, endPoint y: 243, distance: 138.2
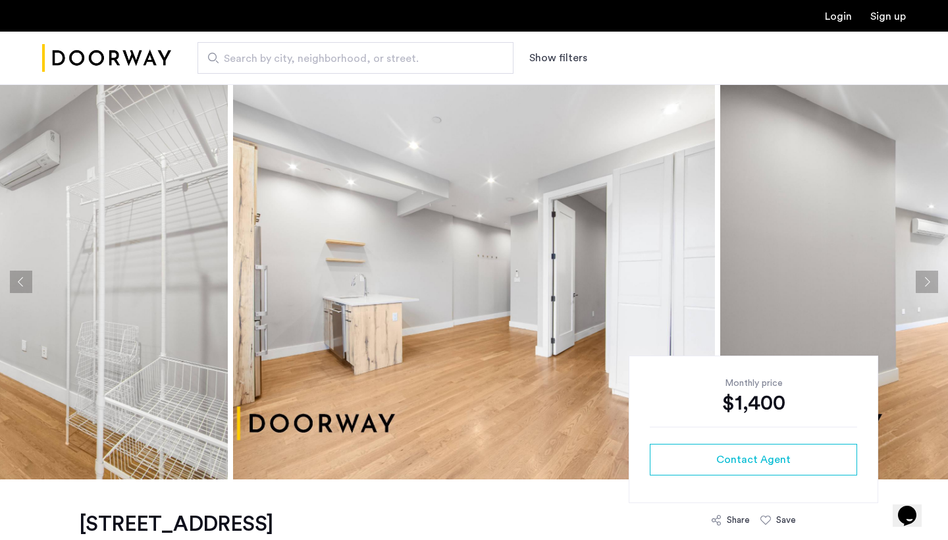
drag, startPoint x: 590, startPoint y: 238, endPoint x: 374, endPoint y: 247, distance: 216.1
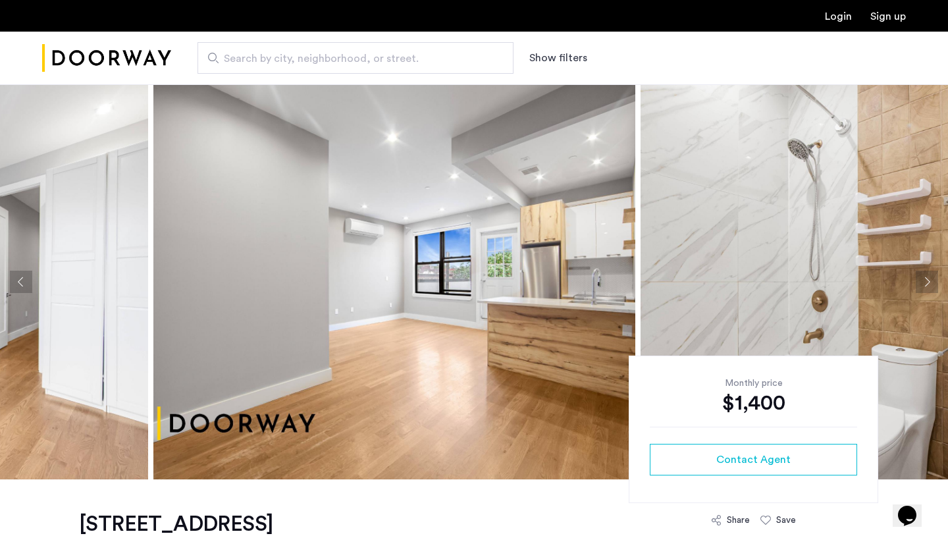
drag, startPoint x: 481, startPoint y: 290, endPoint x: 318, endPoint y: 289, distance: 163.2
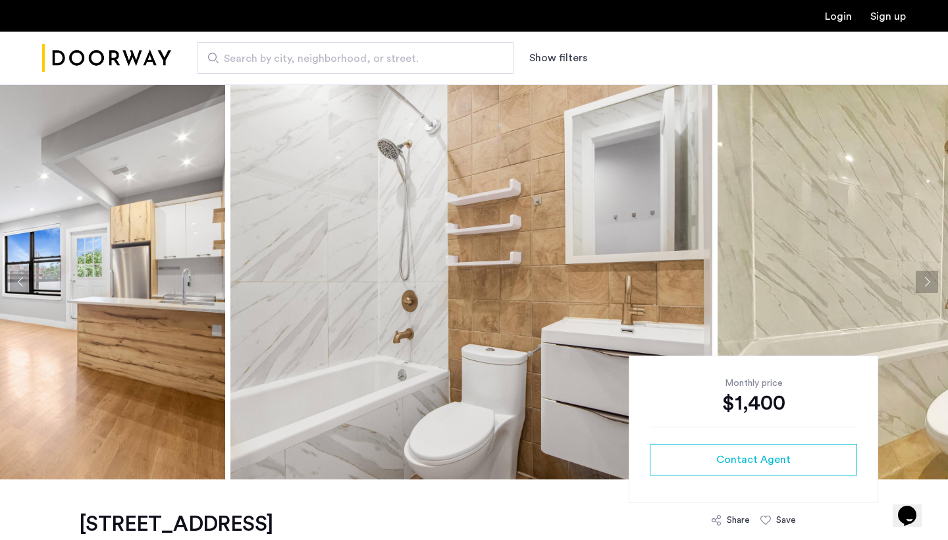
drag, startPoint x: 468, startPoint y: 304, endPoint x: 279, endPoint y: 296, distance: 189.1
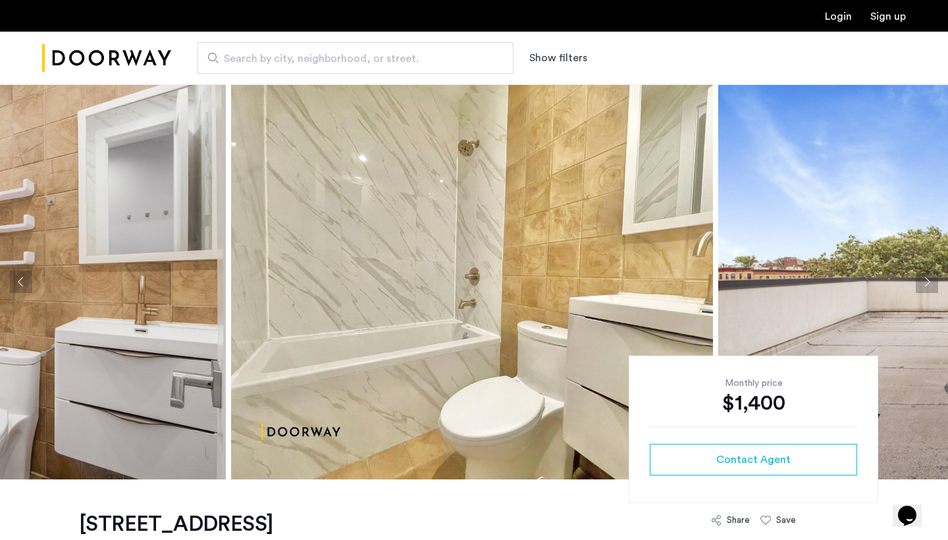
drag, startPoint x: 423, startPoint y: 315, endPoint x: 185, endPoint y: 311, distance: 237.7
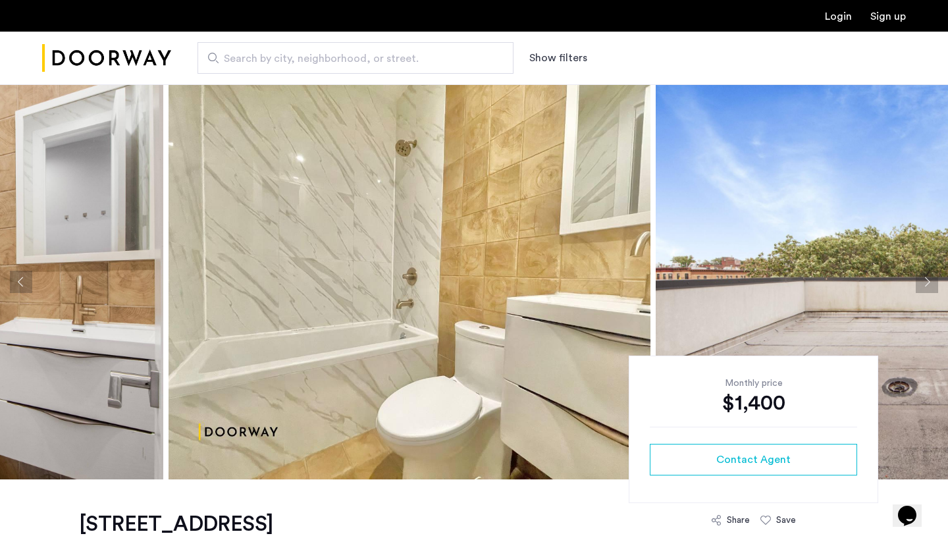
drag, startPoint x: 186, startPoint y: 312, endPoint x: 186, endPoint y: 325, distance: 12.5
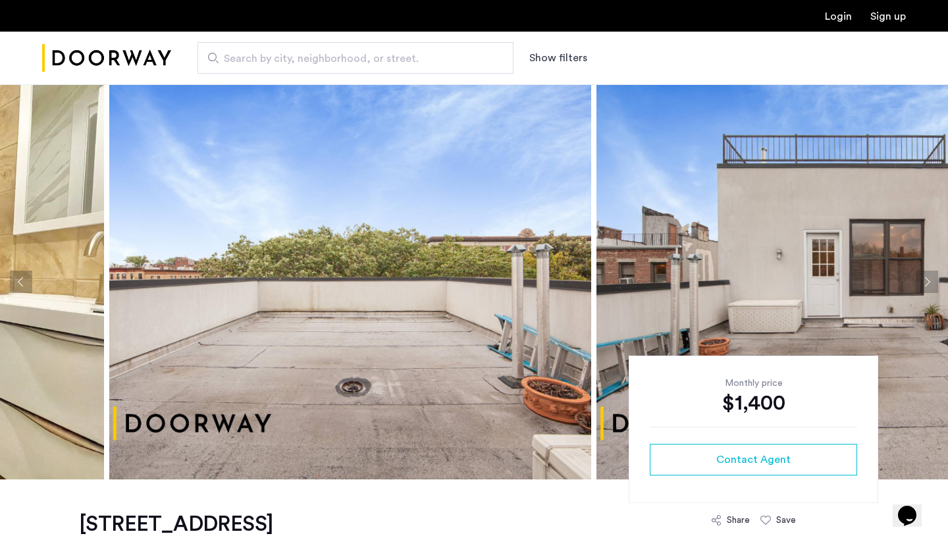
drag, startPoint x: 376, startPoint y: 320, endPoint x: 251, endPoint y: 318, distance: 124.4
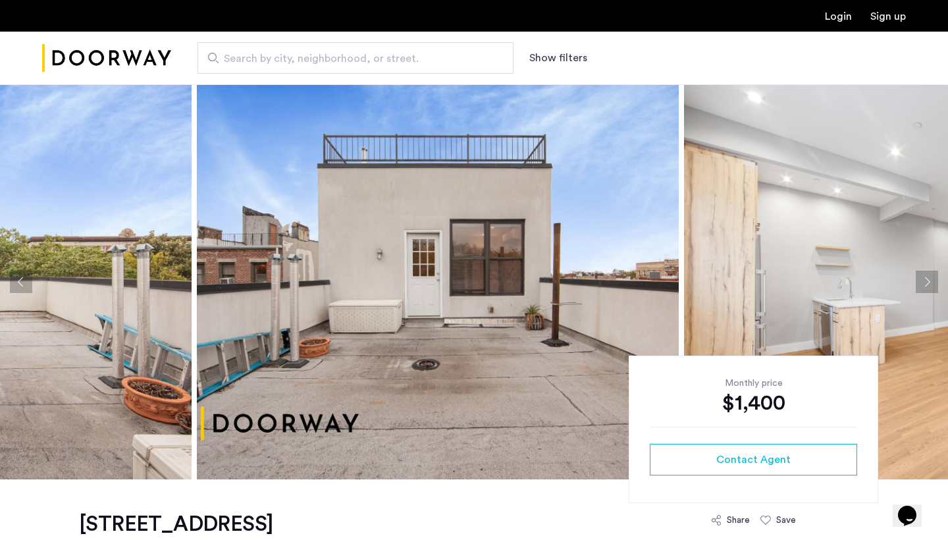
drag, startPoint x: 317, startPoint y: 311, endPoint x: 216, endPoint y: 317, distance: 100.9
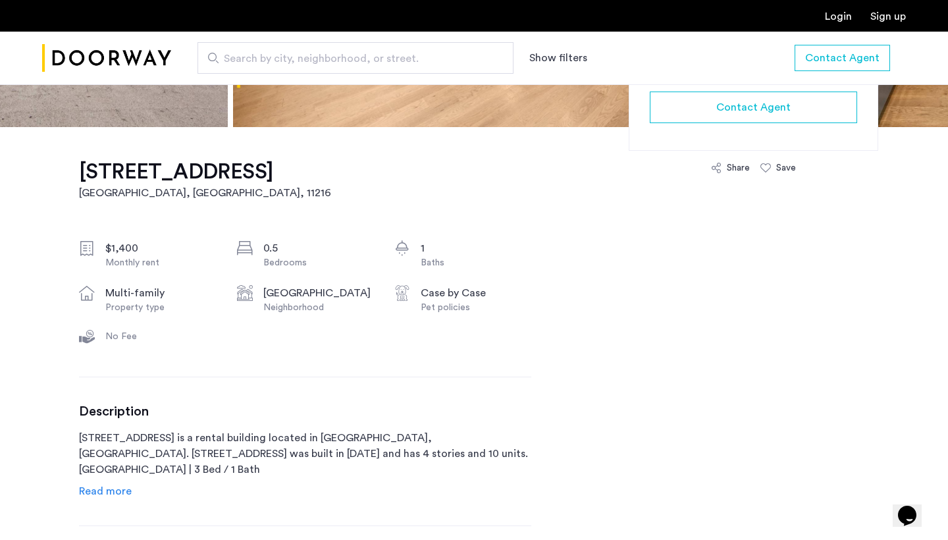
scroll to position [419, 0]
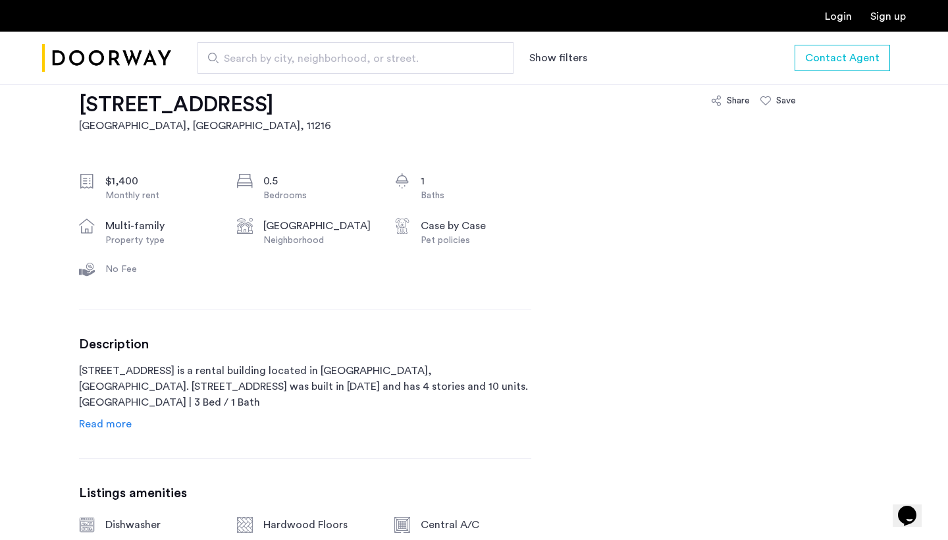
click at [104, 429] on span "Read more" at bounding box center [105, 424] width 53 height 11
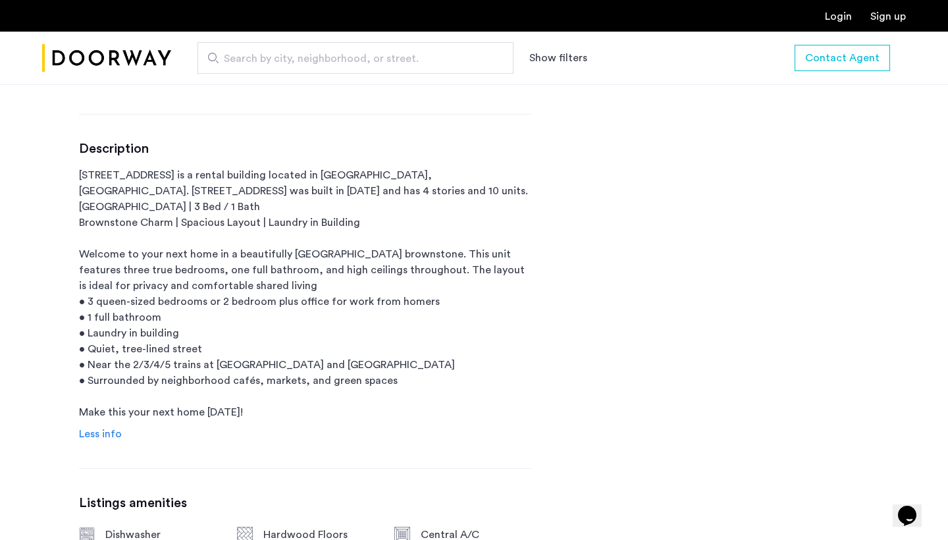
scroll to position [615, 0]
